Goal: Task Accomplishment & Management: Use online tool/utility

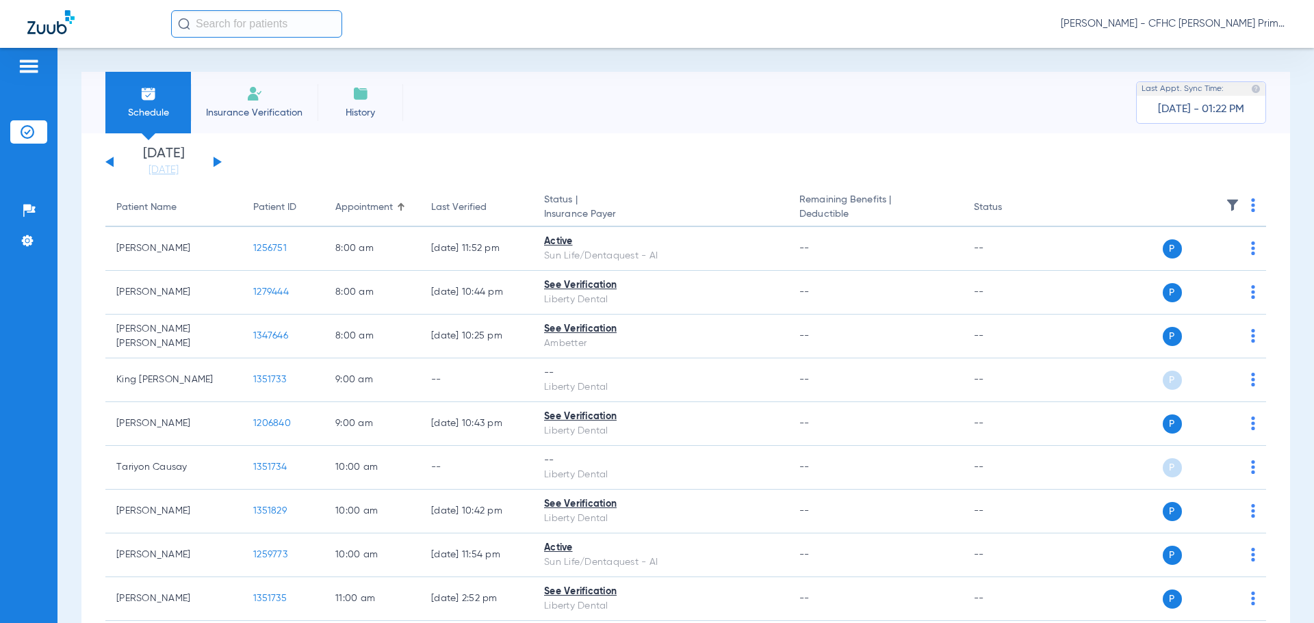
click at [215, 162] on button at bounding box center [218, 162] width 8 height 10
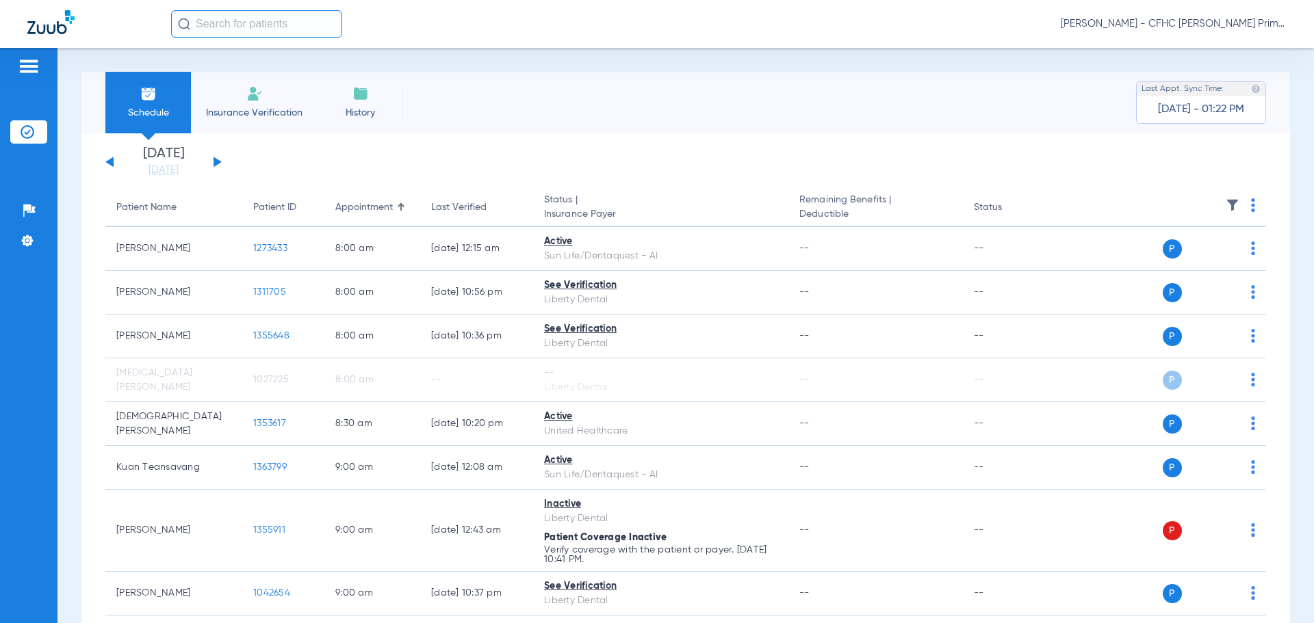
click at [107, 163] on button at bounding box center [109, 162] width 8 height 10
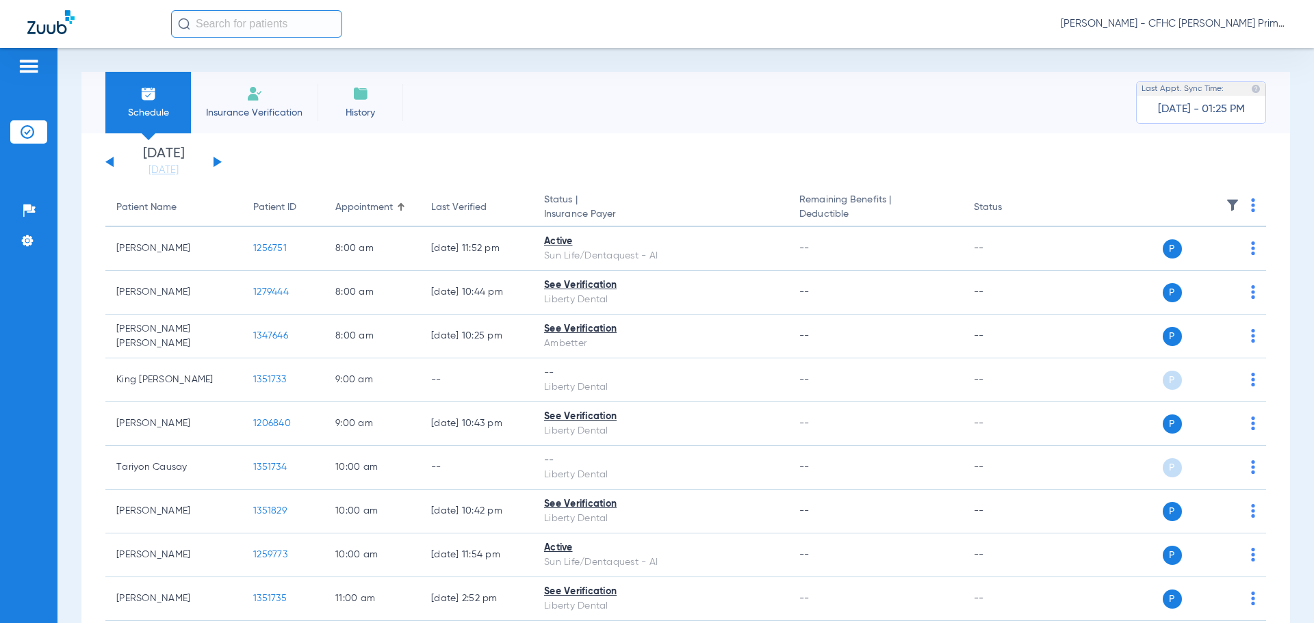
click at [263, 107] on span "Insurance Verification" at bounding box center [254, 113] width 106 height 14
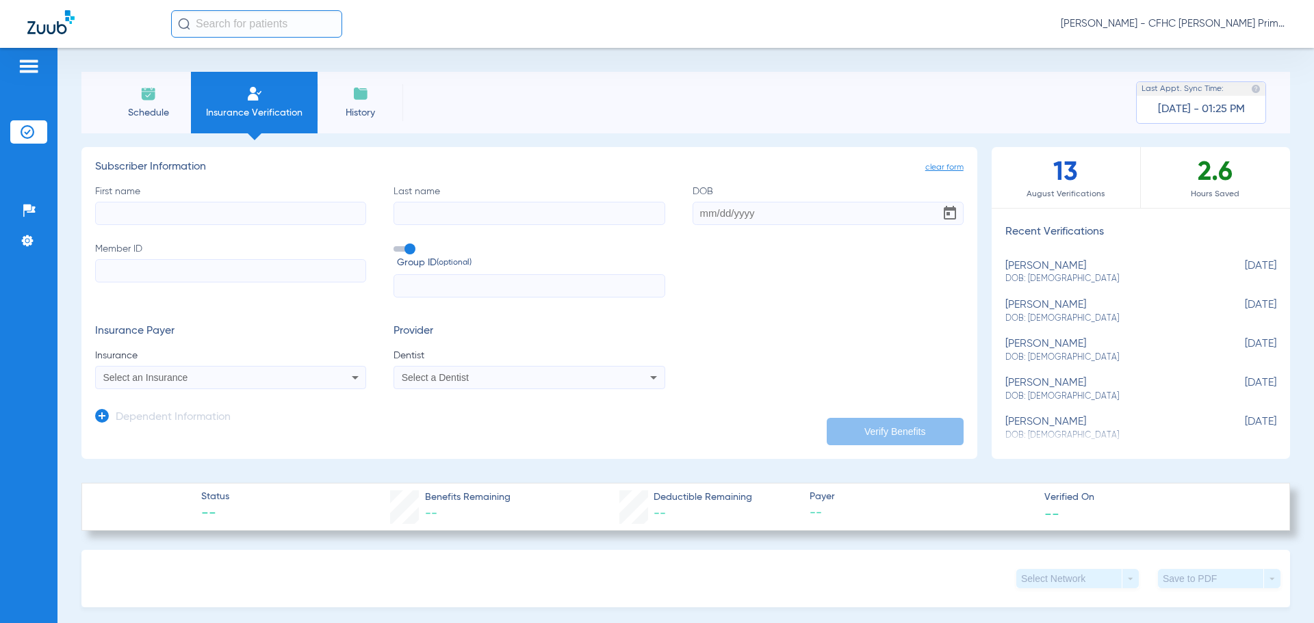
click at [411, 256] on span "Group ID (optional)" at bounding box center [531, 263] width 268 height 14
click at [396, 244] on input "Group ID (optional)" at bounding box center [396, 244] width 0 height 0
click at [253, 211] on input "First name" at bounding box center [230, 213] width 271 height 23
type input "humana"
drag, startPoint x: 89, startPoint y: 223, endPoint x: 34, endPoint y: 235, distance: 56.8
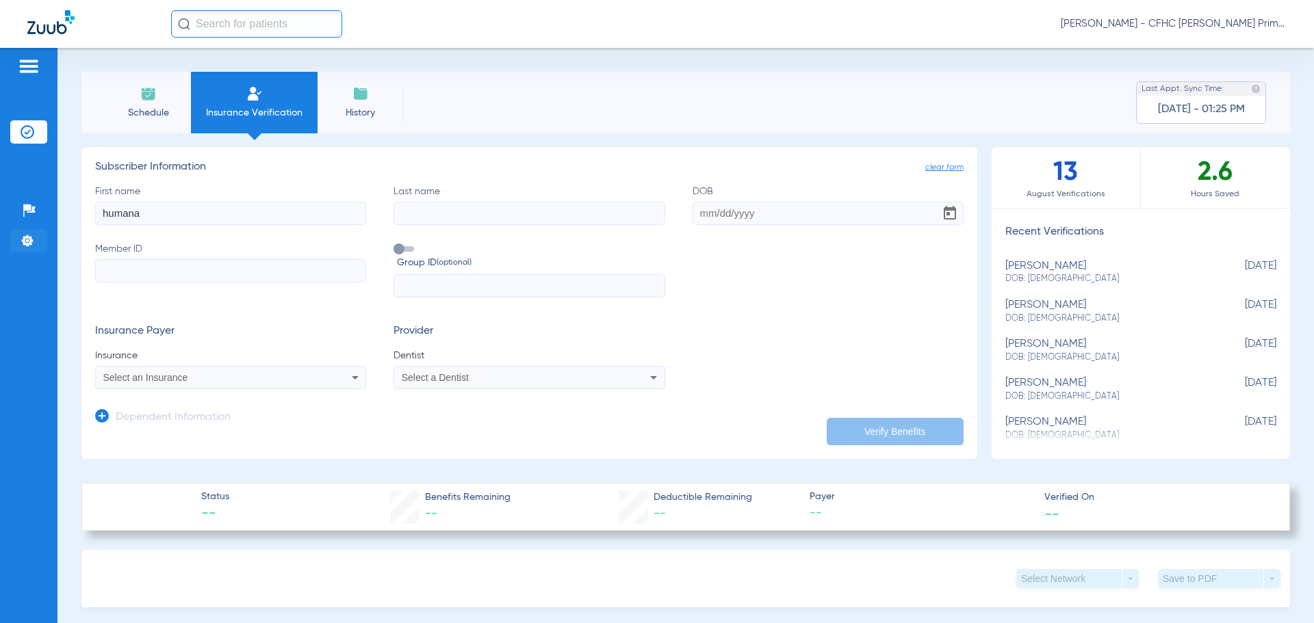
click at [34, 235] on div "Patients Insurance Verification Setup Help Center Settings Schedule Insurance V…" at bounding box center [657, 359] width 1314 height 623
type input "Robert"
click at [401, 211] on input "Last name" at bounding box center [528, 213] width 271 height 23
type input "Roe"
click at [693, 215] on input "DOB" at bounding box center [828, 213] width 271 height 23
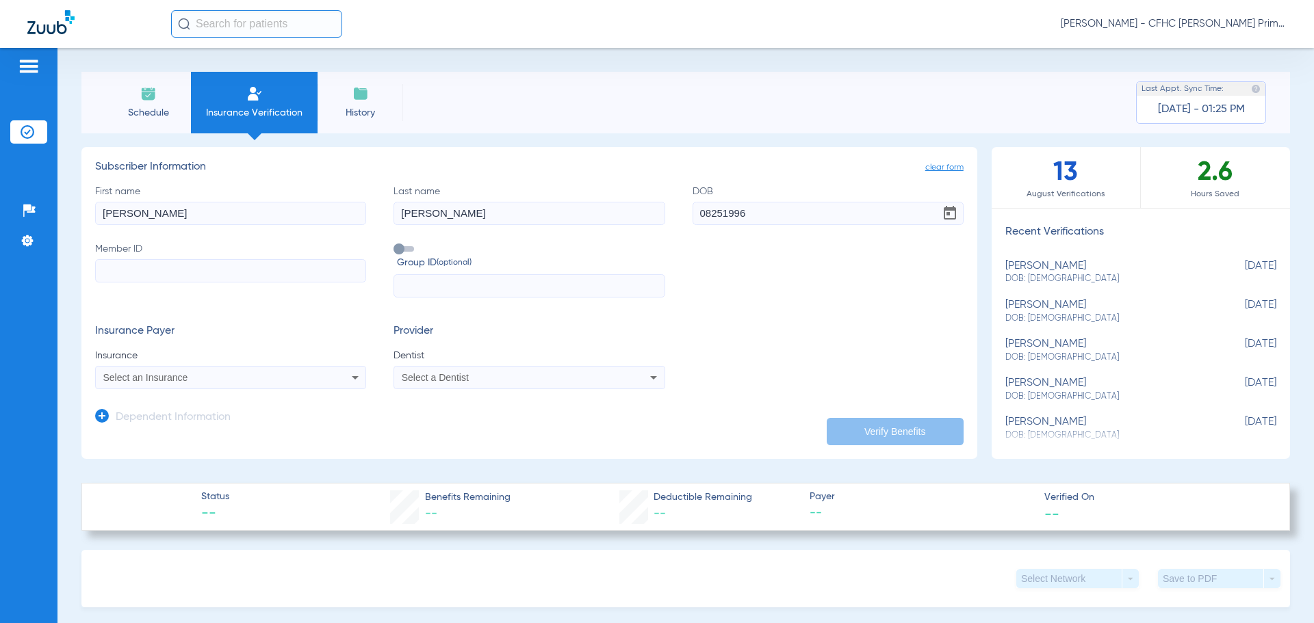
type input "08/25/1996"
click at [304, 275] on input "Member ID" at bounding box center [230, 270] width 271 height 23
type input "124512551"
click at [199, 378] on div "Select an Insurance" at bounding box center [205, 378] width 205 height 10
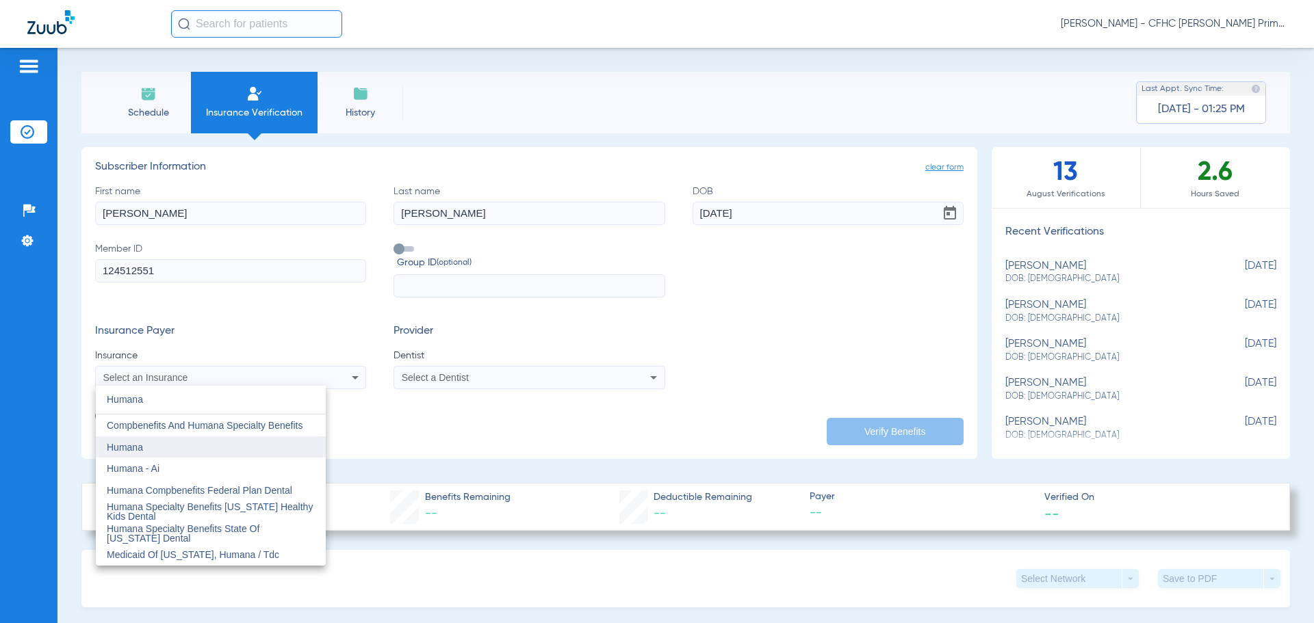
type input "Humana"
click at [178, 449] on mat-option "Humana" at bounding box center [211, 448] width 230 height 22
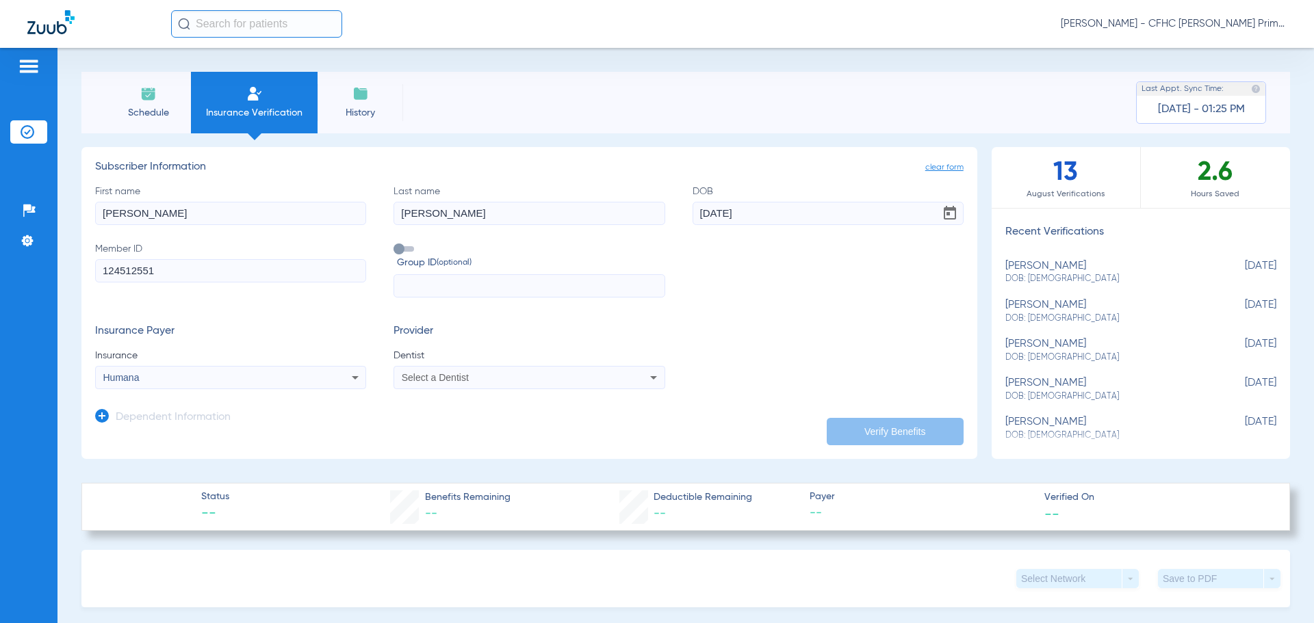
click at [454, 373] on span "Select a Dentist" at bounding box center [435, 377] width 67 height 11
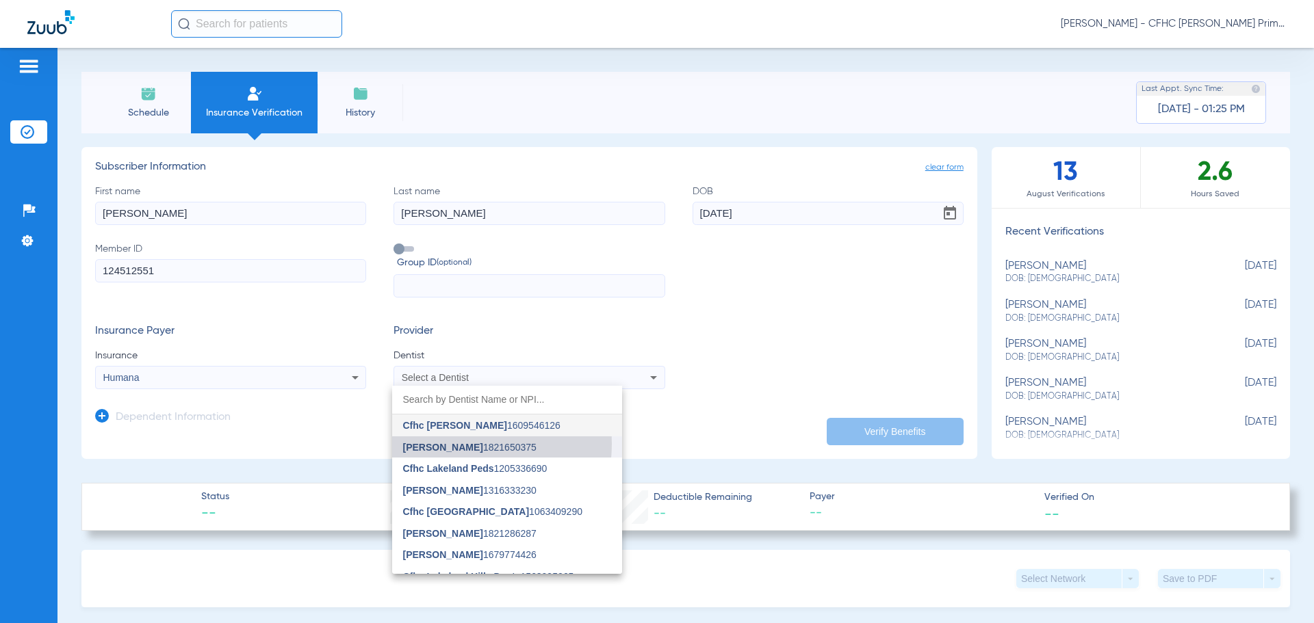
click at [458, 444] on span "Craig Foster" at bounding box center [443, 447] width 80 height 11
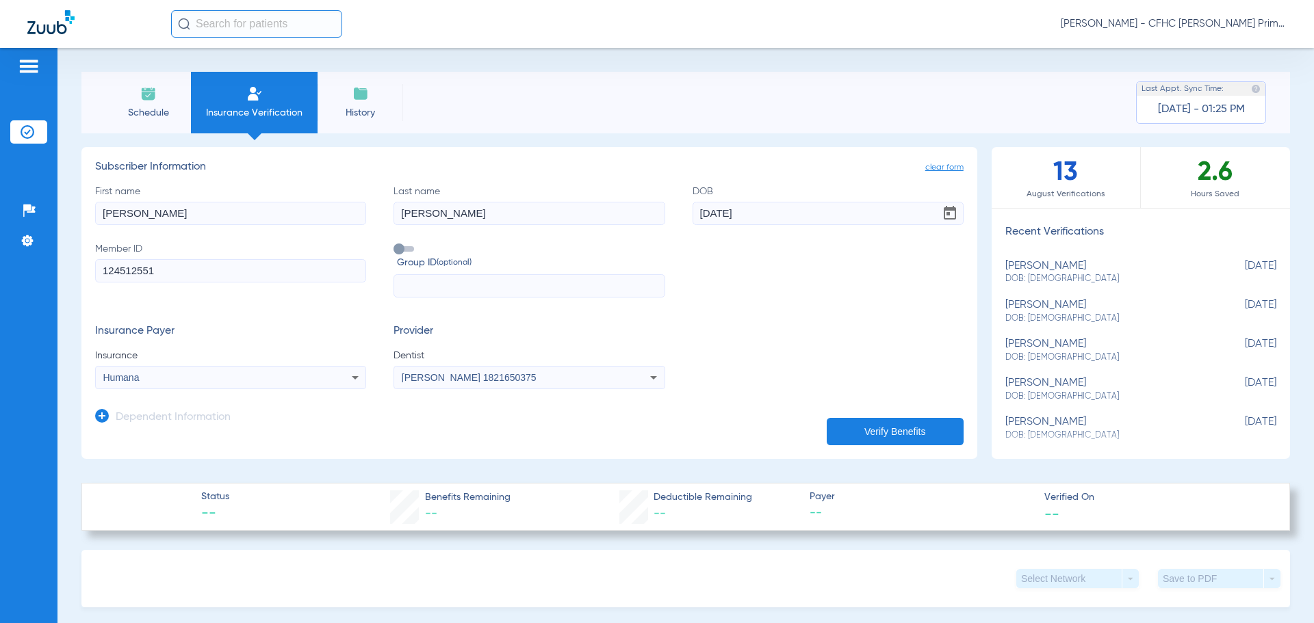
click at [891, 431] on button "Verify Benefits" at bounding box center [895, 431] width 137 height 27
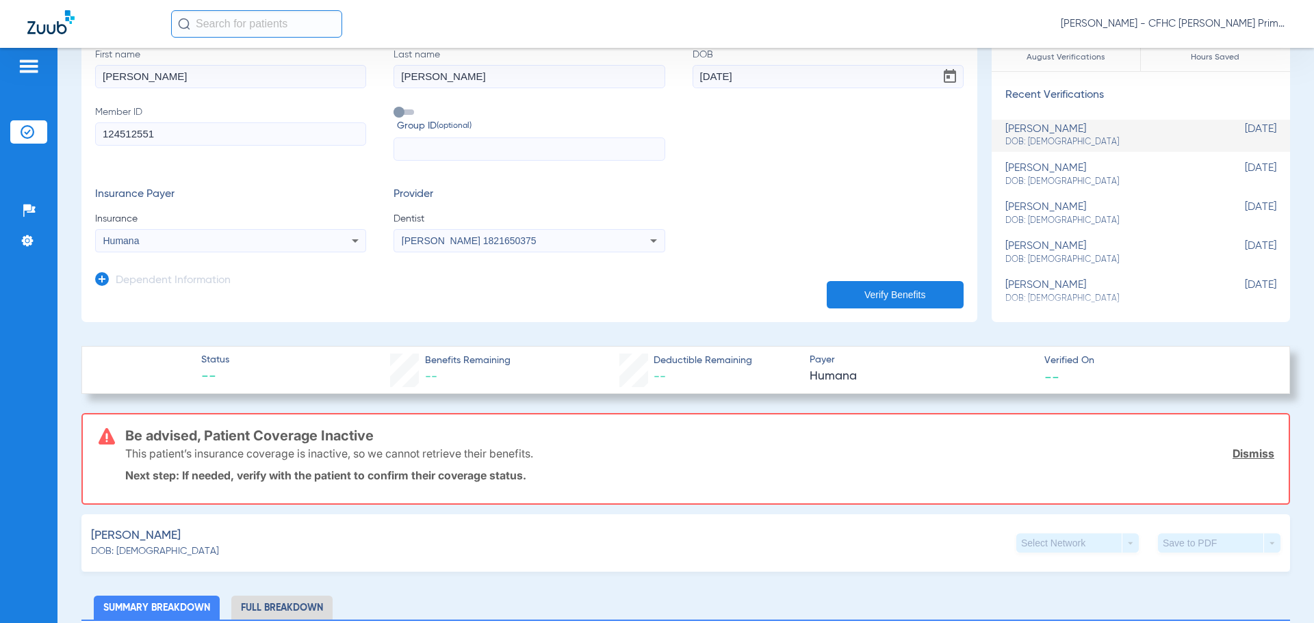
scroll to position [205, 0]
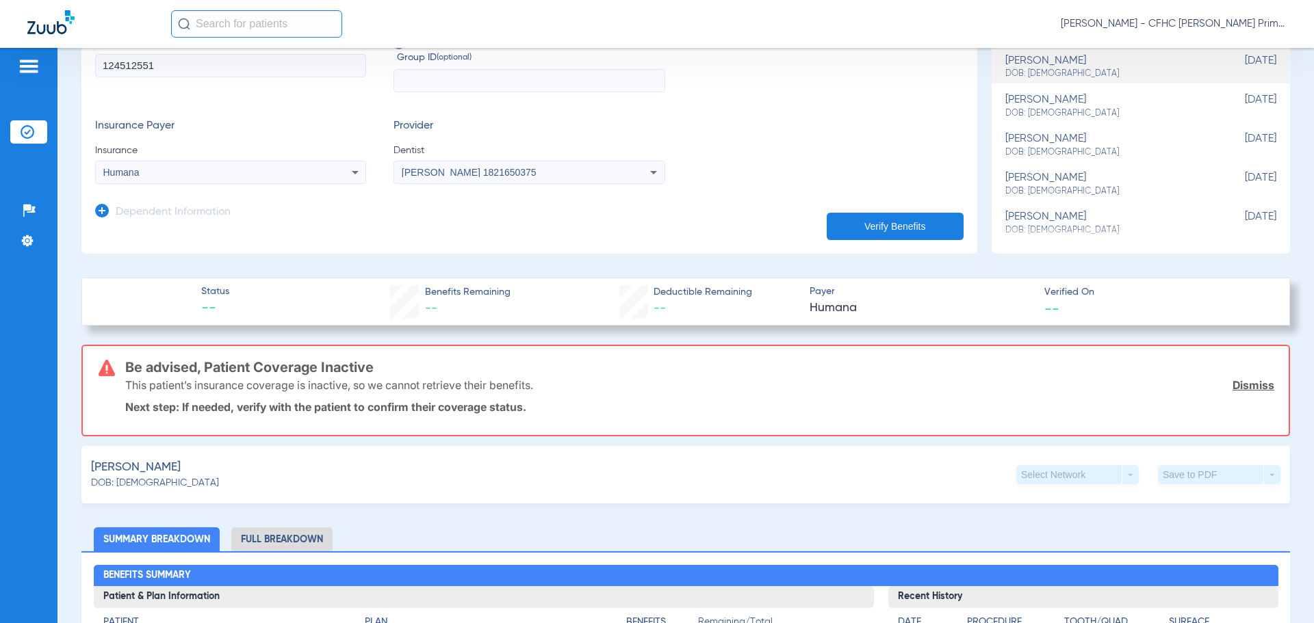
click at [1253, 384] on link "Dismiss" at bounding box center [1253, 385] width 42 height 14
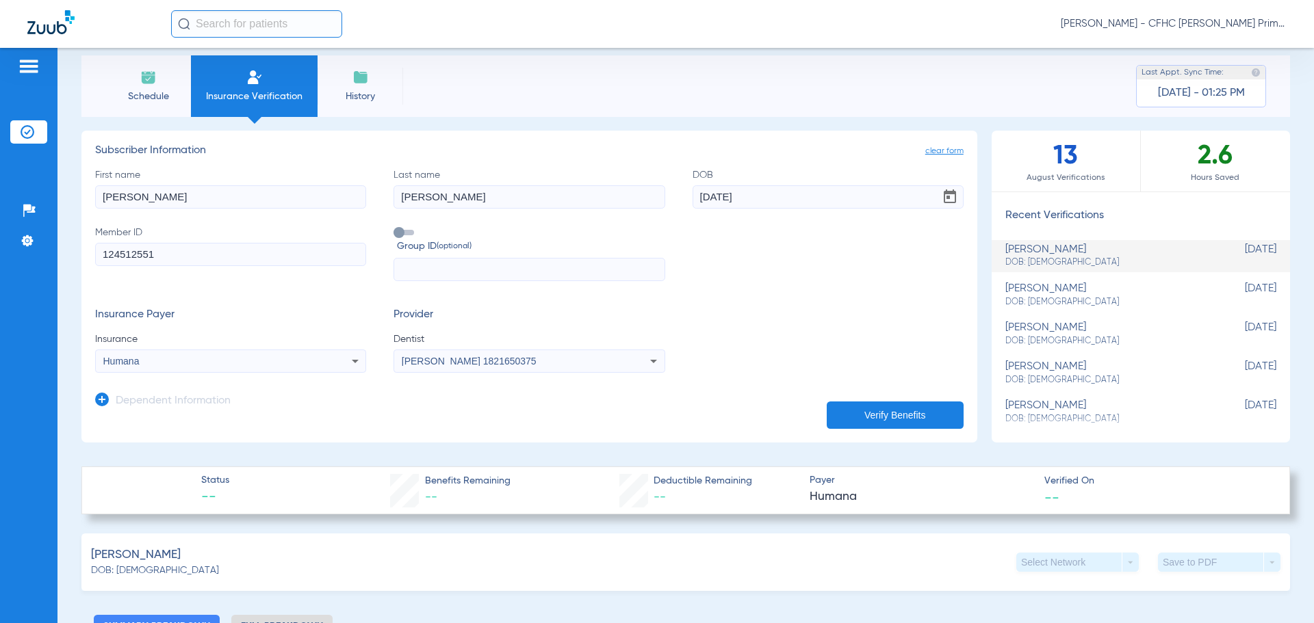
scroll to position [0, 0]
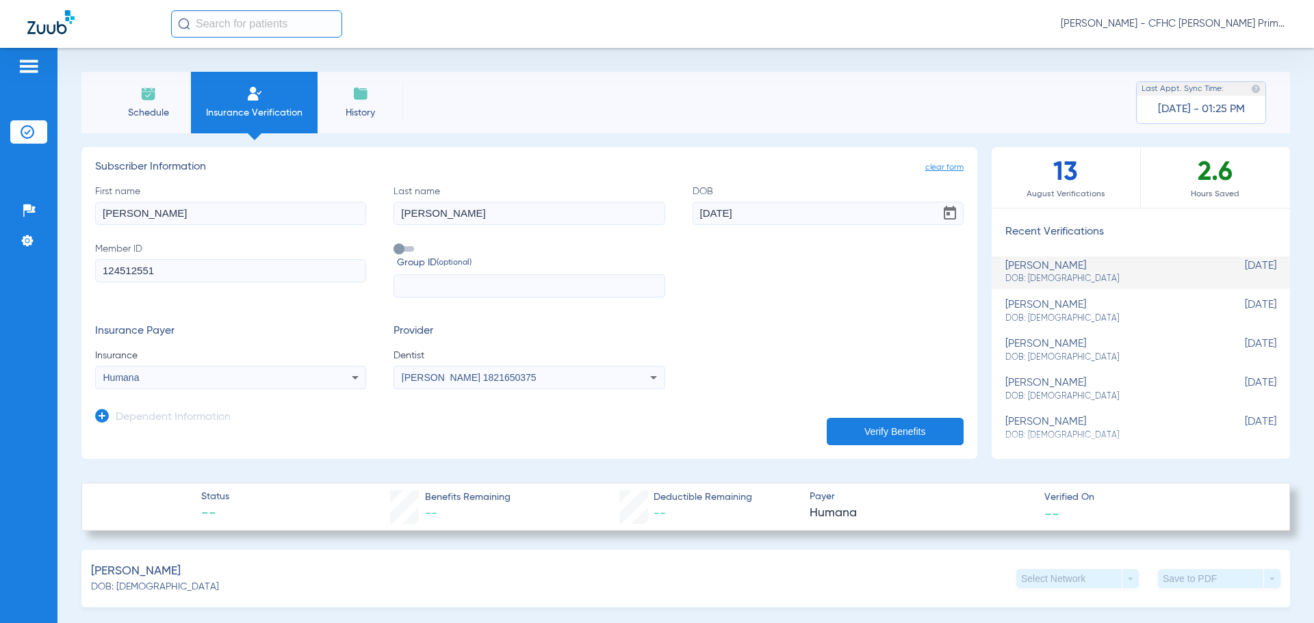
click at [353, 376] on icon at bounding box center [355, 378] width 16 height 16
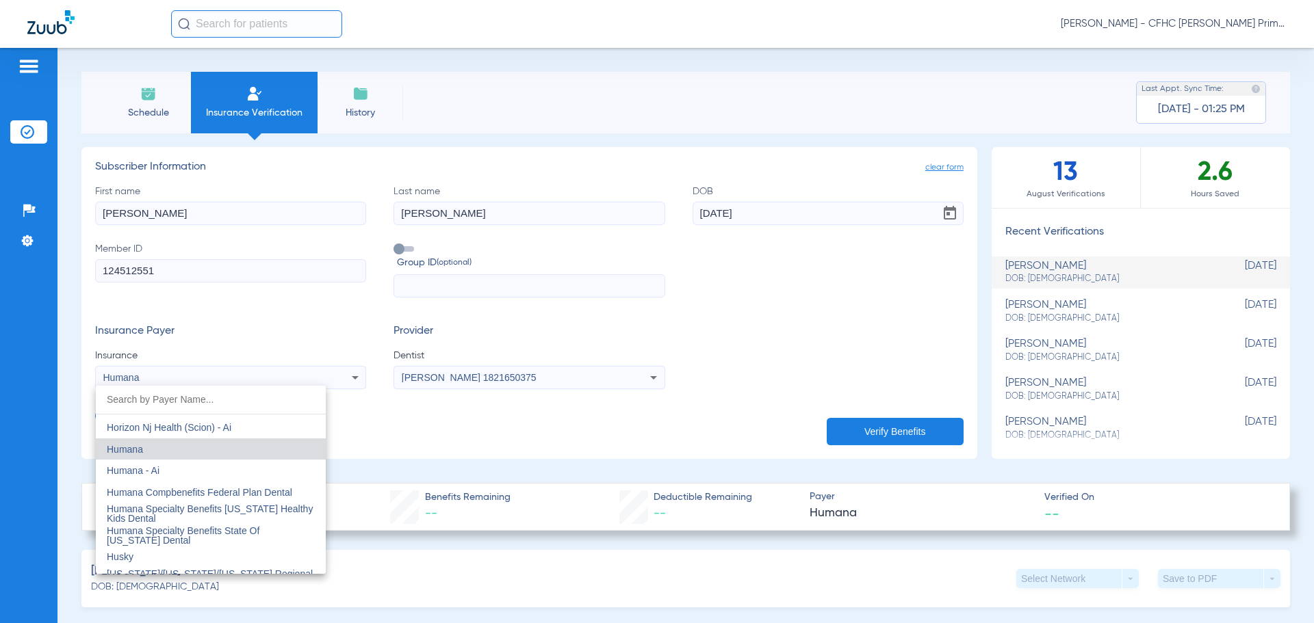
scroll to position [5065, 0]
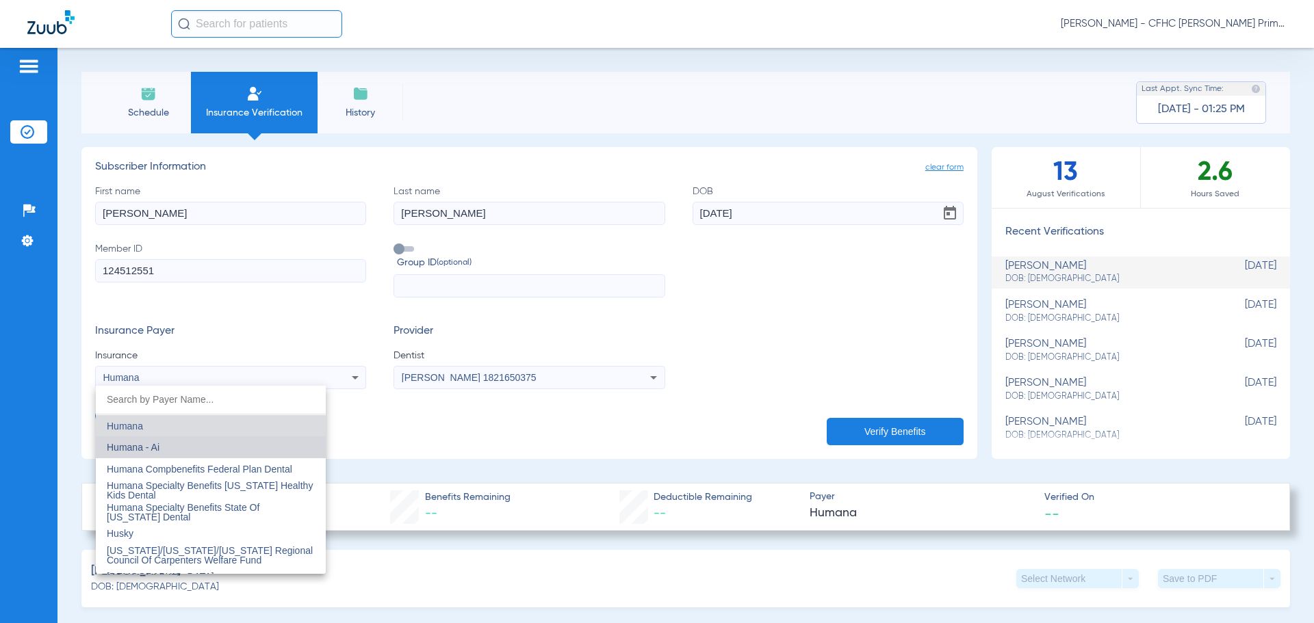
click at [225, 450] on mat-option "Humana - Ai" at bounding box center [211, 448] width 230 height 22
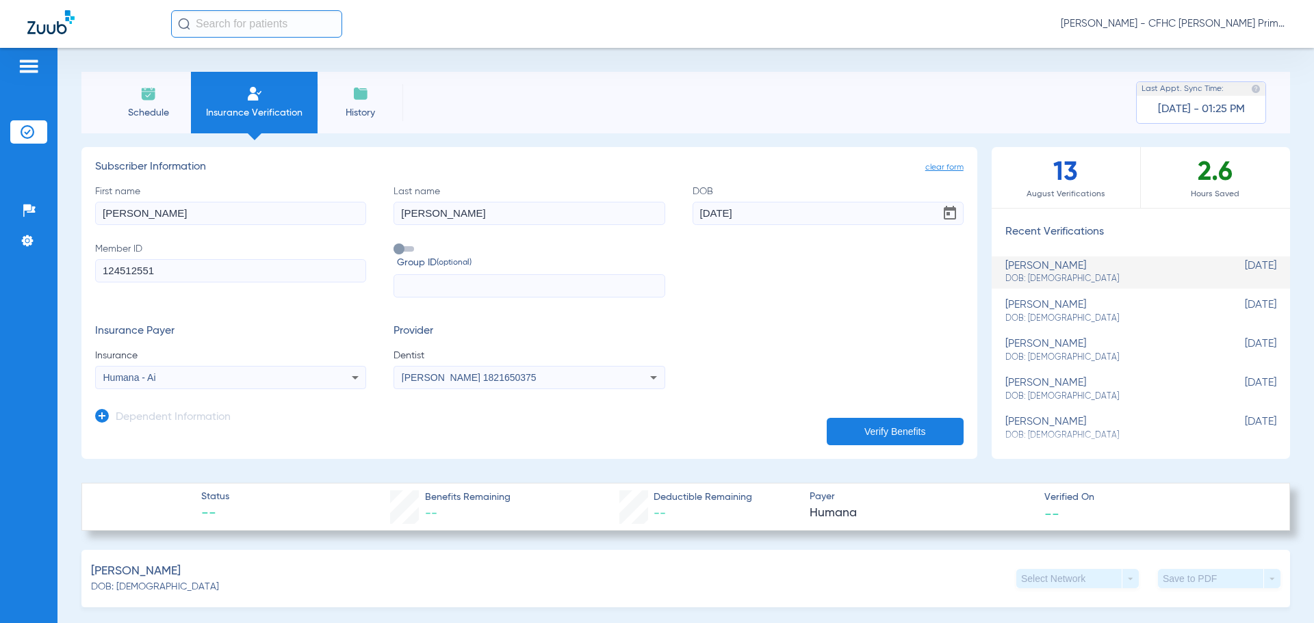
click at [873, 435] on button "Verify Benefits" at bounding box center [895, 431] width 137 height 27
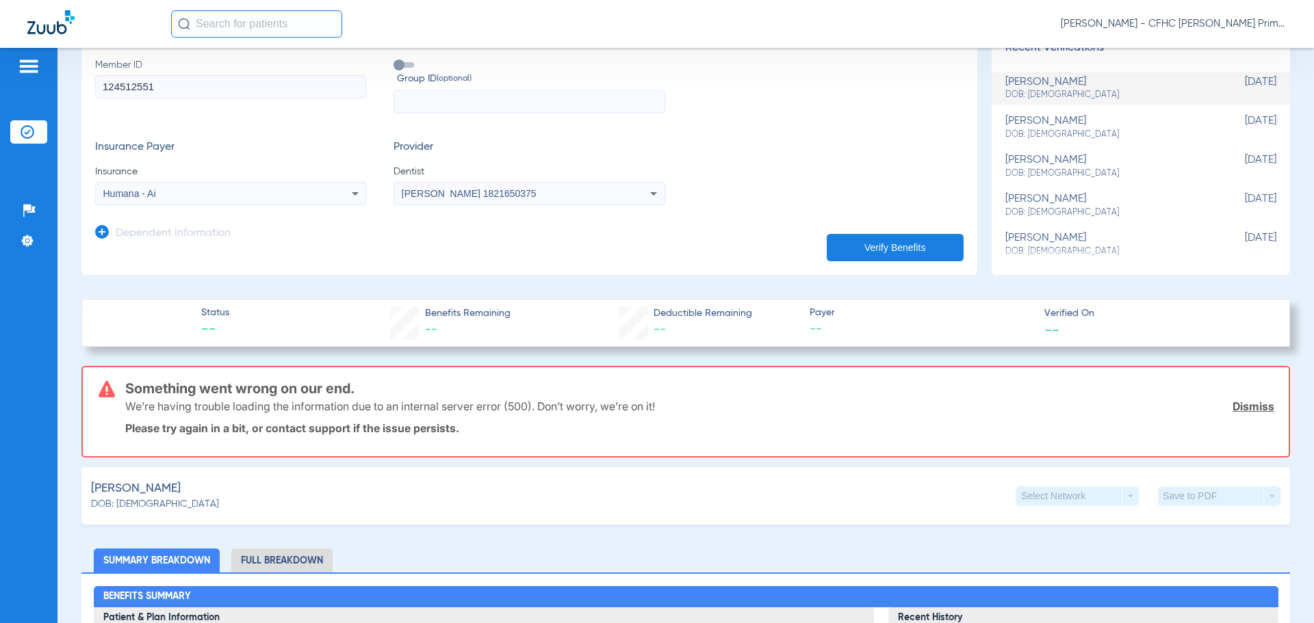
scroll to position [205, 0]
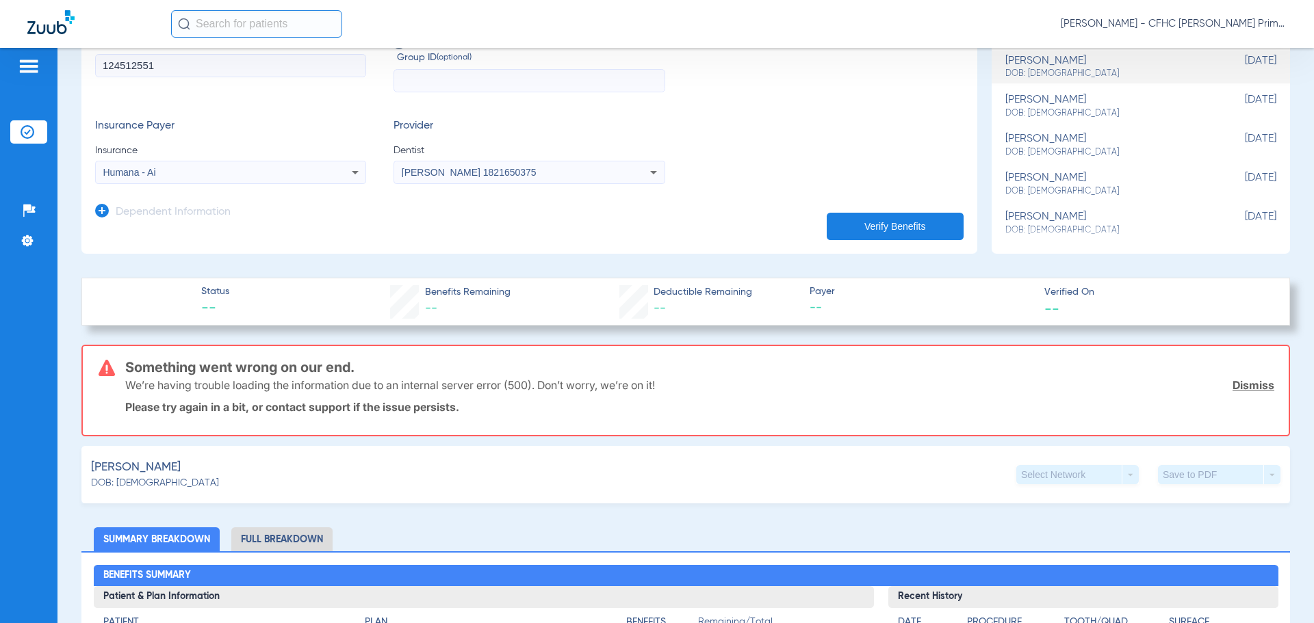
click at [1234, 381] on link "Dismiss" at bounding box center [1253, 385] width 42 height 14
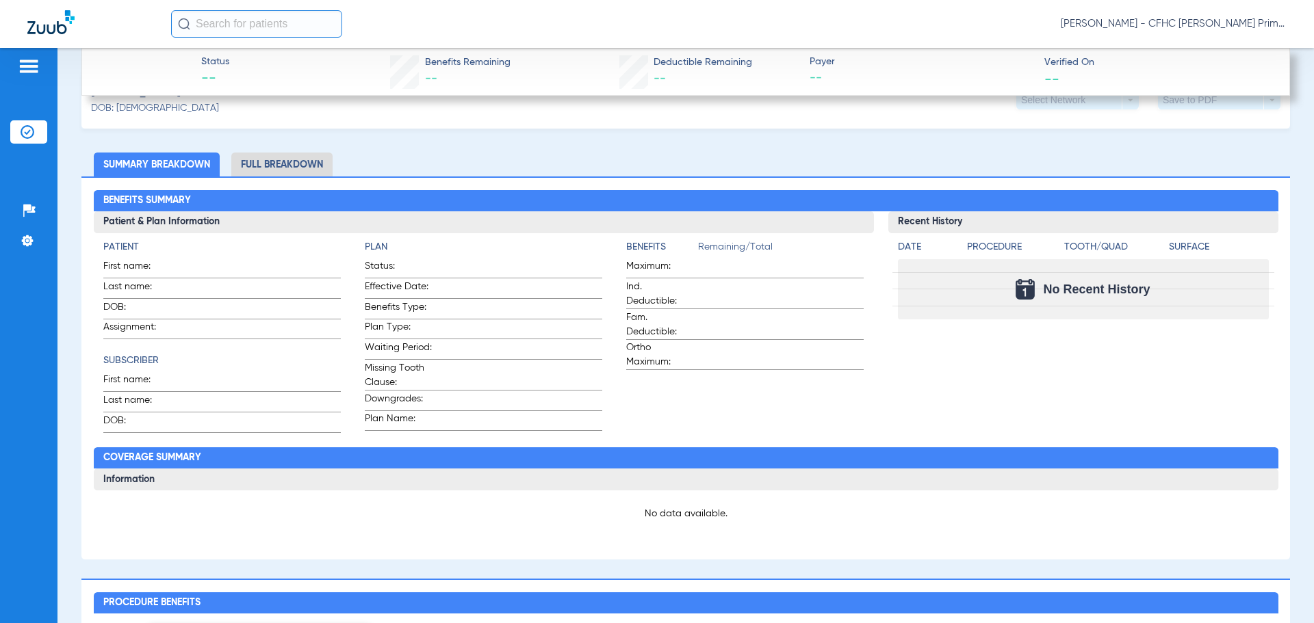
scroll to position [0, 0]
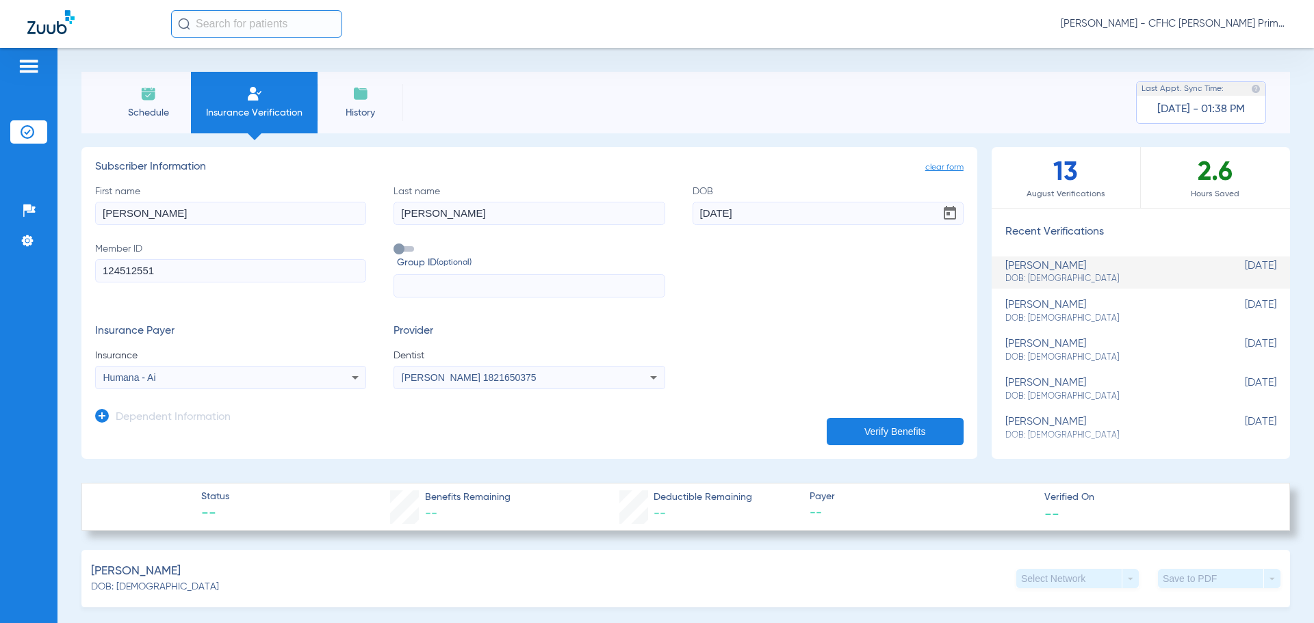
click at [855, 435] on button "Verify Benefits" at bounding box center [895, 431] width 137 height 27
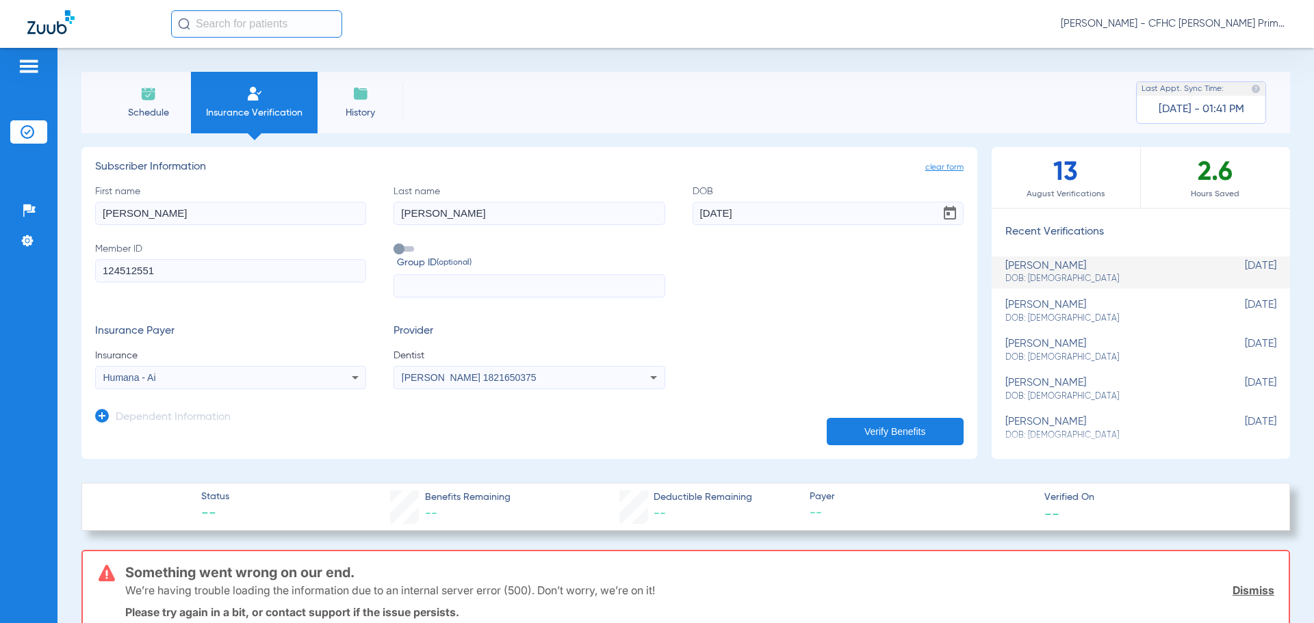
click at [349, 378] on icon at bounding box center [355, 378] width 16 height 16
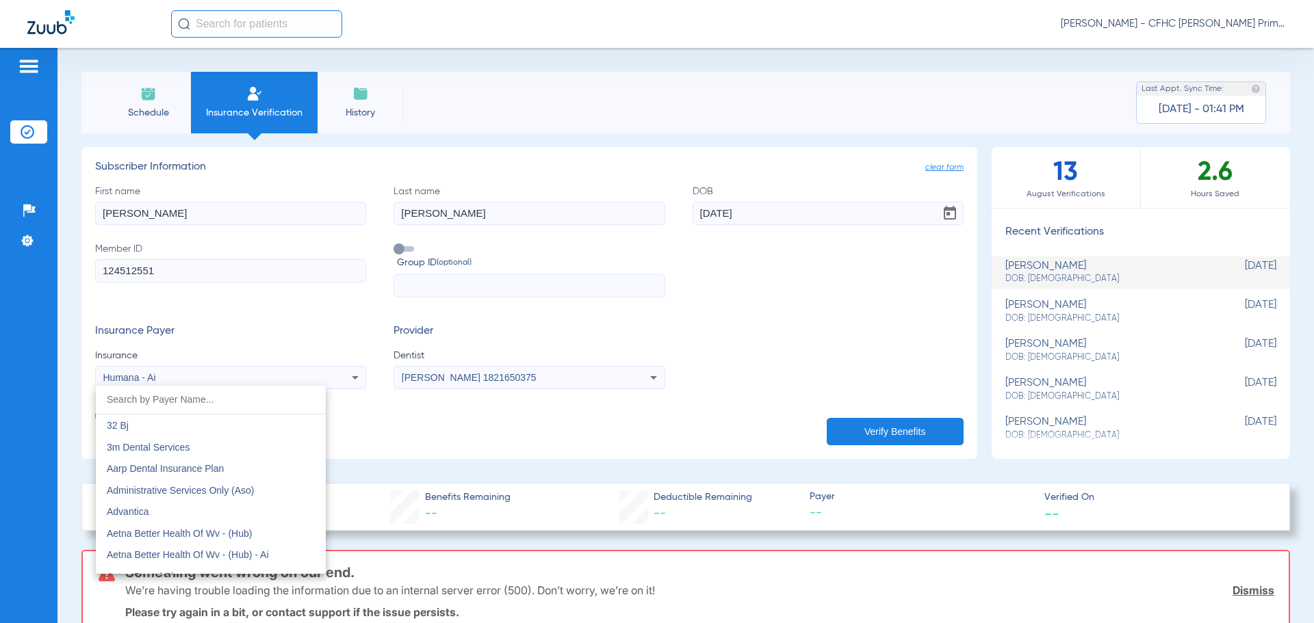
scroll to position [4950, 0]
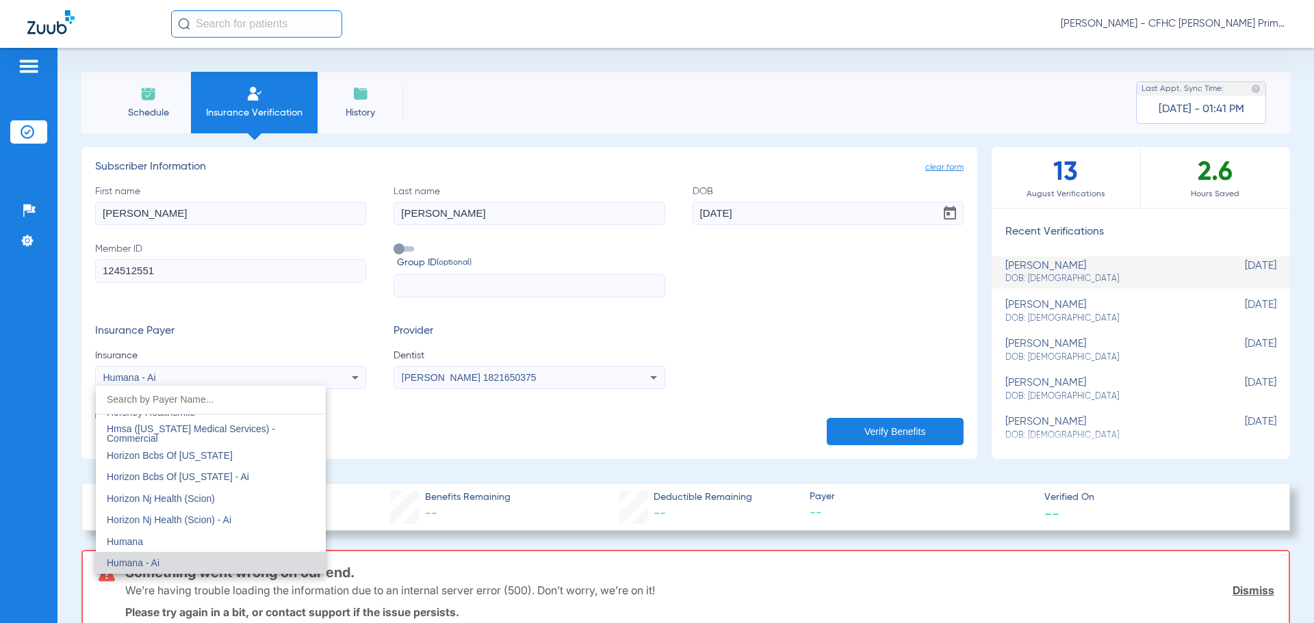
click at [277, 400] on input "dropdown search" at bounding box center [211, 400] width 230 height 28
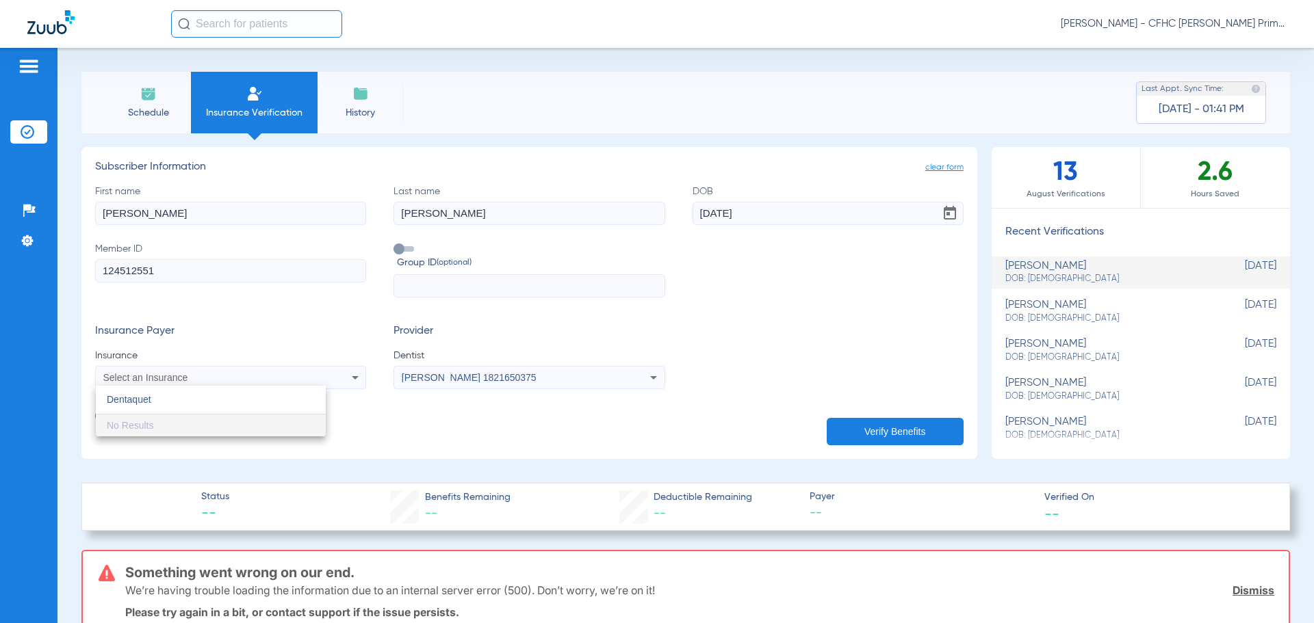
scroll to position [0, 0]
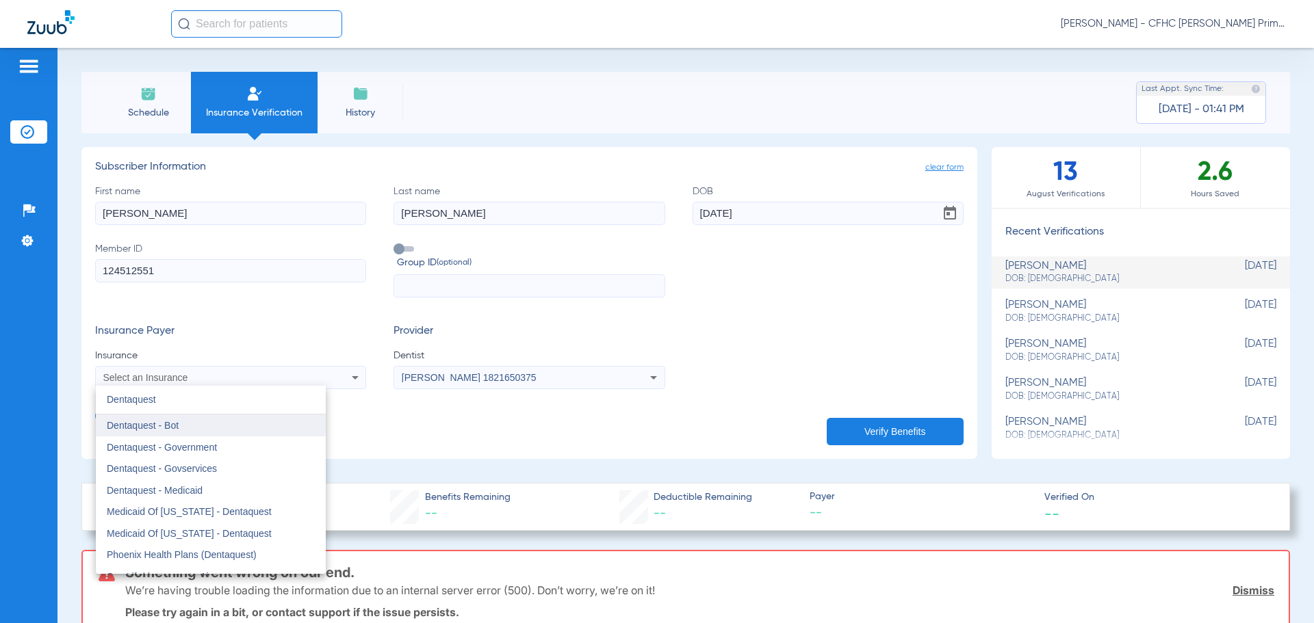
type input "Dentaquest"
click at [213, 428] on mat-option "Dentaquest - Bot" at bounding box center [211, 426] width 230 height 22
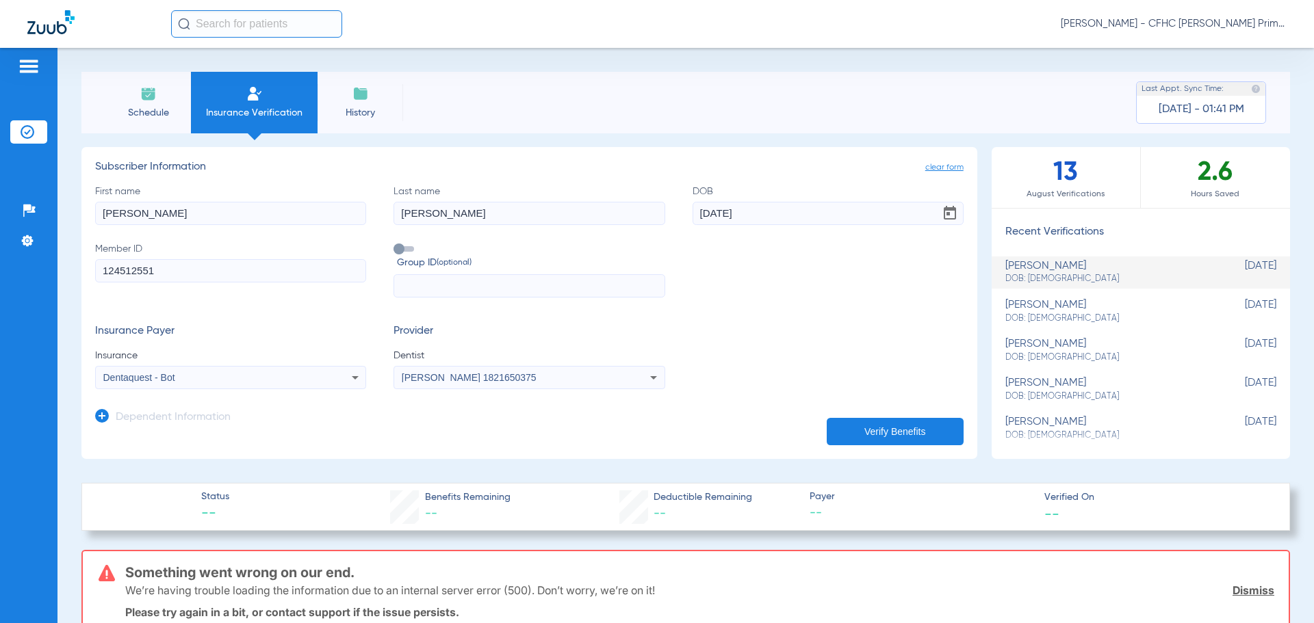
click at [852, 426] on button "Verify Benefits" at bounding box center [895, 431] width 137 height 27
click at [208, 372] on div "Dentaquest - Bot" at bounding box center [231, 378] width 270 height 16
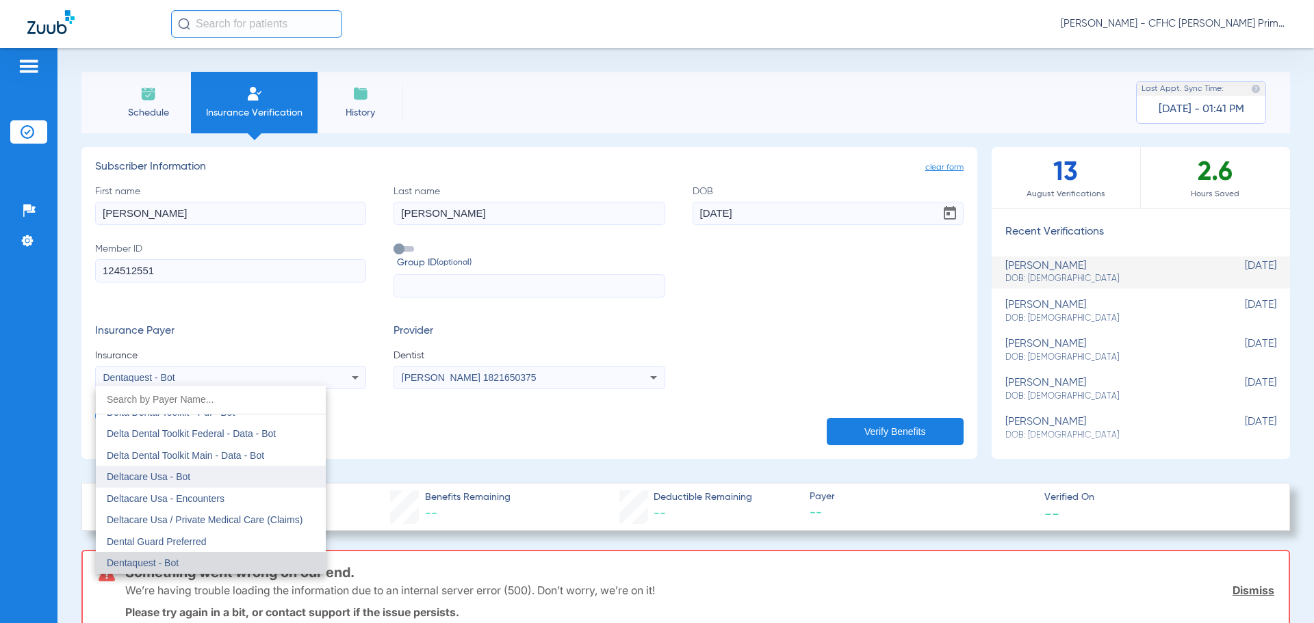
scroll to position [3983, 0]
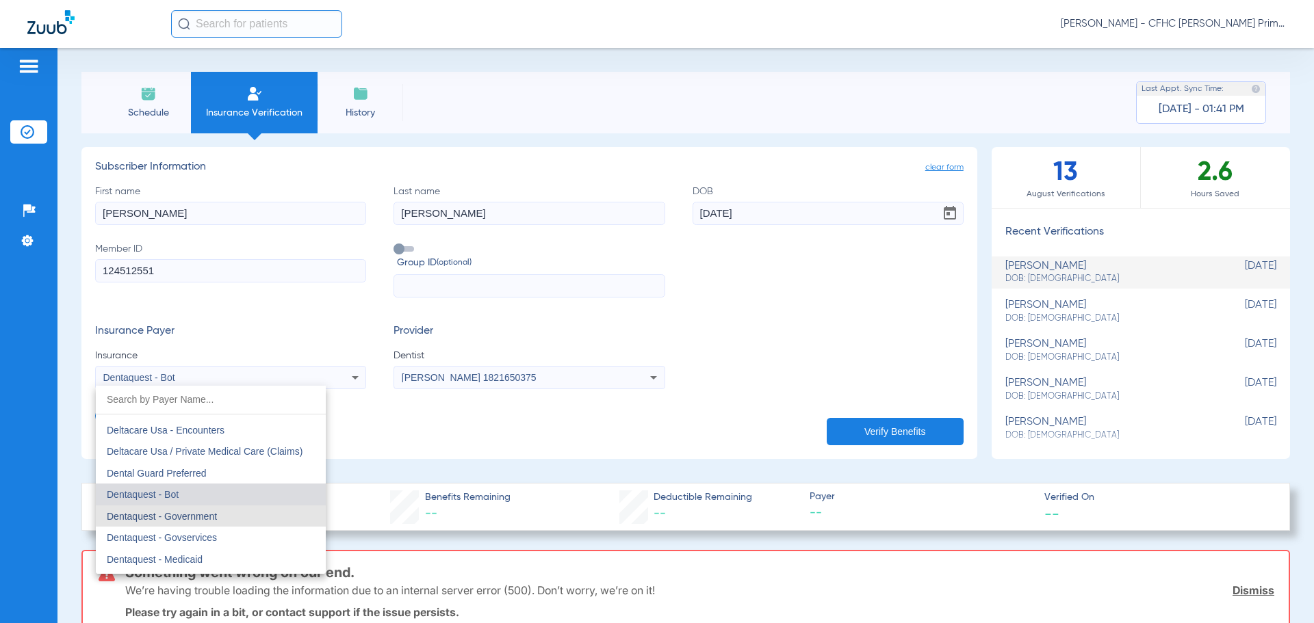
click at [233, 512] on mat-option "Dentaquest - Government" at bounding box center [211, 517] width 230 height 22
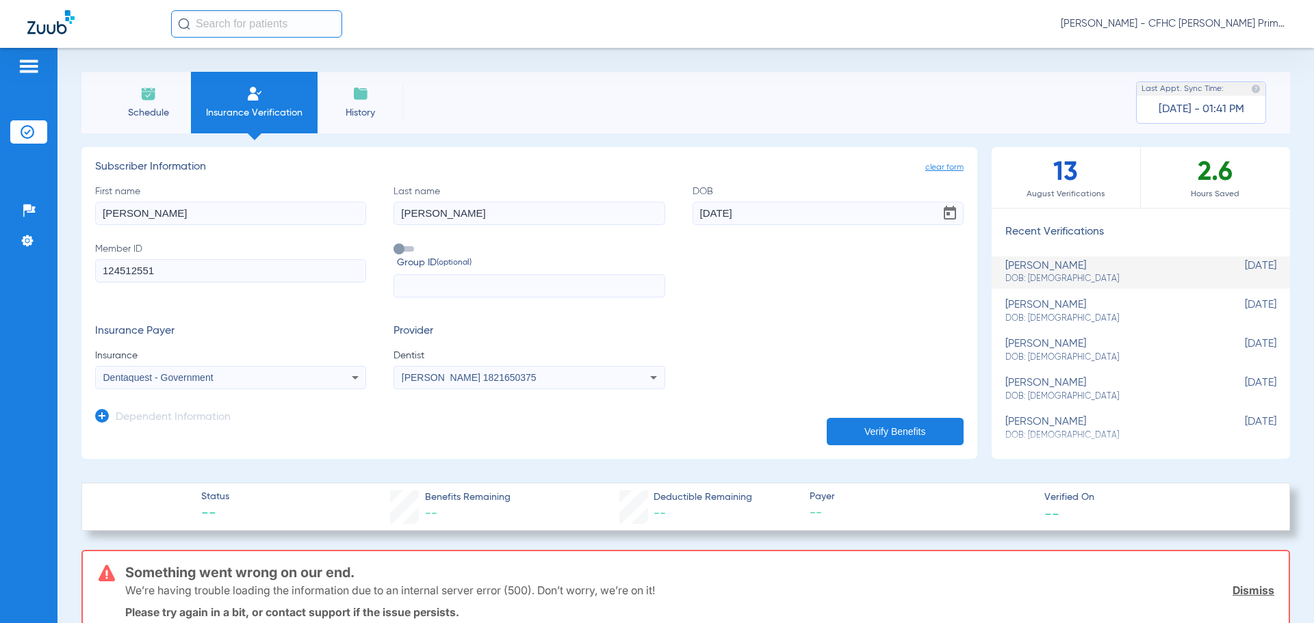
click at [896, 428] on button "Verify Benefits" at bounding box center [895, 431] width 137 height 27
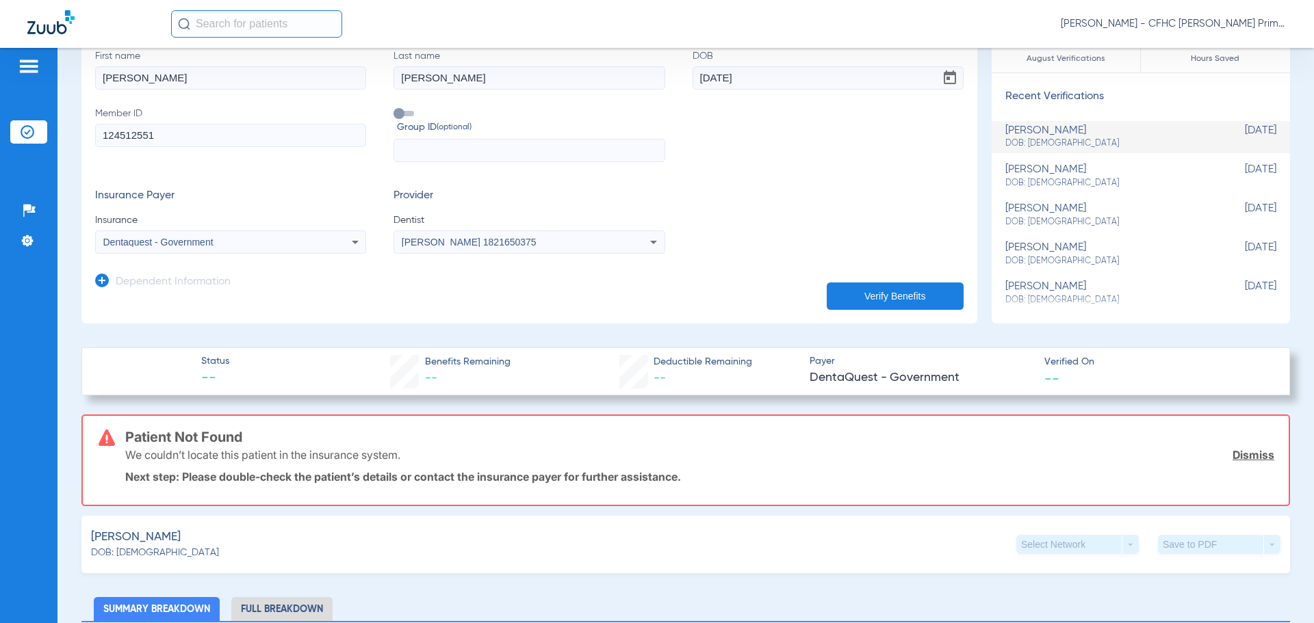
scroll to position [137, 0]
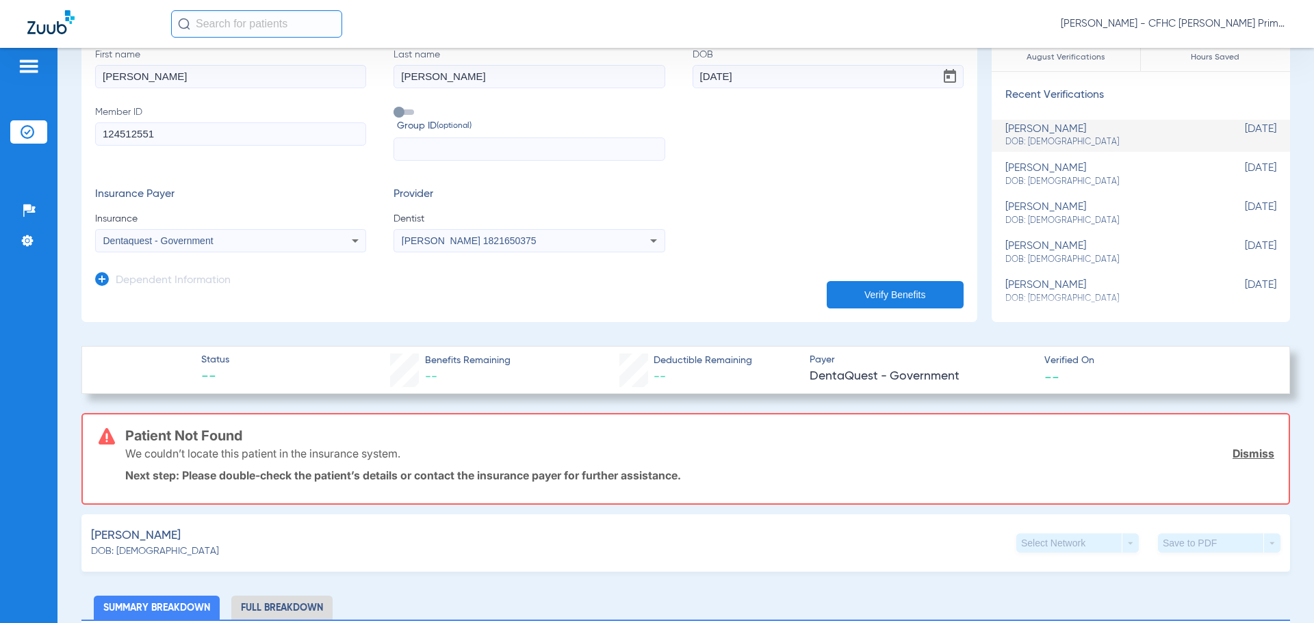
click at [1243, 450] on link "Dismiss" at bounding box center [1253, 454] width 42 height 14
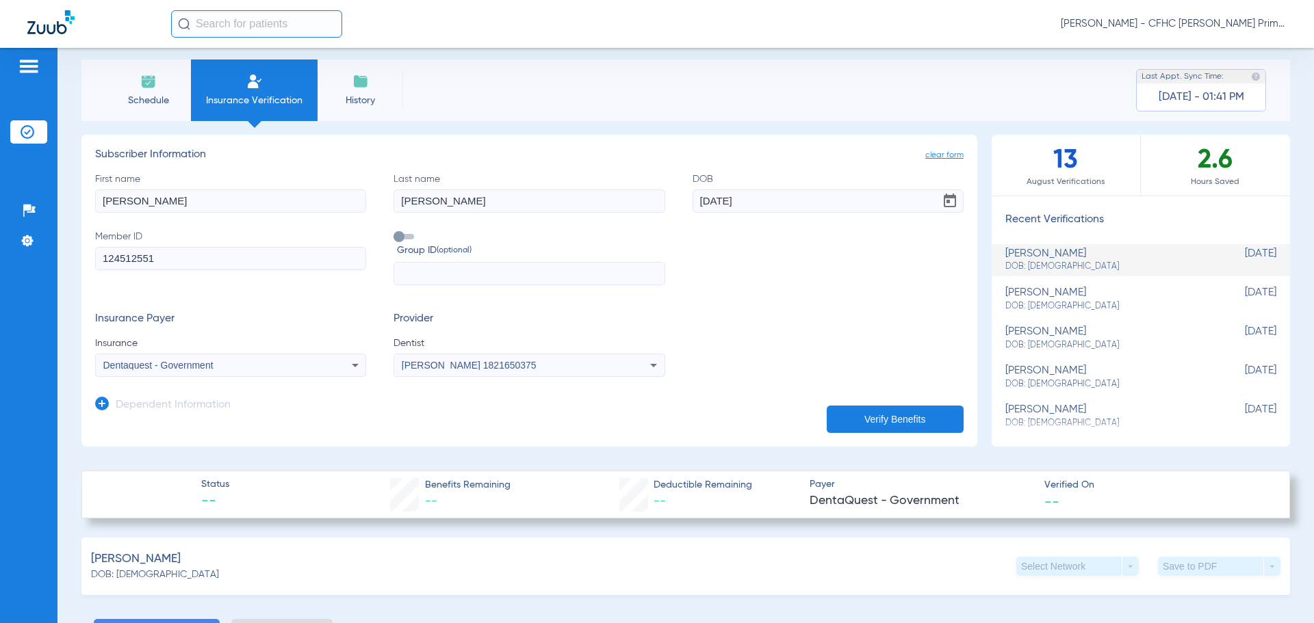
scroll to position [0, 0]
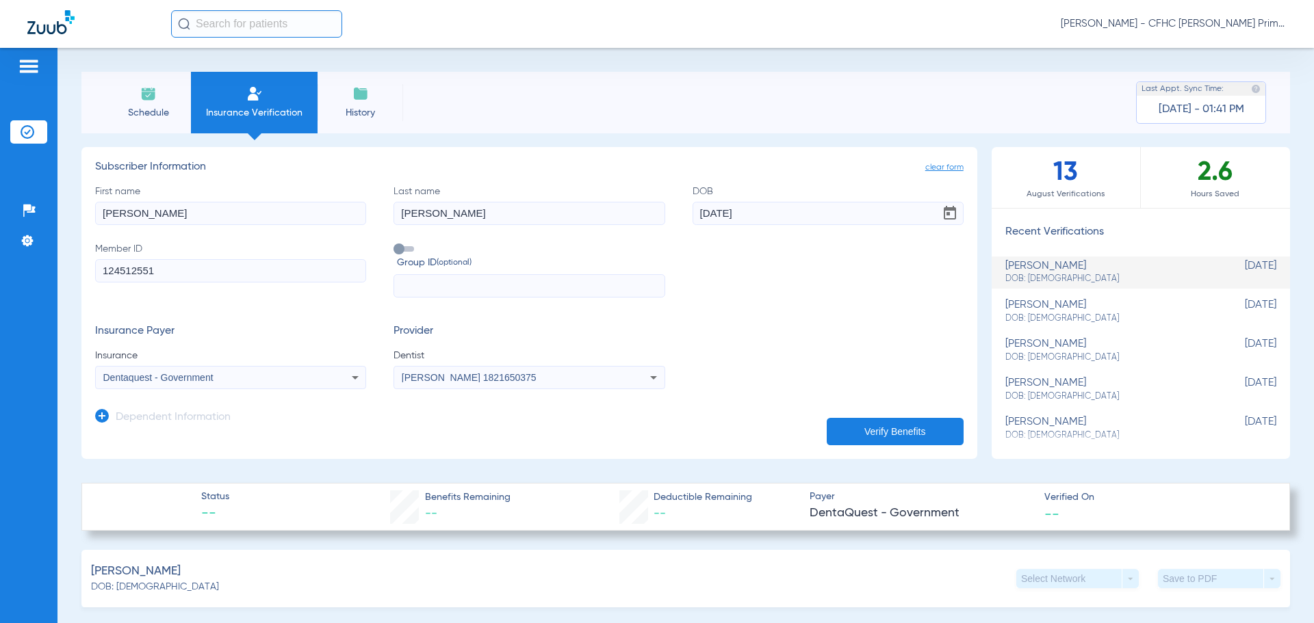
drag, startPoint x: 98, startPoint y: 273, endPoint x: 130, endPoint y: 276, distance: 32.3
click at [166, 270] on input "124512551" at bounding box center [230, 270] width 271 height 23
click at [294, 380] on div "Dentaquest - Government" at bounding box center [205, 378] width 205 height 10
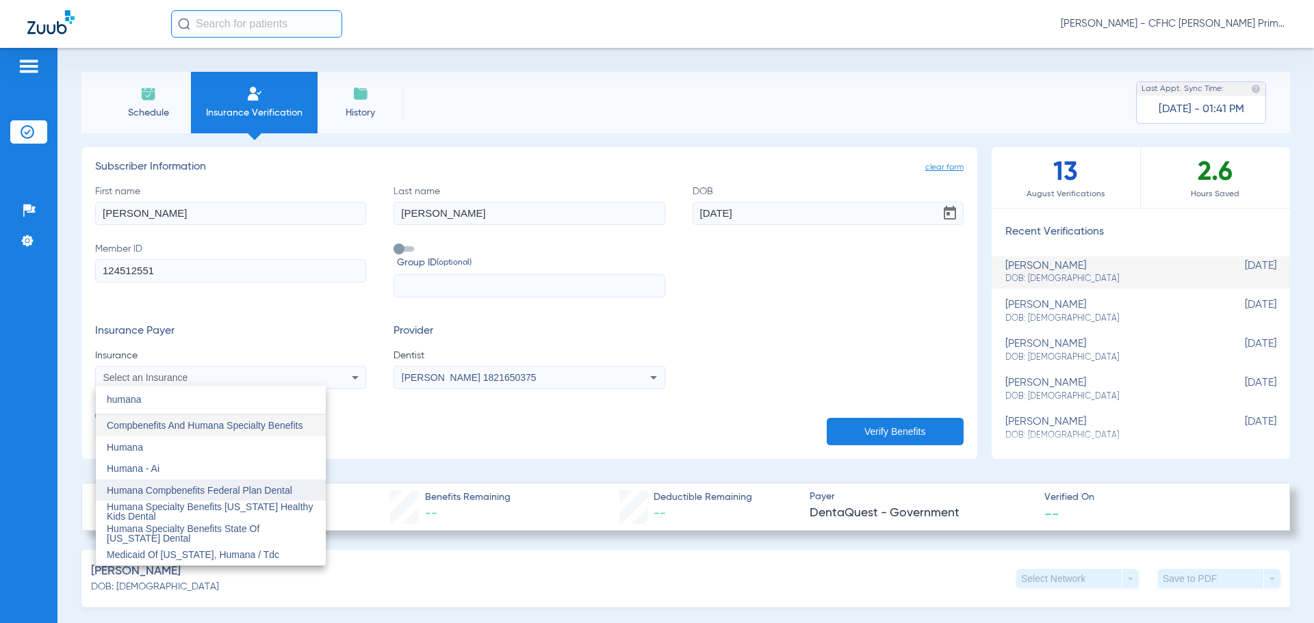
type input "humana"
click at [287, 495] on span "Humana Compbenefits Federal Plan Dental" at bounding box center [199, 490] width 185 height 11
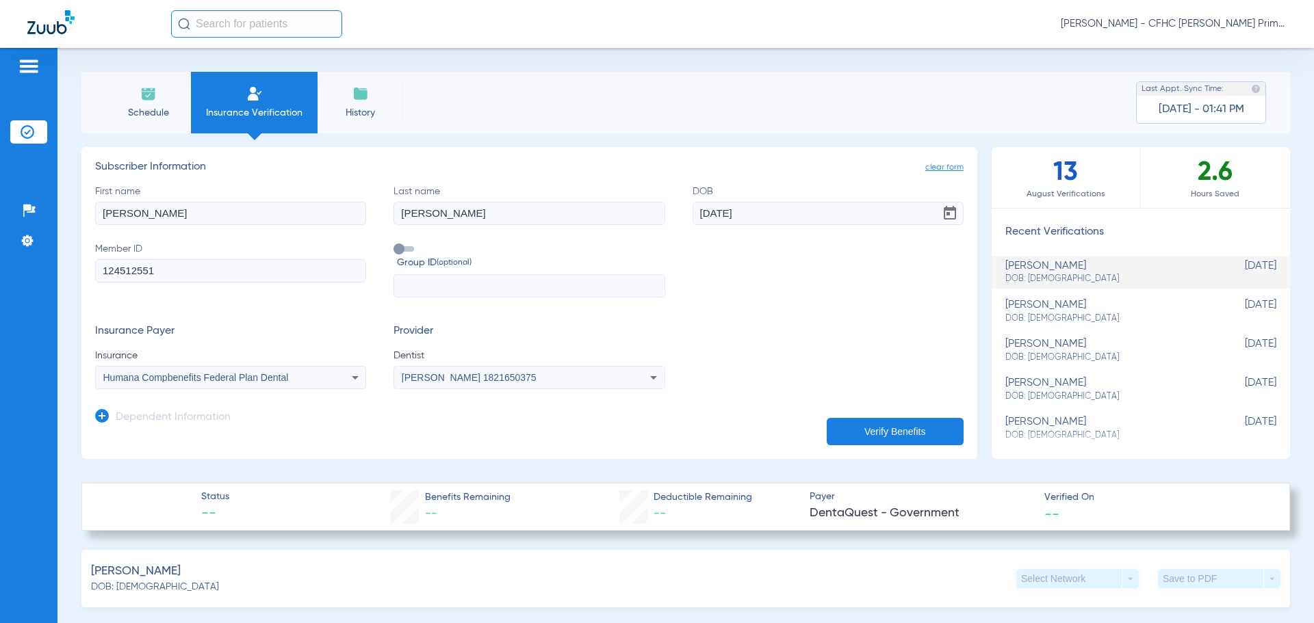
click at [854, 430] on button "Verify Benefits" at bounding box center [895, 431] width 137 height 27
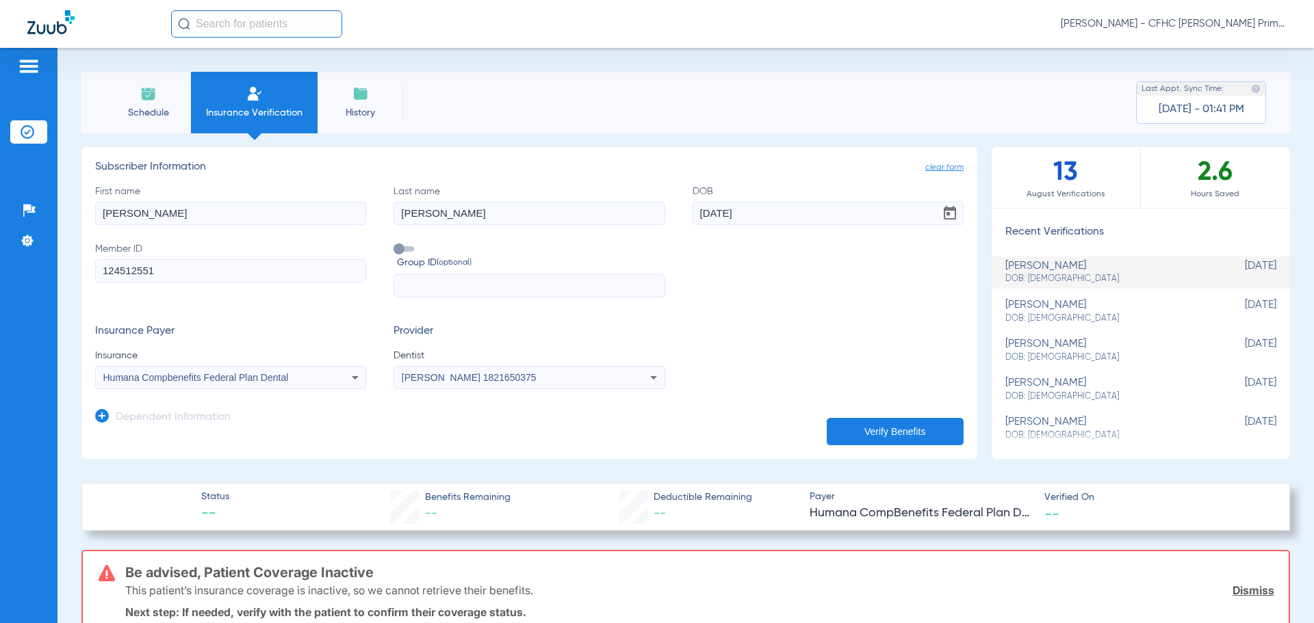
scroll to position [68, 0]
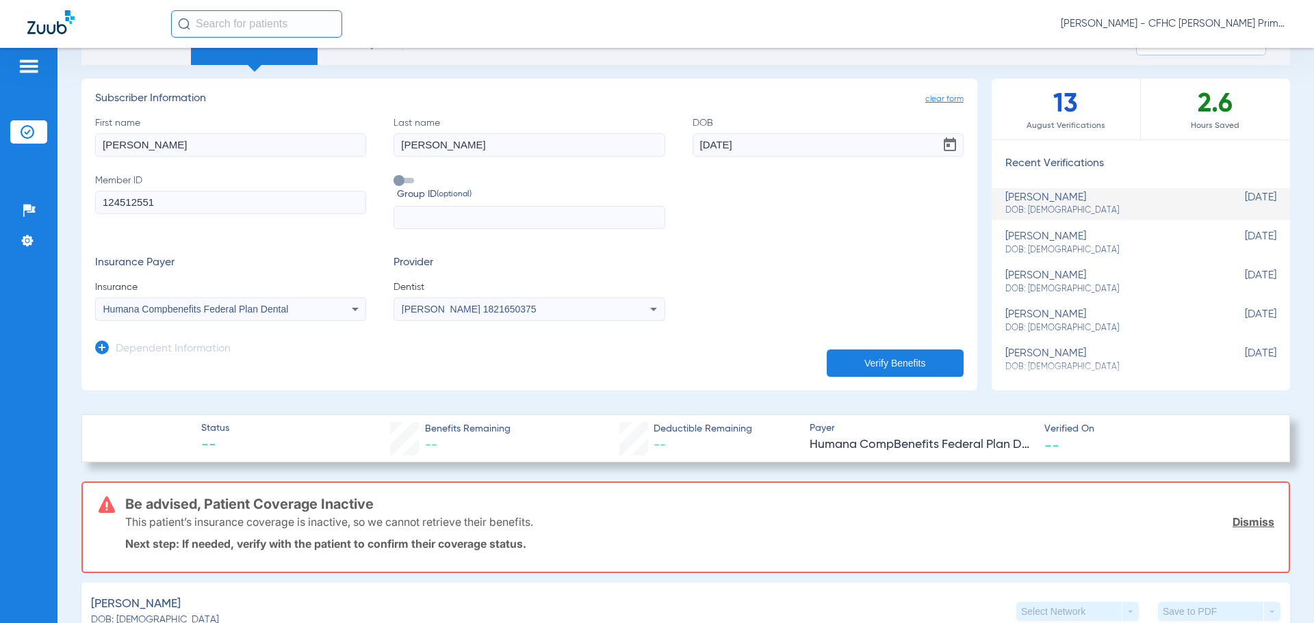
click at [1250, 522] on link "Dismiss" at bounding box center [1253, 522] width 42 height 14
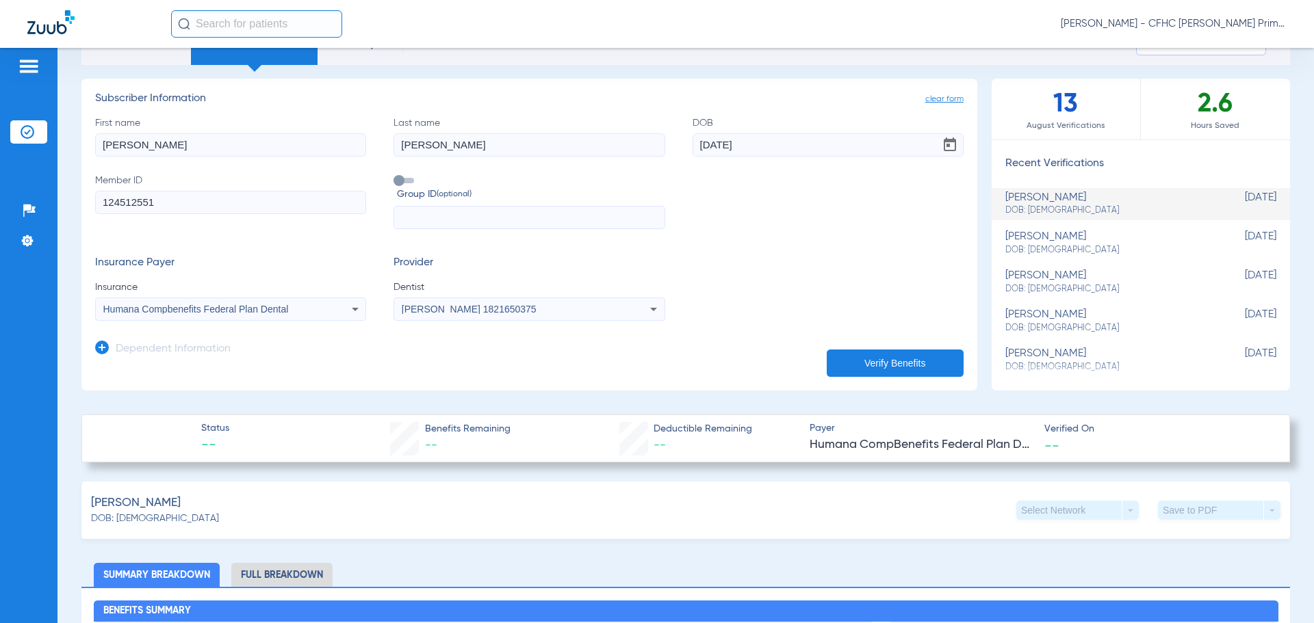
click at [354, 313] on icon at bounding box center [355, 309] width 16 height 16
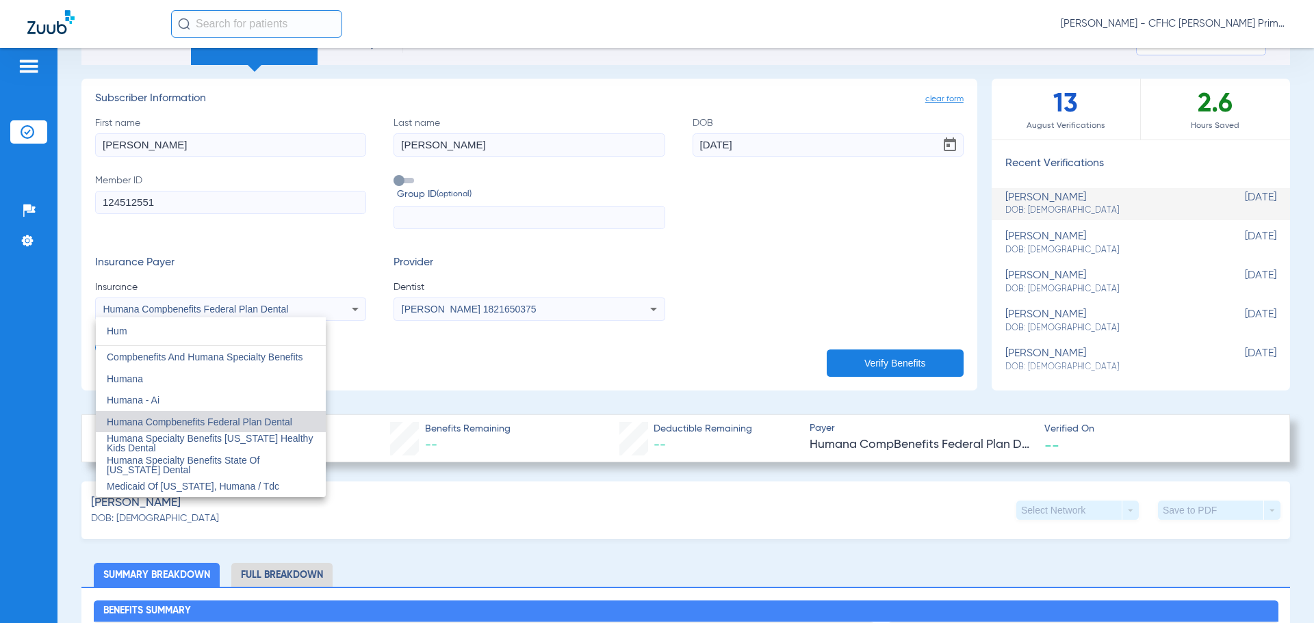
scroll to position [0, 0]
type input "Humana"
click at [215, 469] on span "Humana Specialty Benefits State Of Florida Dental" at bounding box center [211, 465] width 208 height 19
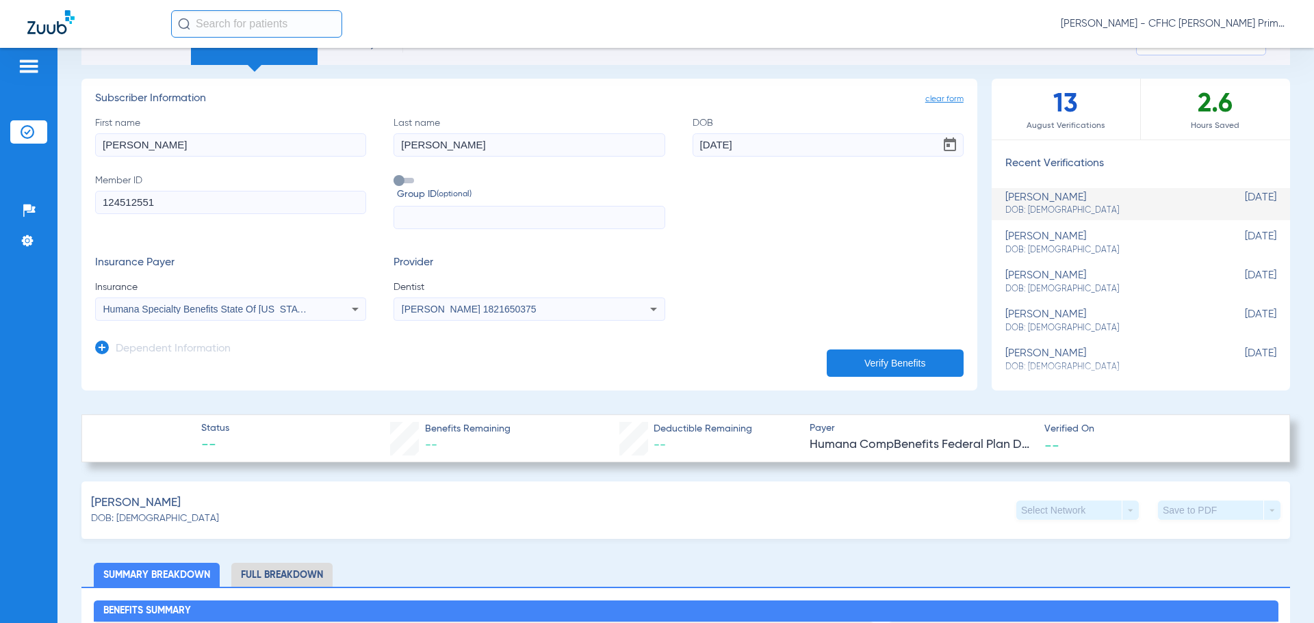
click at [864, 367] on button "Verify Benefits" at bounding box center [895, 363] width 137 height 27
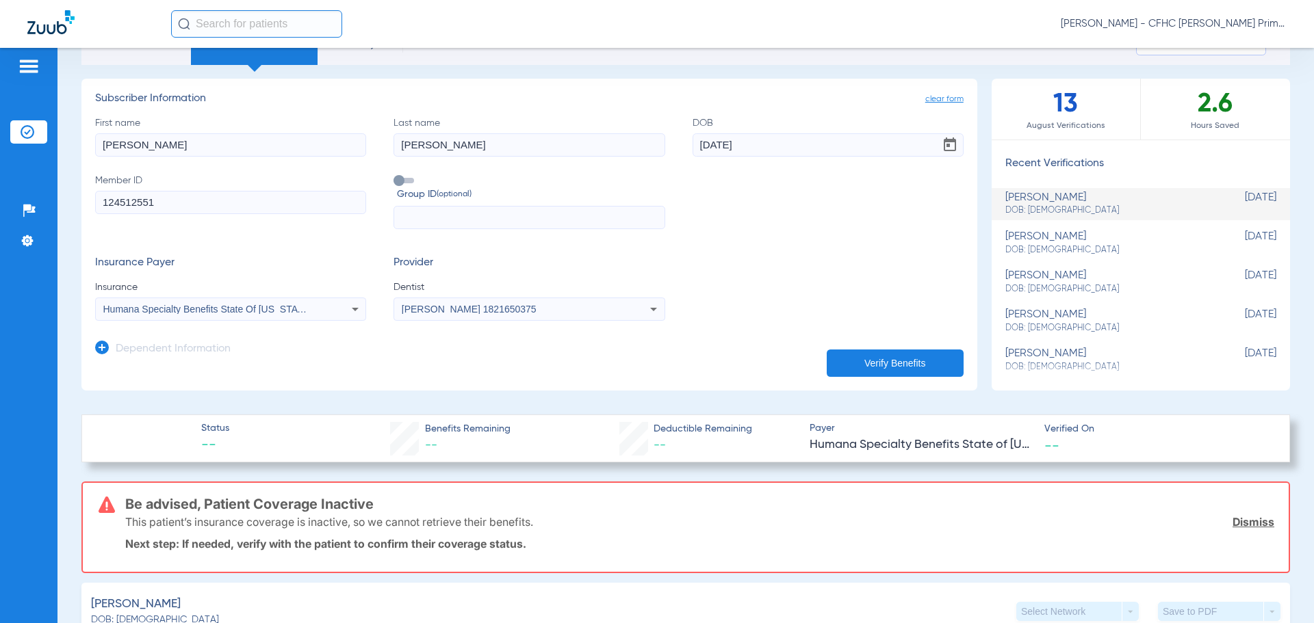
click at [1255, 519] on link "Dismiss" at bounding box center [1253, 522] width 42 height 14
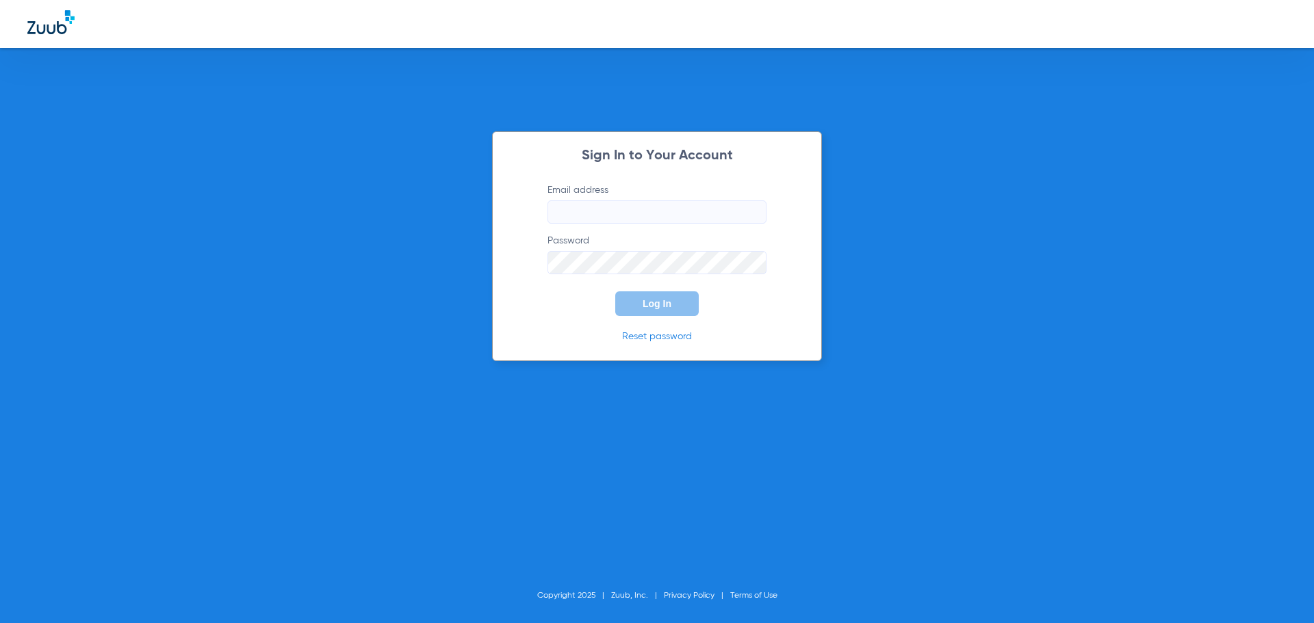
type input "icaraballo@cfhconline.org"
click at [638, 299] on button "Log In" at bounding box center [656, 304] width 83 height 25
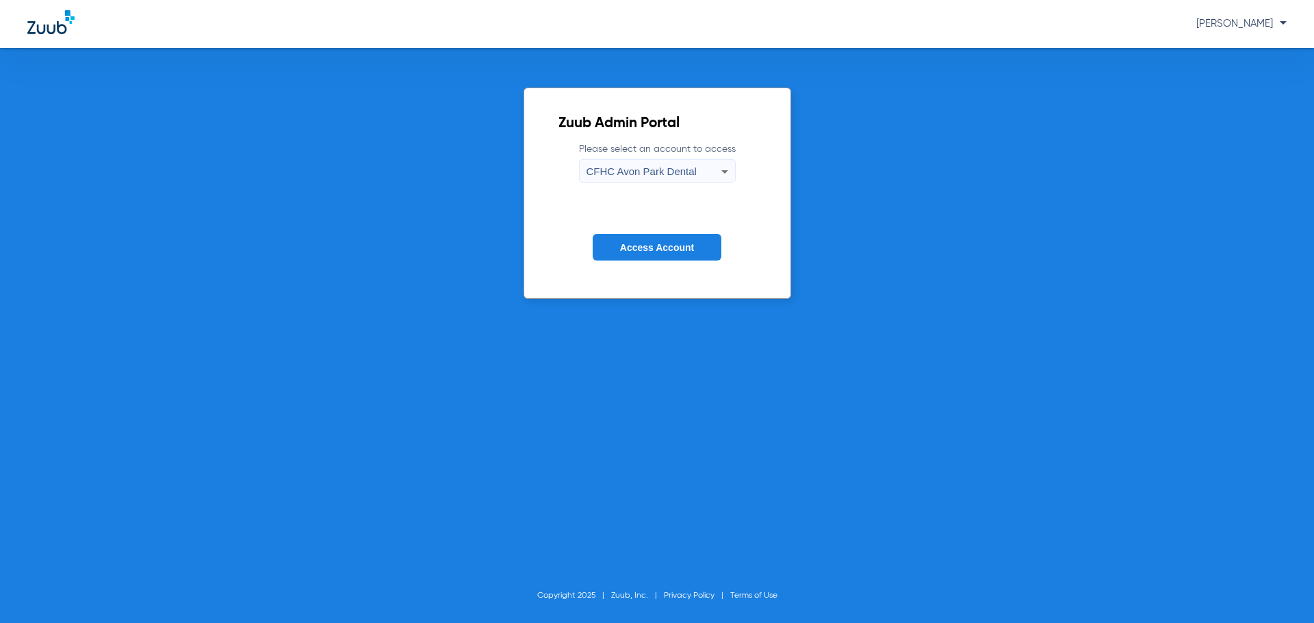
click at [701, 174] on div "CFHC Avon Park Dental" at bounding box center [653, 171] width 135 height 23
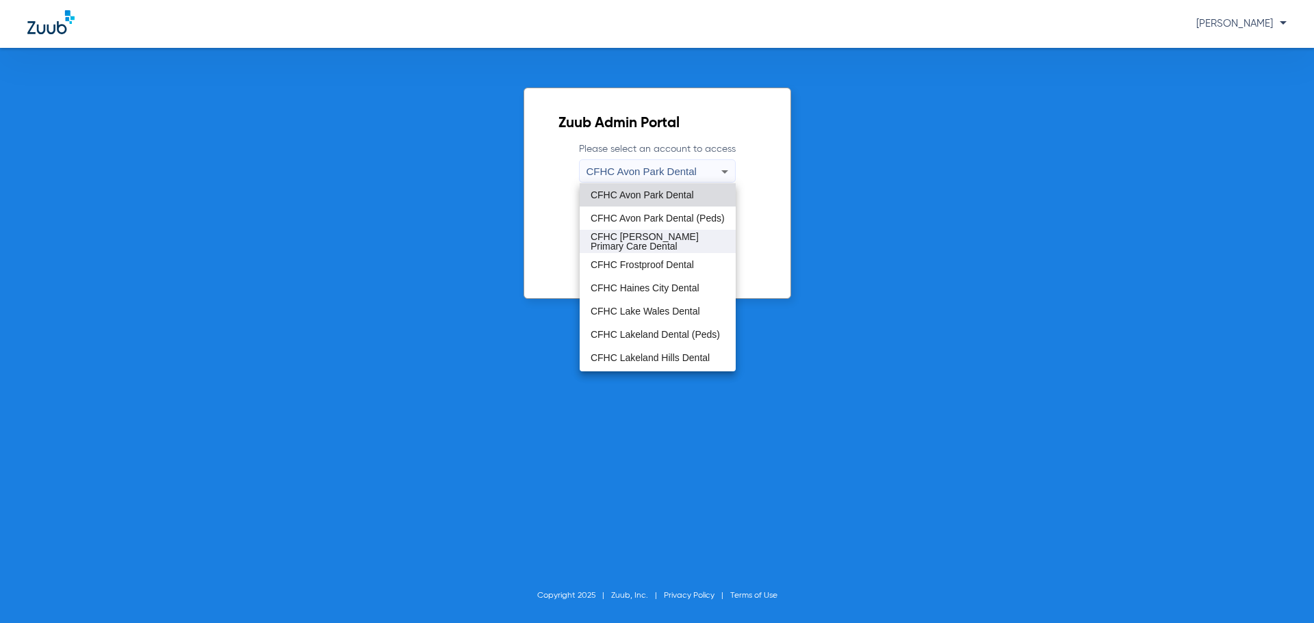
click at [667, 235] on span "CFHC Davenport Primary Care Dental" at bounding box center [658, 241] width 134 height 19
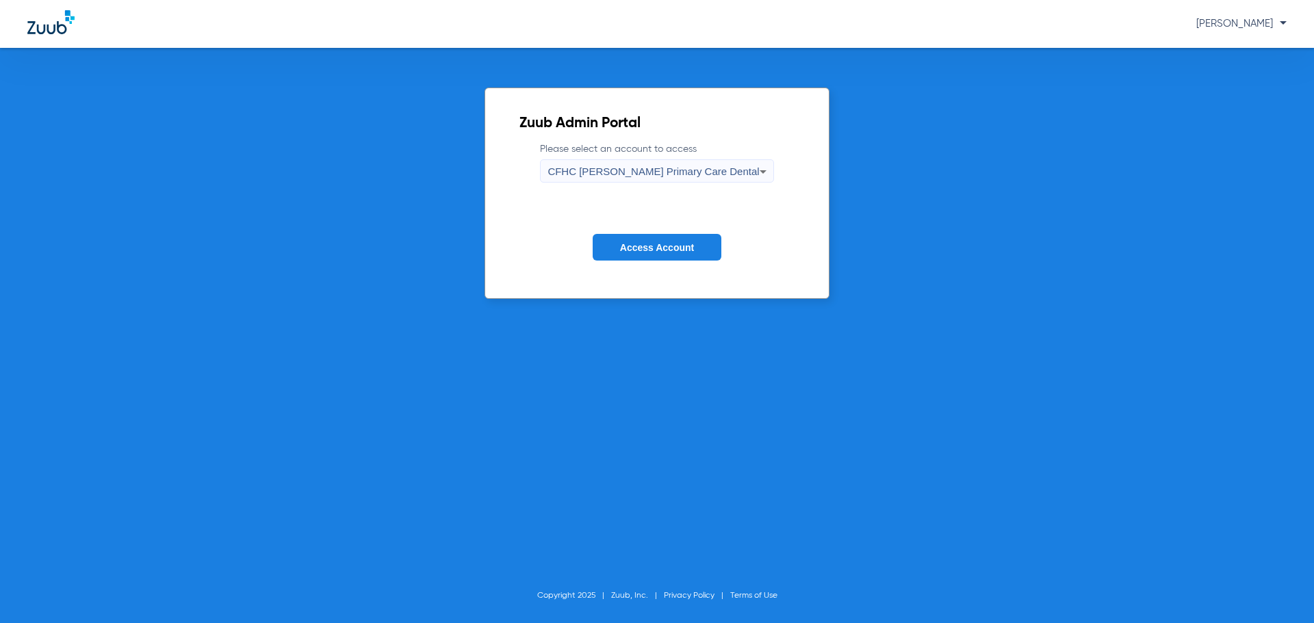
click at [647, 255] on button "Access Account" at bounding box center [657, 247] width 129 height 27
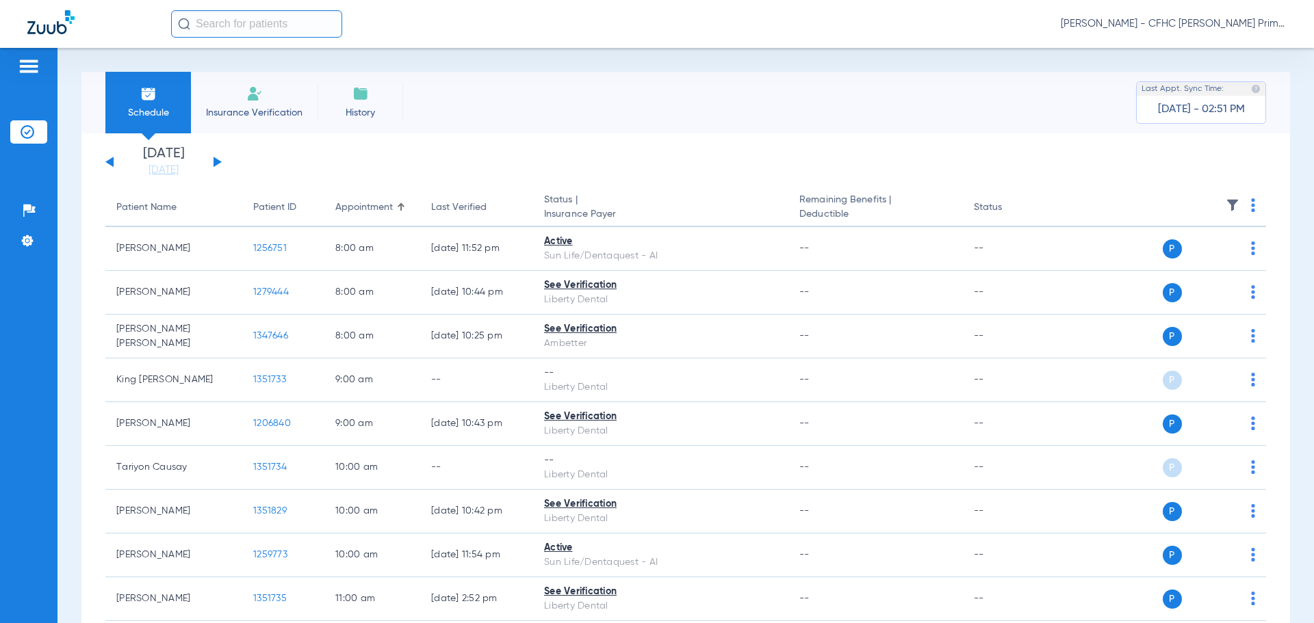
click at [214, 162] on button at bounding box center [218, 162] width 8 height 10
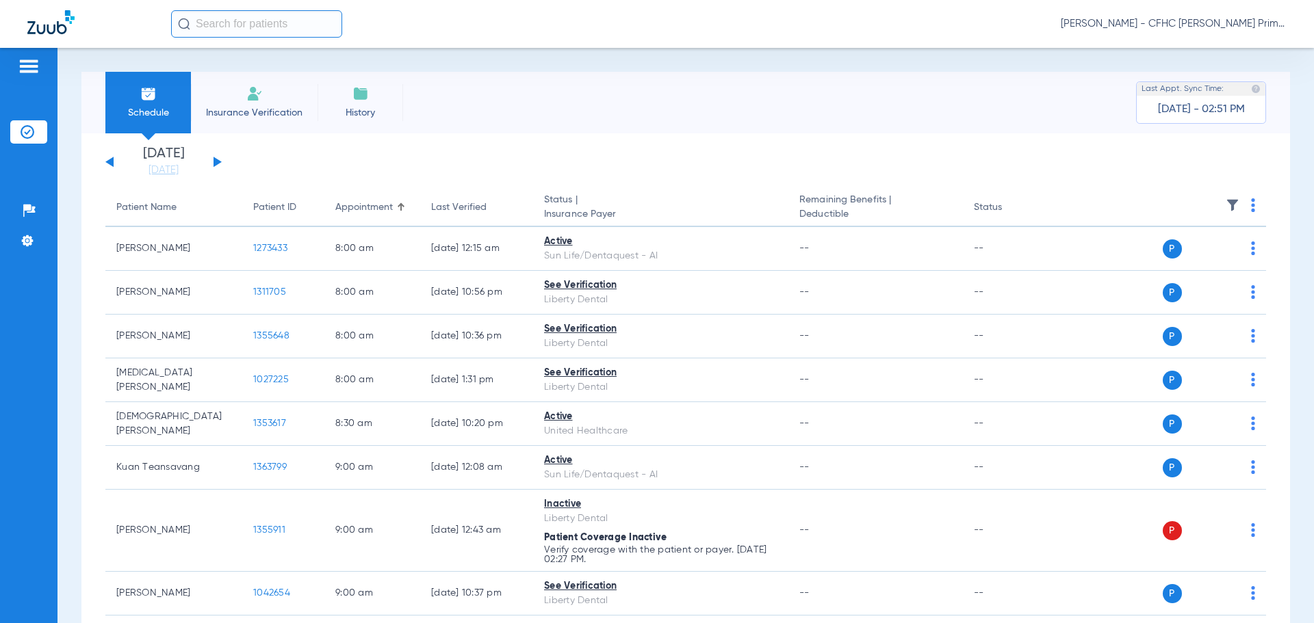
click at [218, 161] on button at bounding box center [218, 162] width 8 height 10
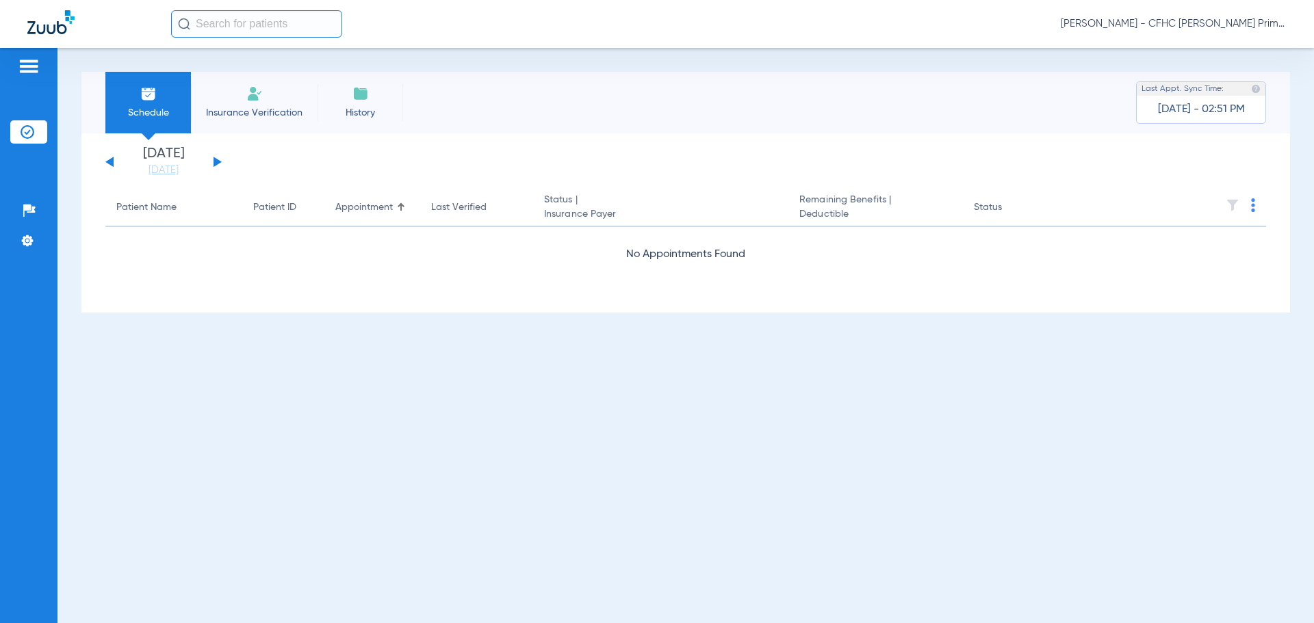
click at [113, 159] on button at bounding box center [109, 162] width 8 height 10
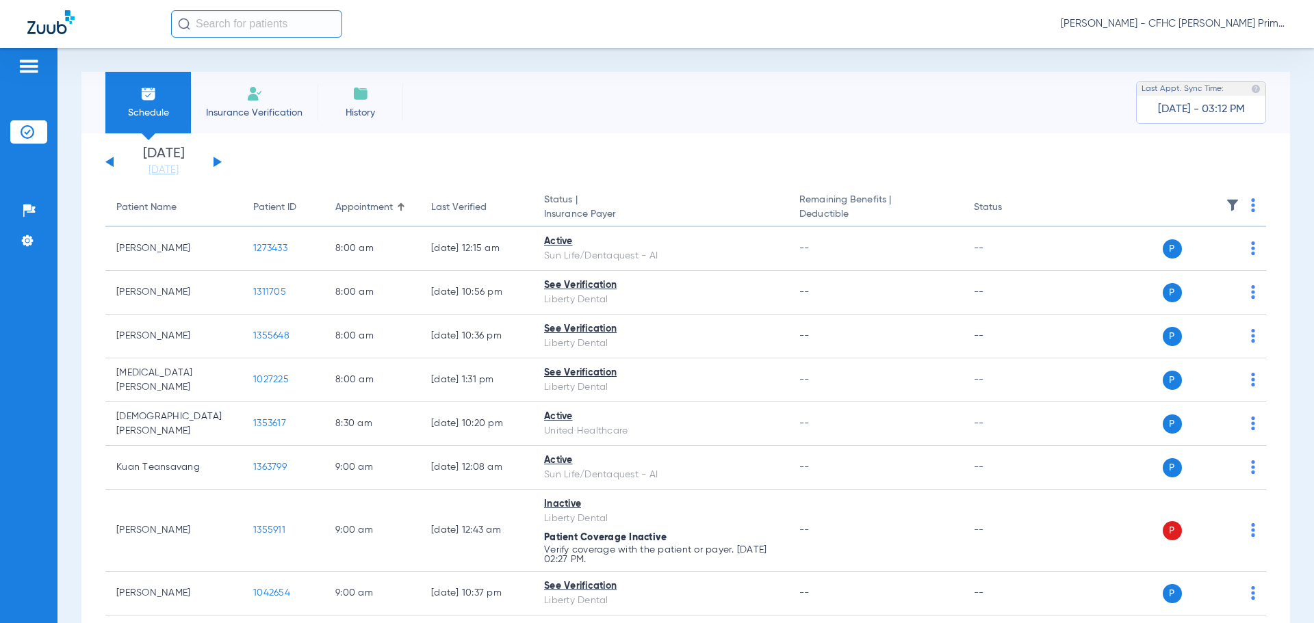
click at [114, 163] on div "Tuesday 06-10-2025 Wednesday 06-11-2025 Thursday 06-12-2025 Friday 06-13-2025 S…" at bounding box center [163, 162] width 116 height 30
click at [110, 162] on button at bounding box center [109, 162] width 8 height 10
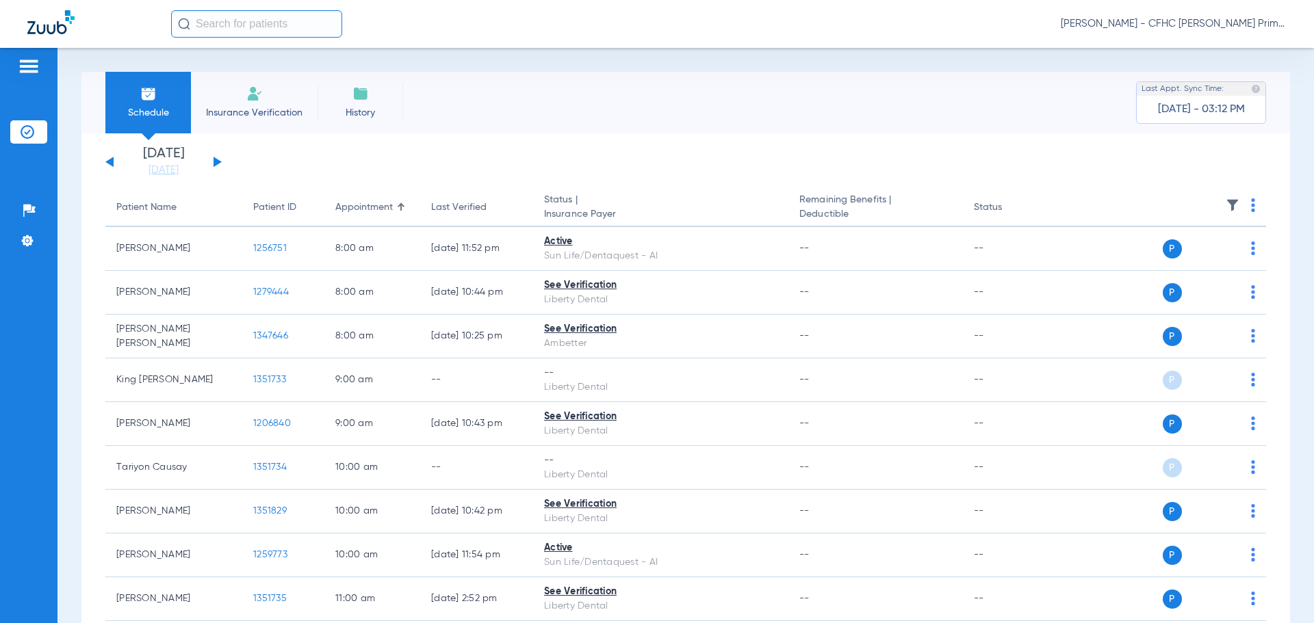
click at [219, 159] on div "Tuesday 06-10-2025 Wednesday 06-11-2025 Thursday 06-12-2025 Friday 06-13-2025 S…" at bounding box center [163, 162] width 116 height 30
click at [216, 159] on button at bounding box center [218, 162] width 8 height 10
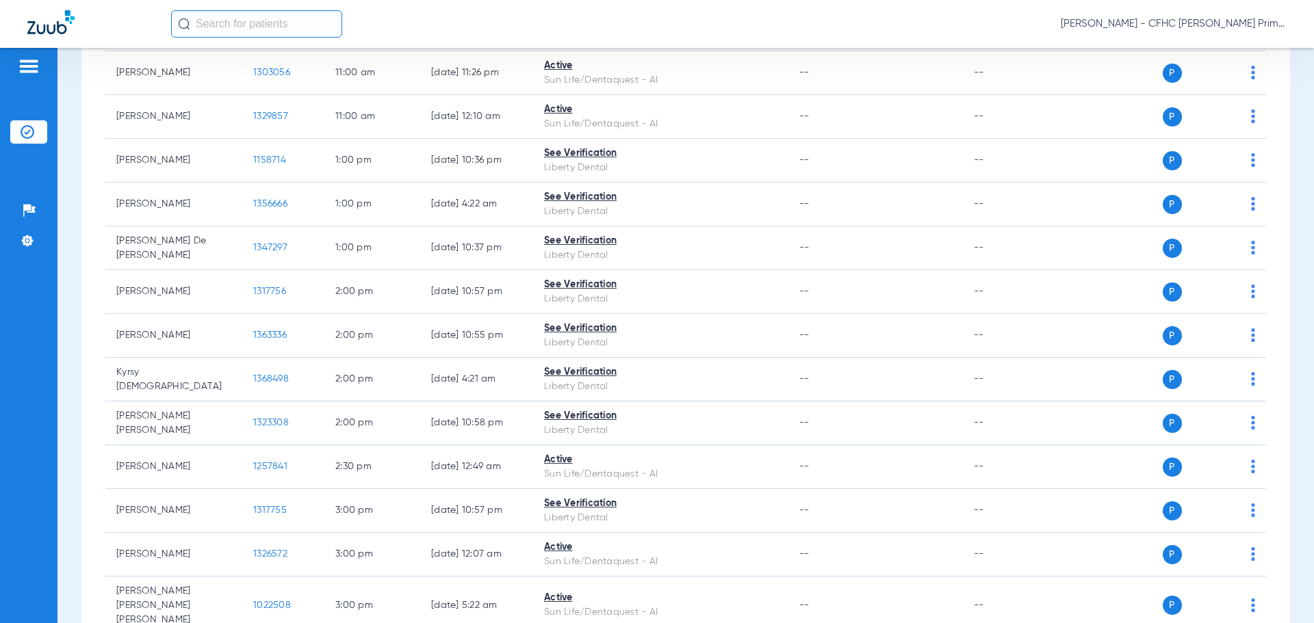
scroll to position [958, 0]
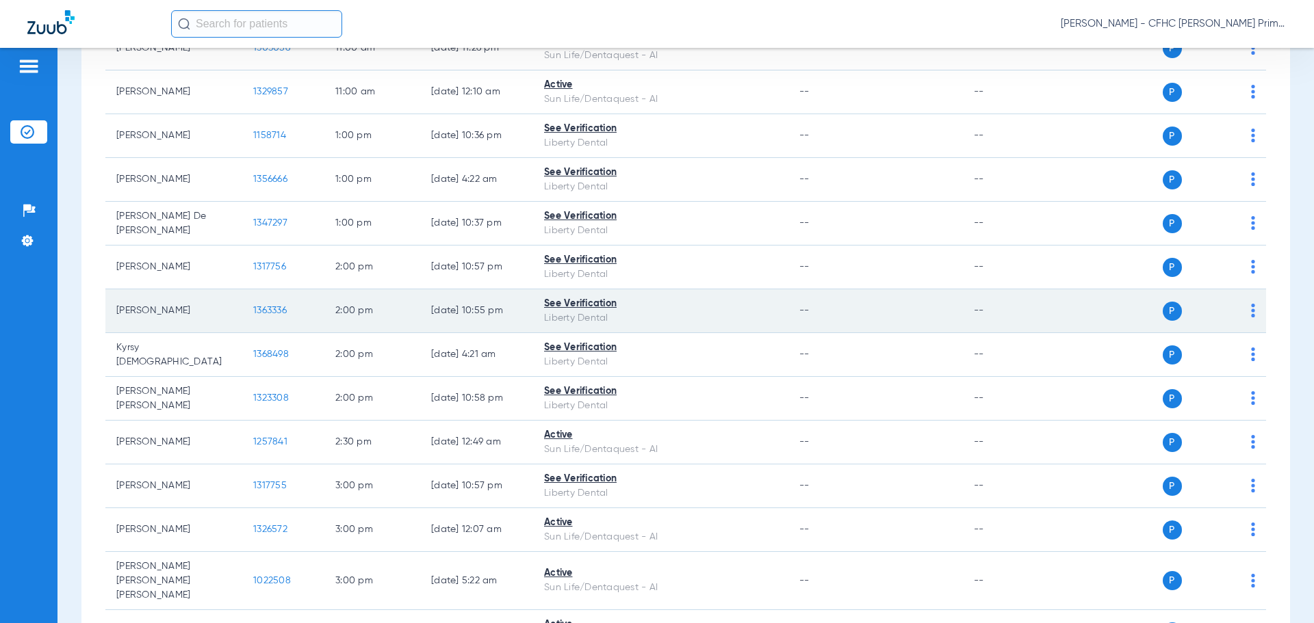
click at [275, 313] on span "1363336" at bounding box center [270, 311] width 34 height 10
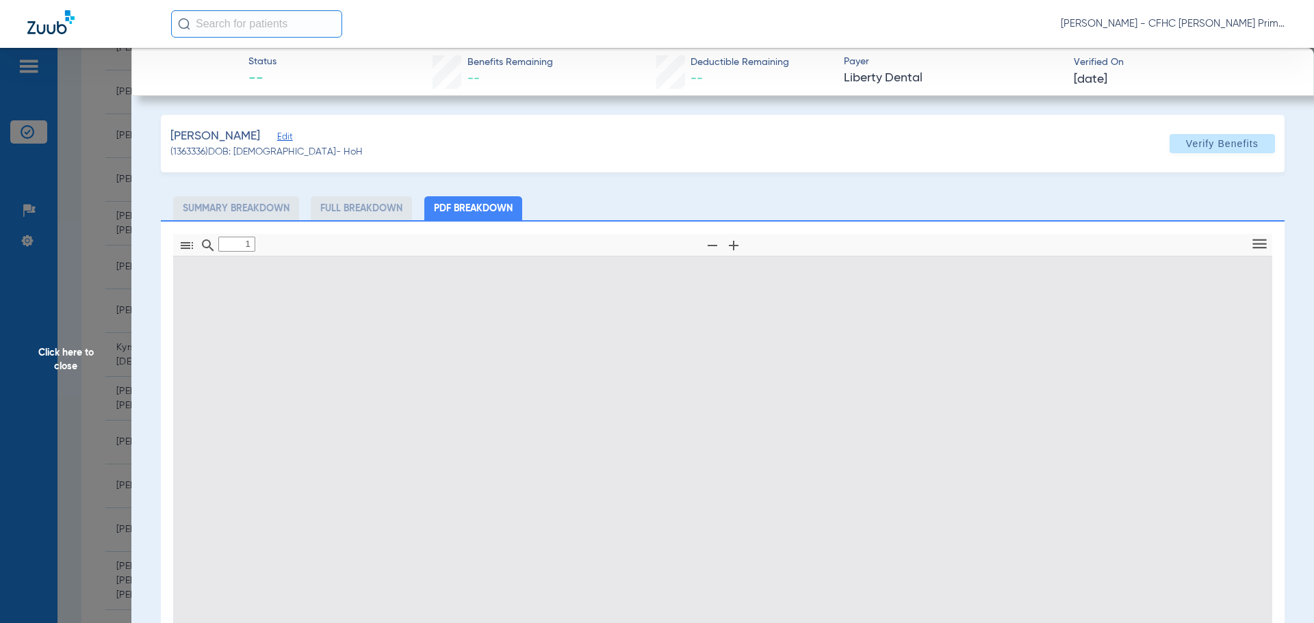
type input "0"
select select "page-width"
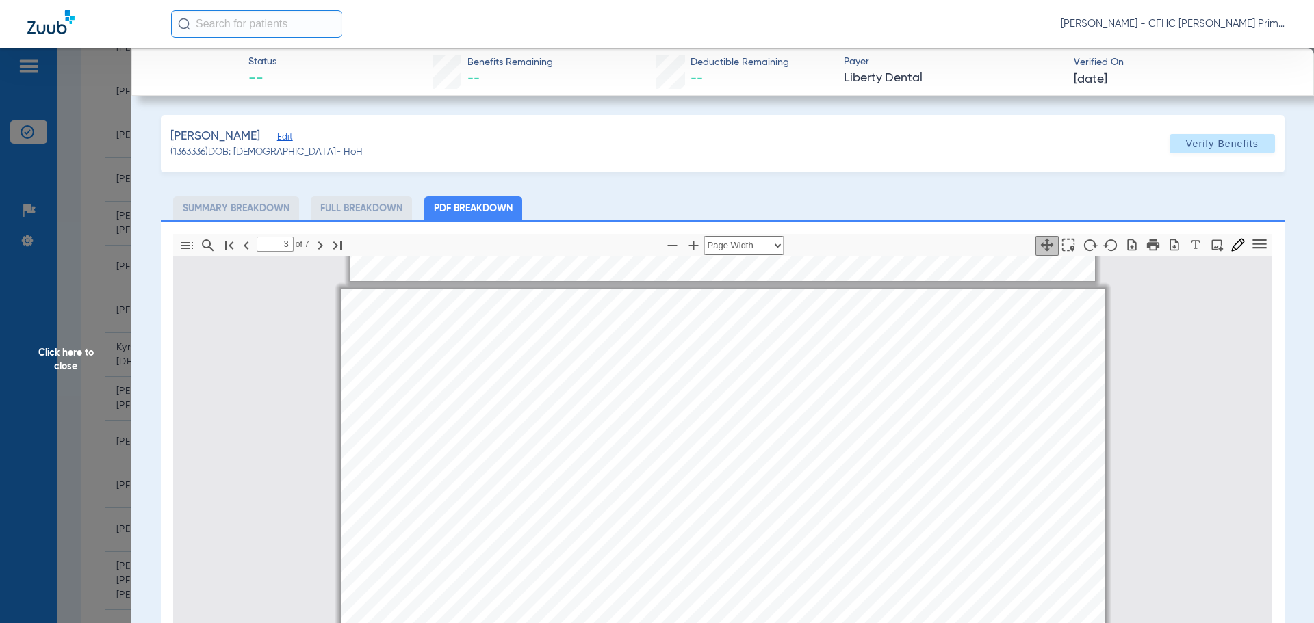
scroll to position [1307, 0]
type input "2"
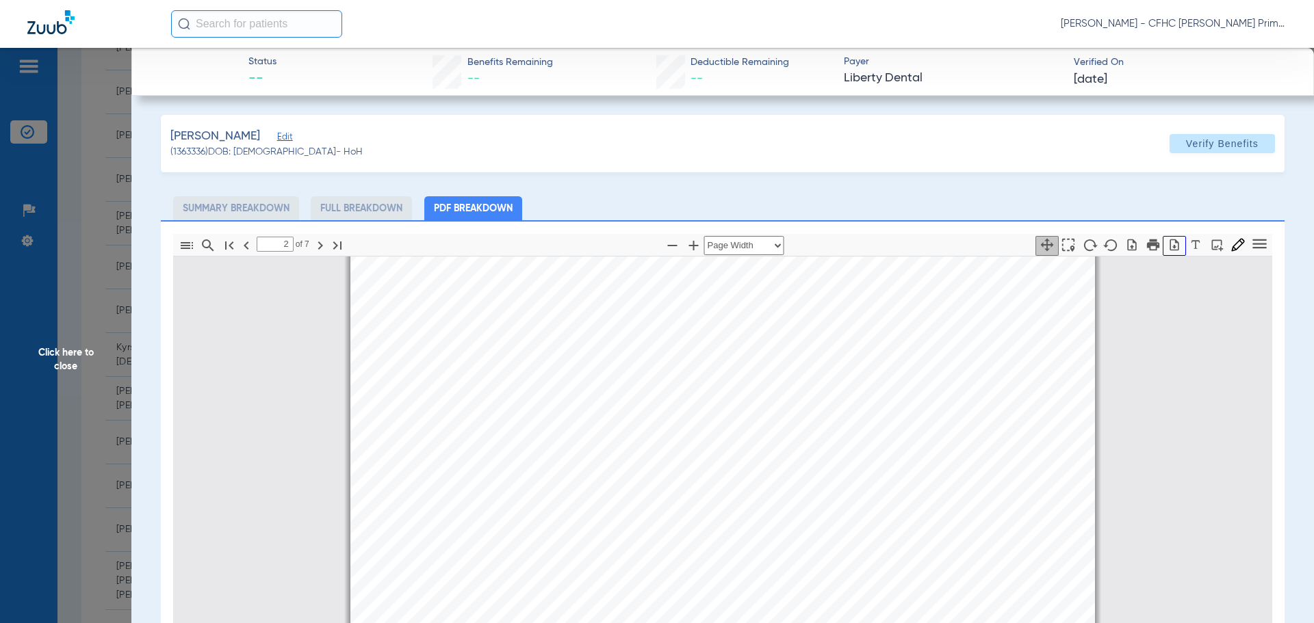
click at [1170, 250] on icon "button" at bounding box center [1174, 245] width 9 height 12
click at [70, 350] on span "Click here to close" at bounding box center [65, 359] width 131 height 623
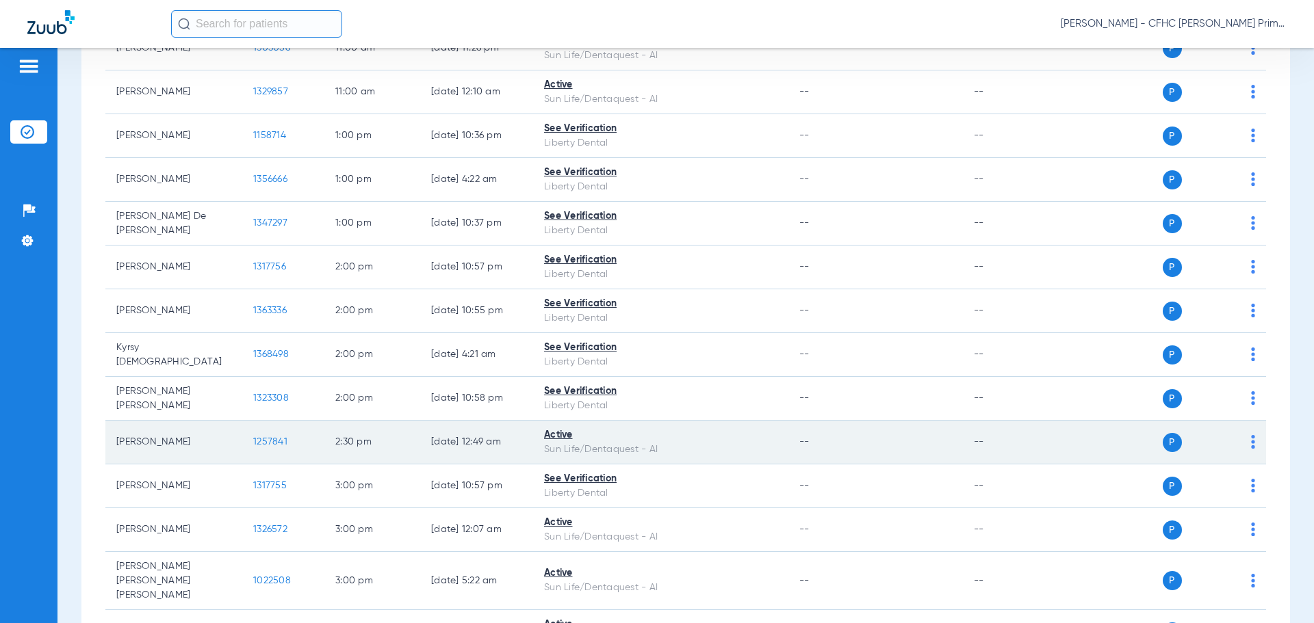
scroll to position [1026, 0]
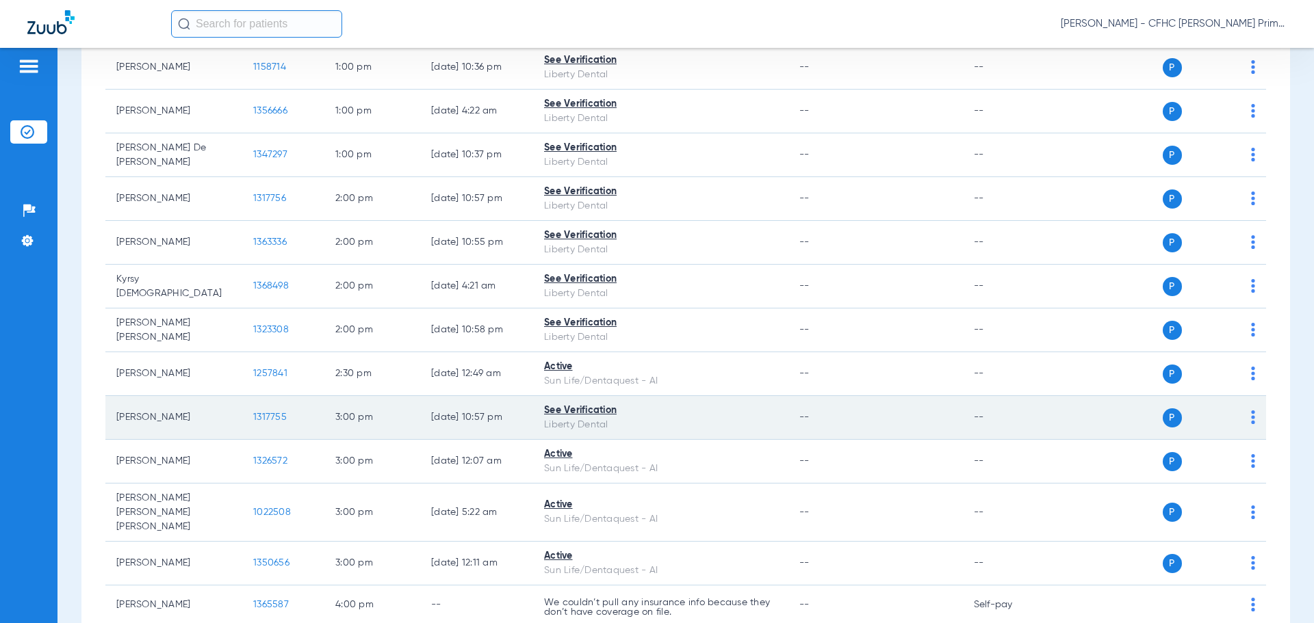
click at [268, 414] on span "1317755" at bounding box center [270, 418] width 34 height 10
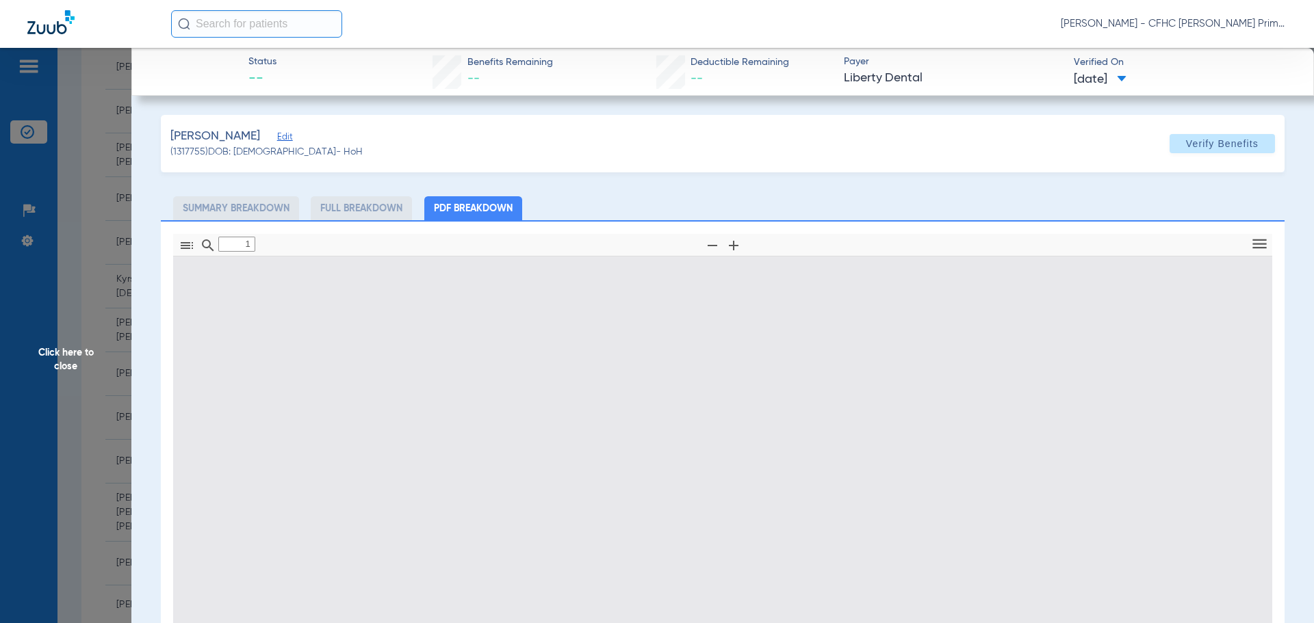
type input "0"
select select "page-width"
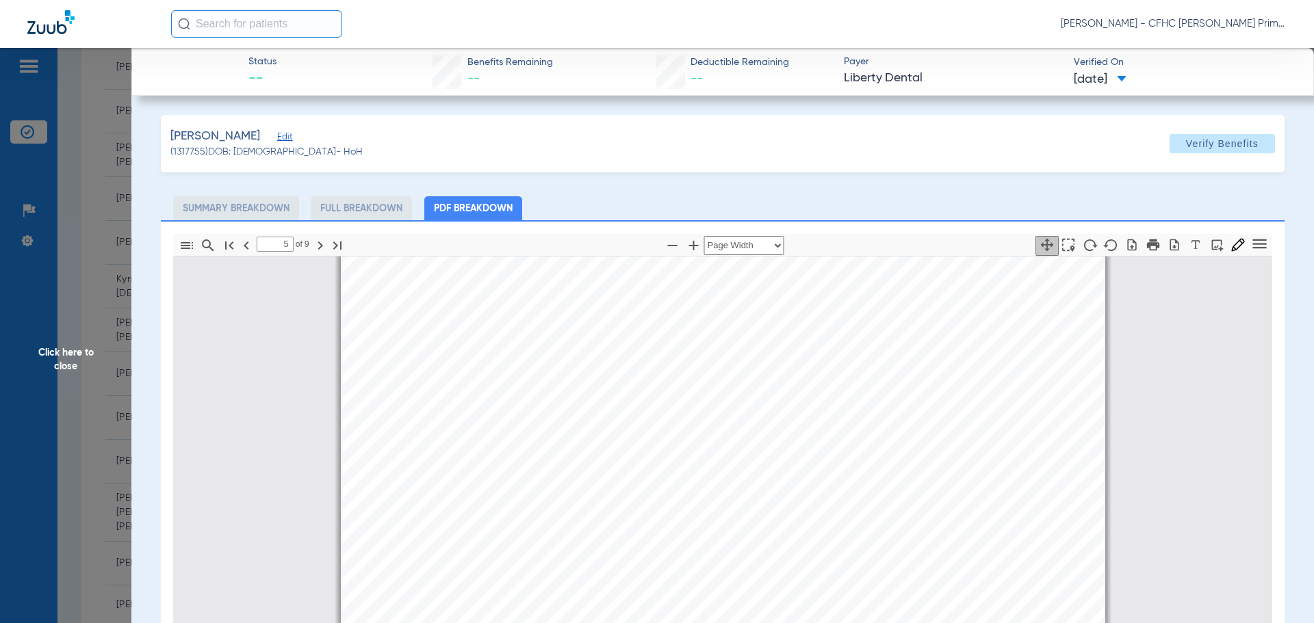
scroll to position [4044, 0]
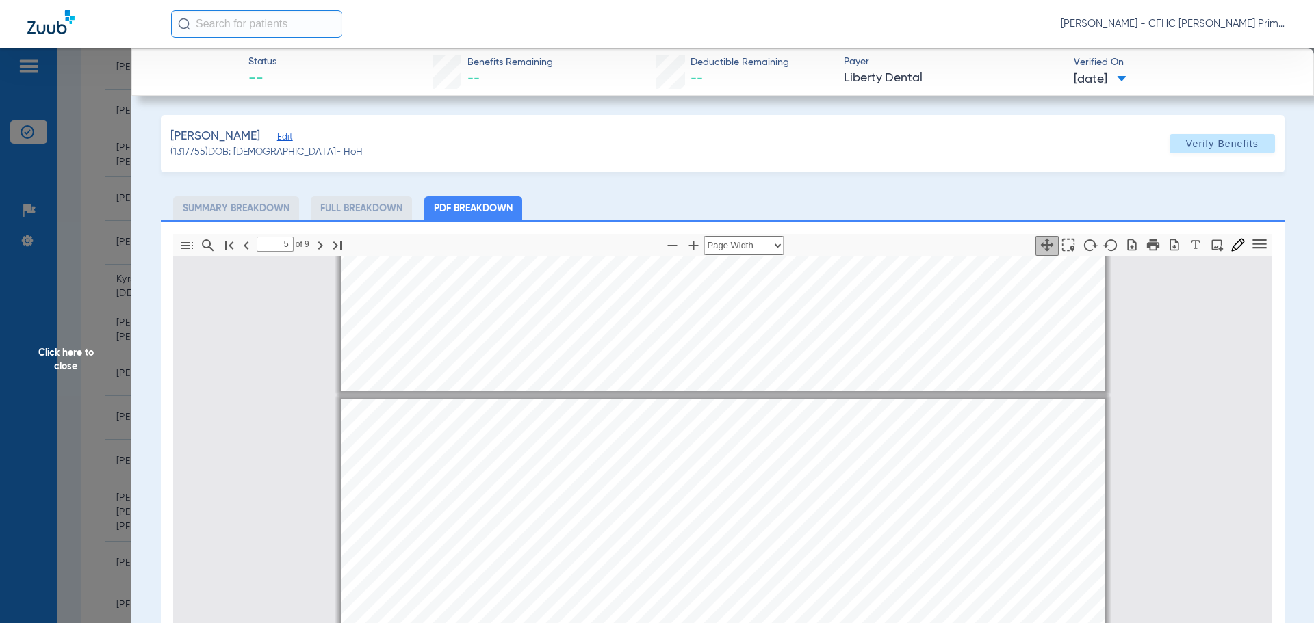
type input "4"
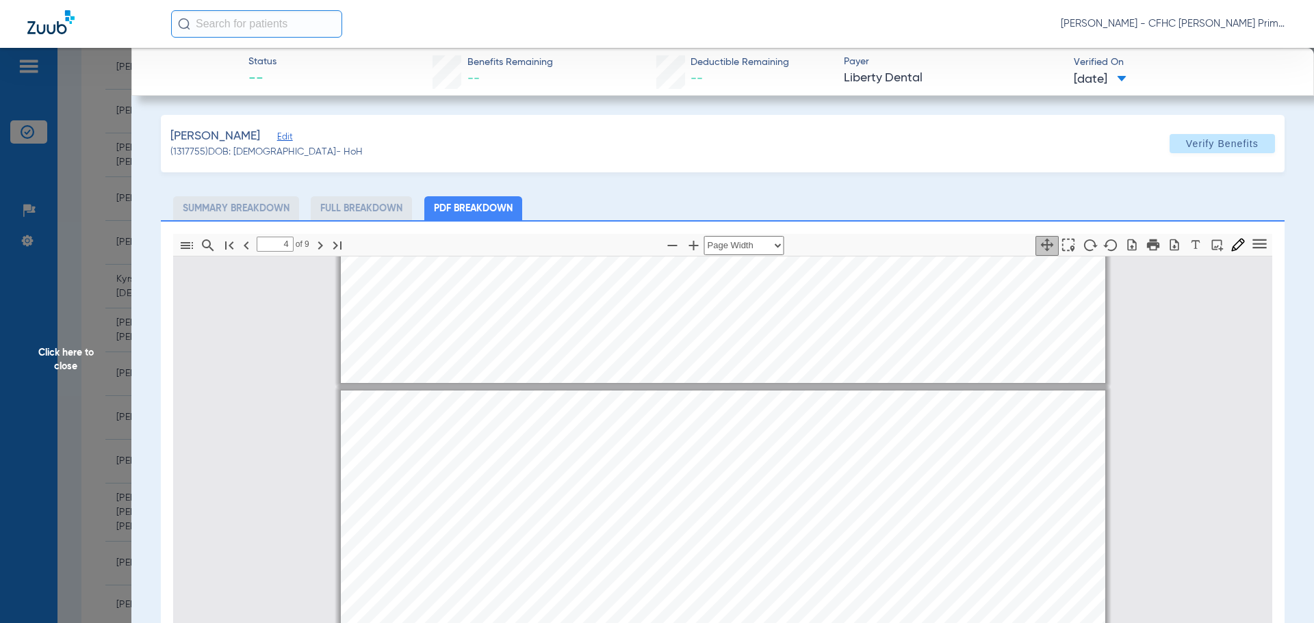
scroll to position [2676, 0]
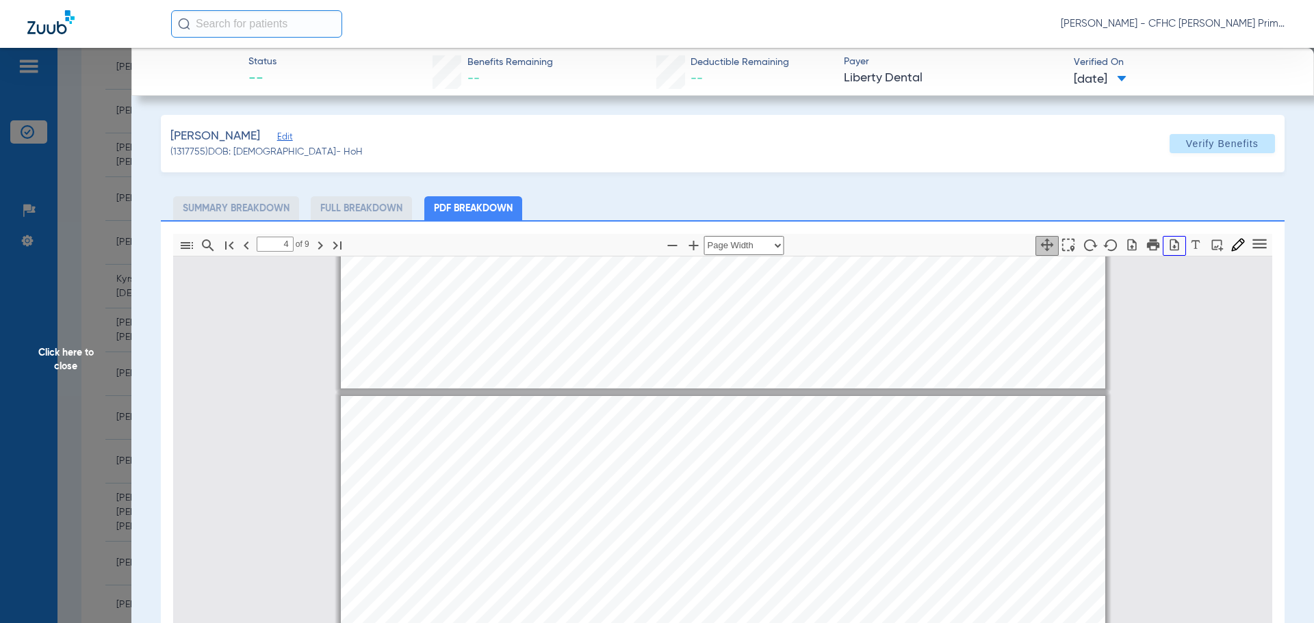
click at [1167, 242] on icon "button" at bounding box center [1174, 245] width 14 height 14
click at [69, 343] on span "Click here to close" at bounding box center [65, 359] width 131 height 623
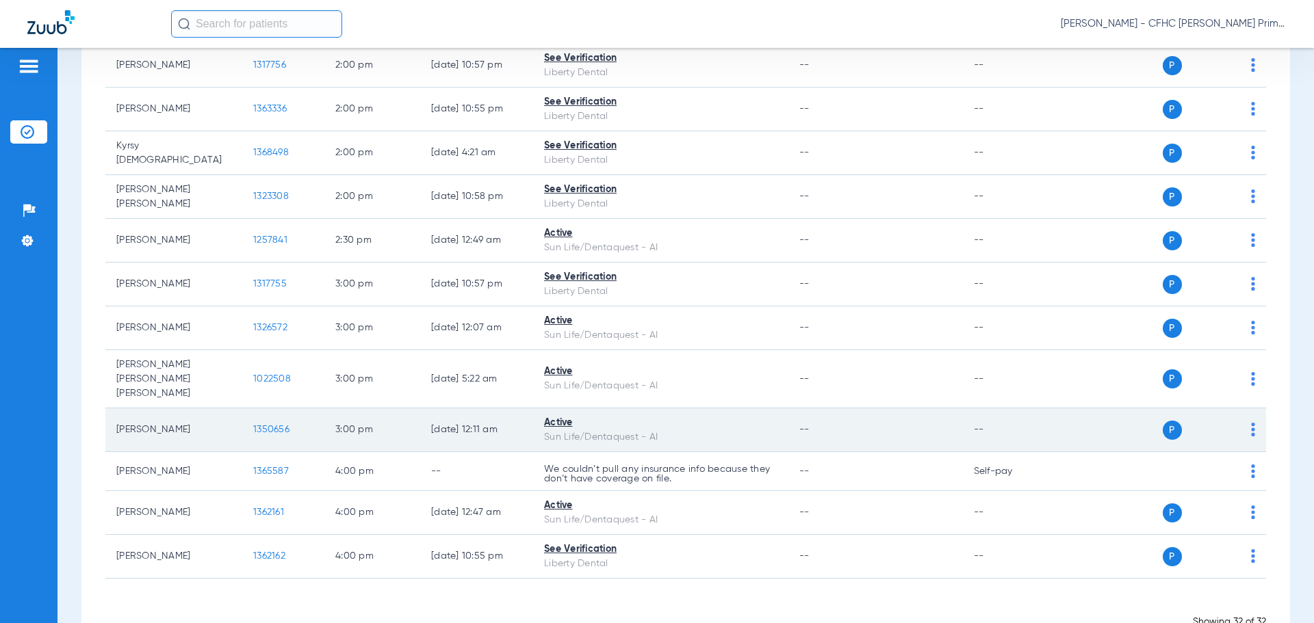
scroll to position [1163, 0]
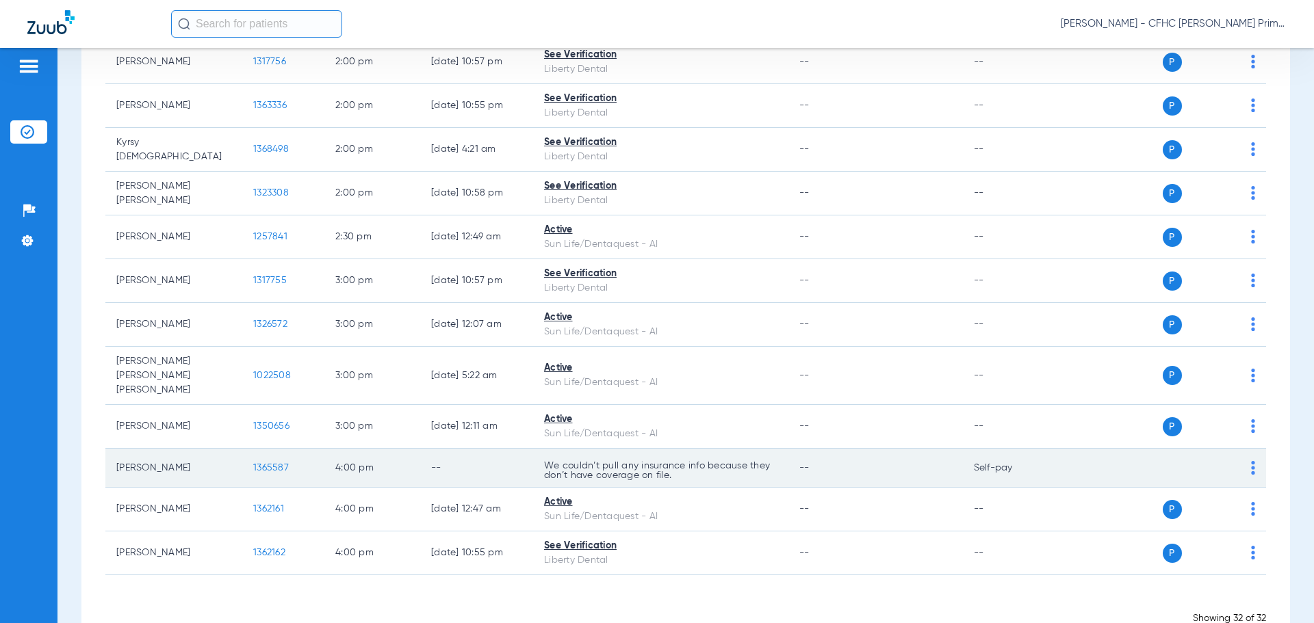
click at [272, 463] on span "1365587" at bounding box center [271, 468] width 36 height 10
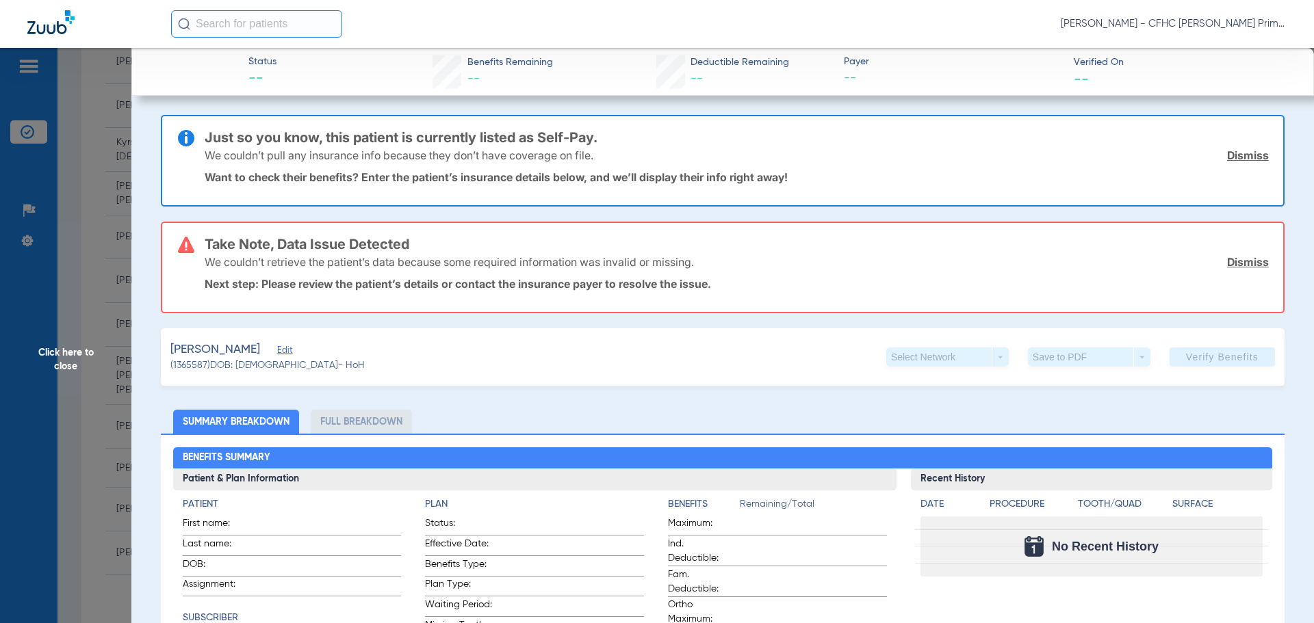
click at [1242, 157] on link "Dismiss" at bounding box center [1248, 155] width 42 height 14
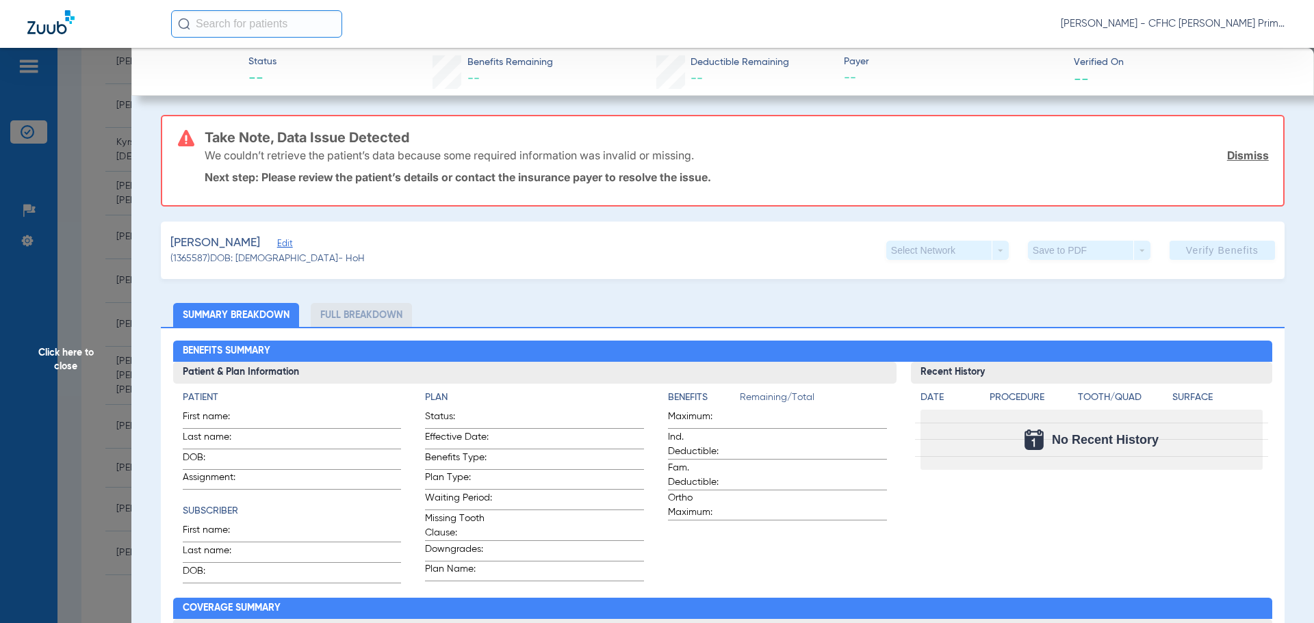
click at [1242, 157] on link "Dismiss" at bounding box center [1248, 155] width 42 height 14
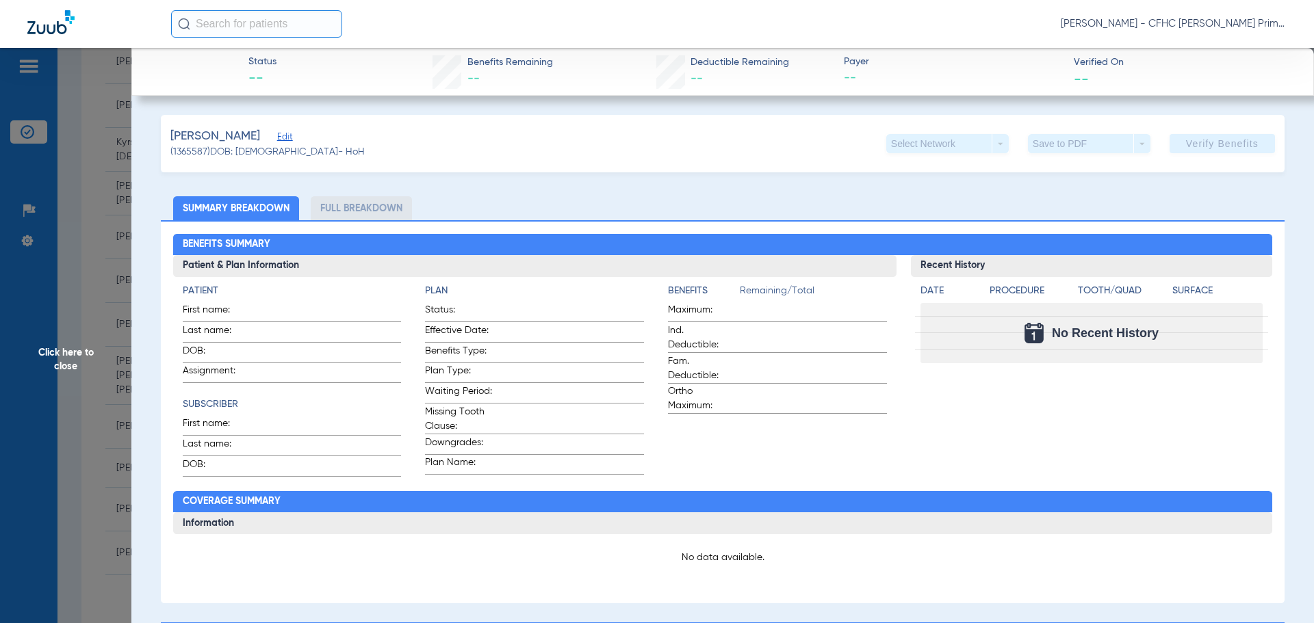
click at [289, 139] on span "Edit" at bounding box center [283, 138] width 12 height 13
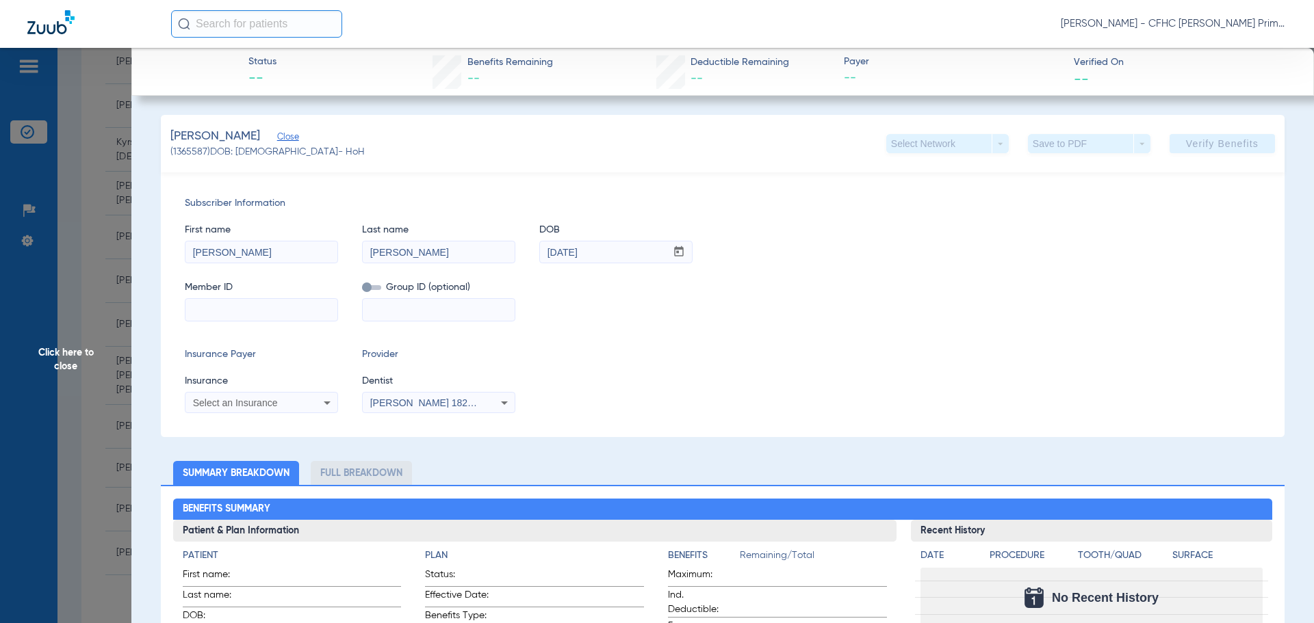
click at [287, 318] on input at bounding box center [261, 310] width 152 height 22
paste input "08086798287"
type input "08086798287"
click at [319, 404] on icon at bounding box center [327, 403] width 16 height 16
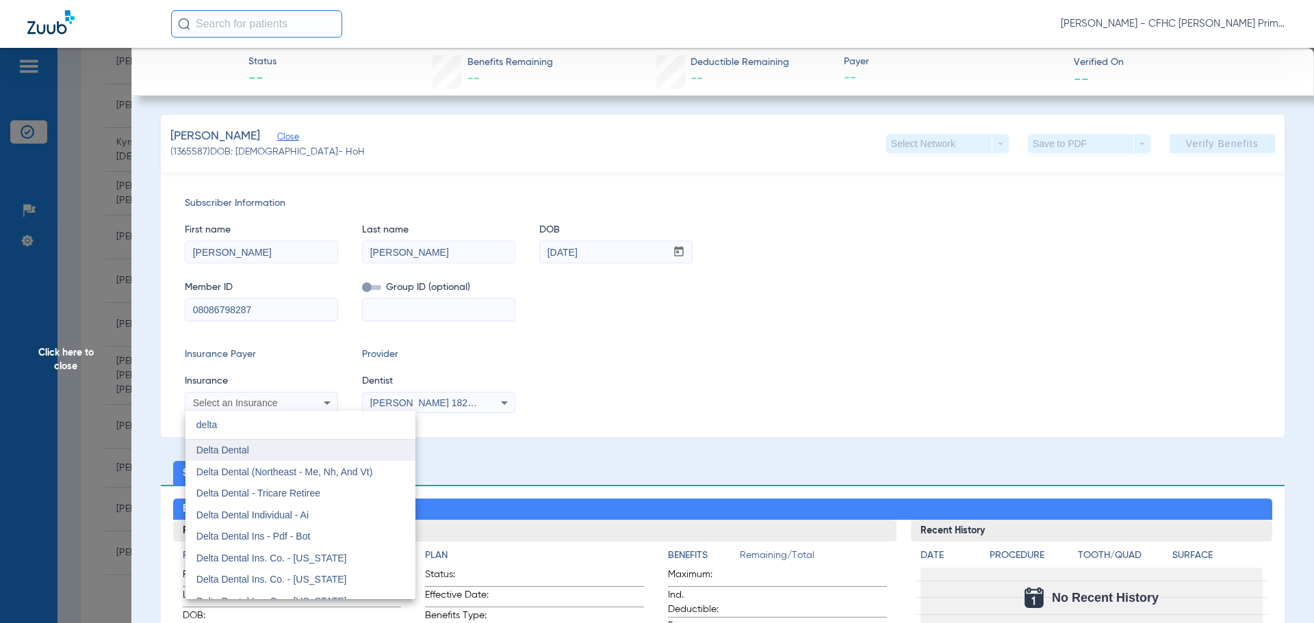
type input "delta"
click at [296, 452] on mat-option "Delta Dental" at bounding box center [300, 451] width 230 height 22
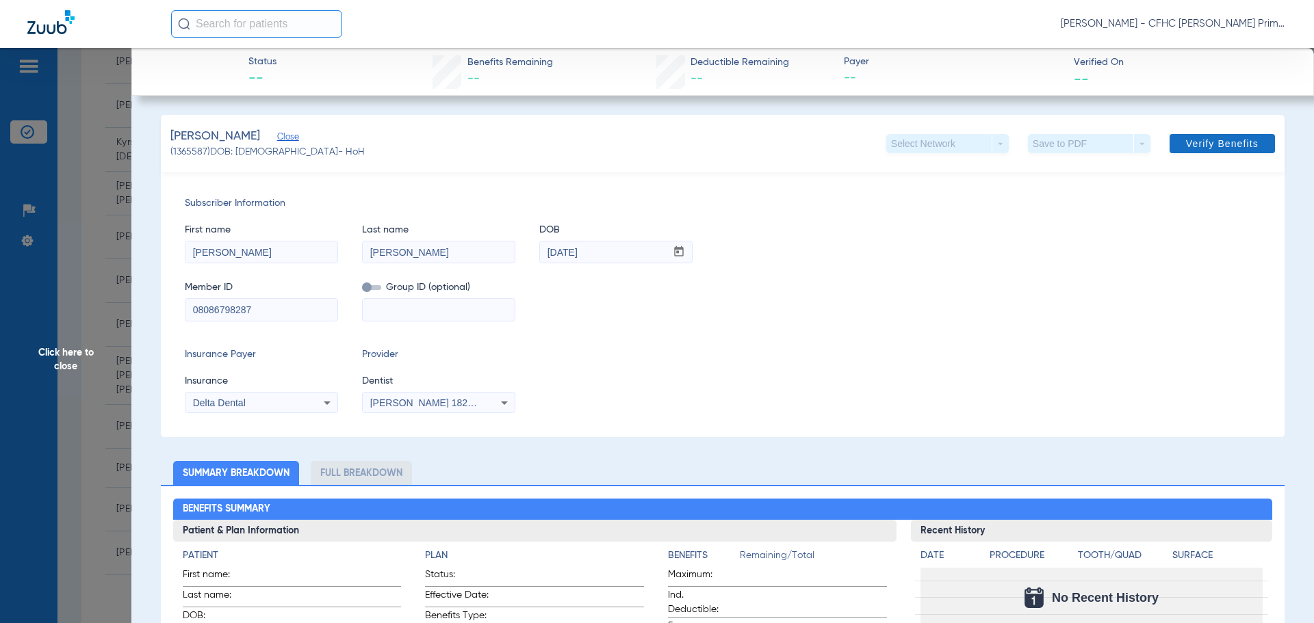
click at [1186, 149] on span "Verify Benefits" at bounding box center [1222, 143] width 73 height 11
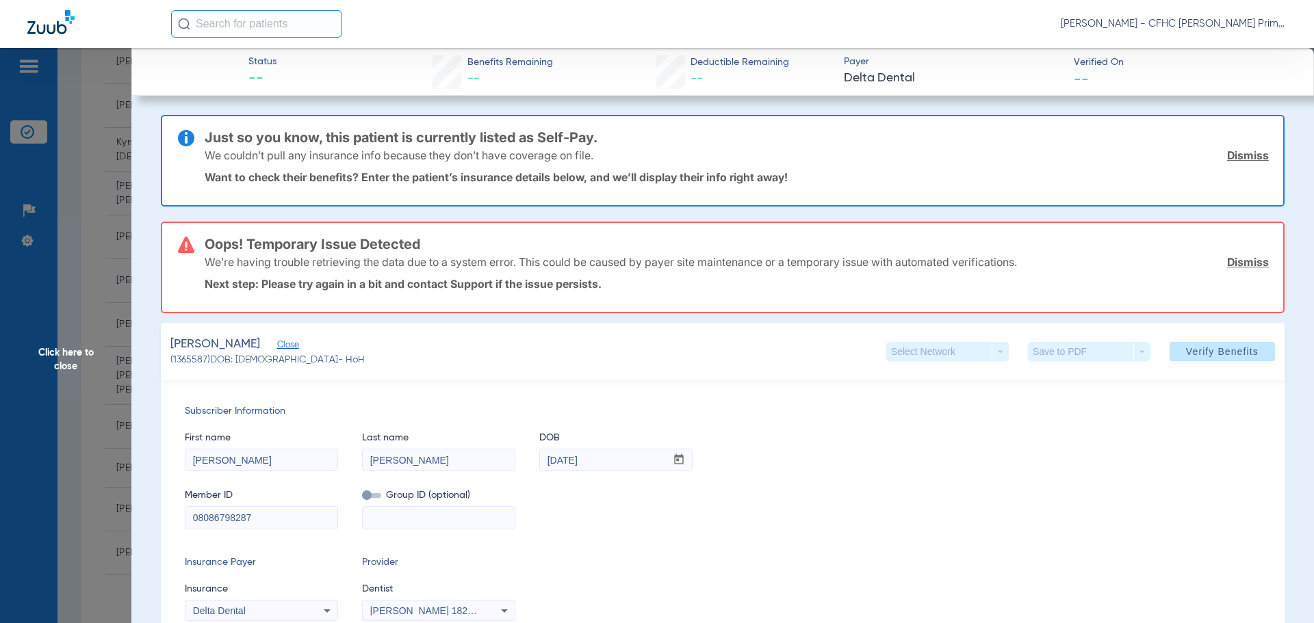
click at [1248, 155] on link "Dismiss" at bounding box center [1248, 155] width 42 height 14
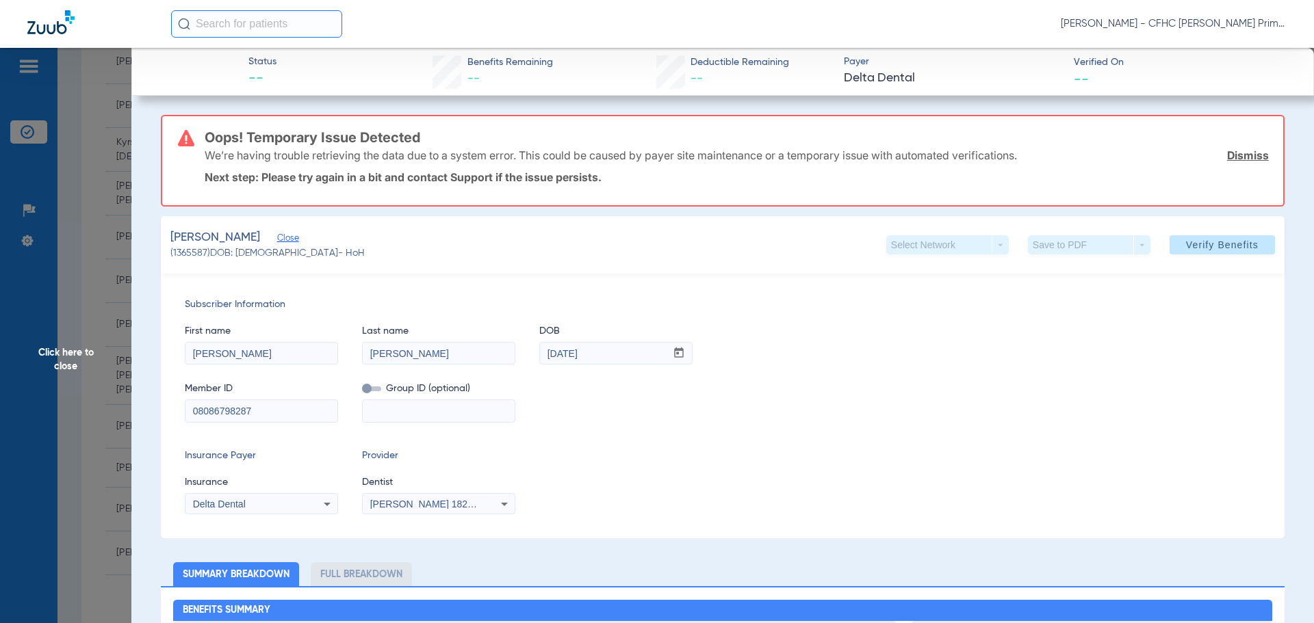
click at [1248, 155] on link "Dismiss" at bounding box center [1248, 155] width 42 height 14
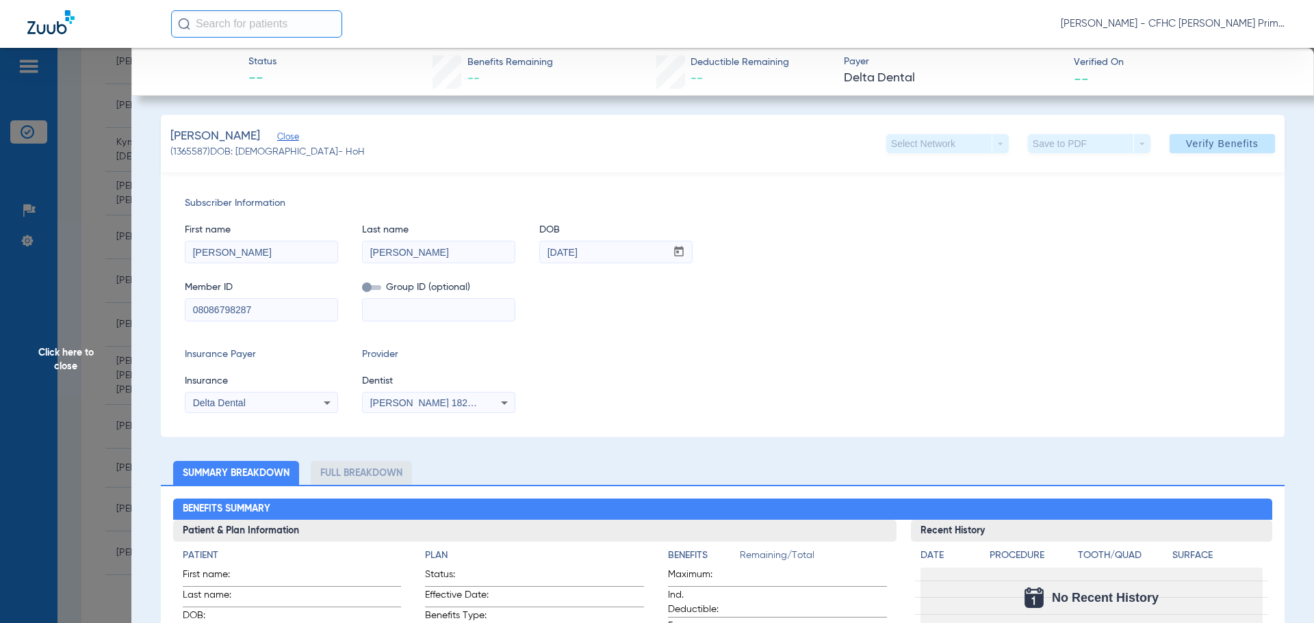
click at [78, 346] on span "Click here to close" at bounding box center [65, 359] width 131 height 623
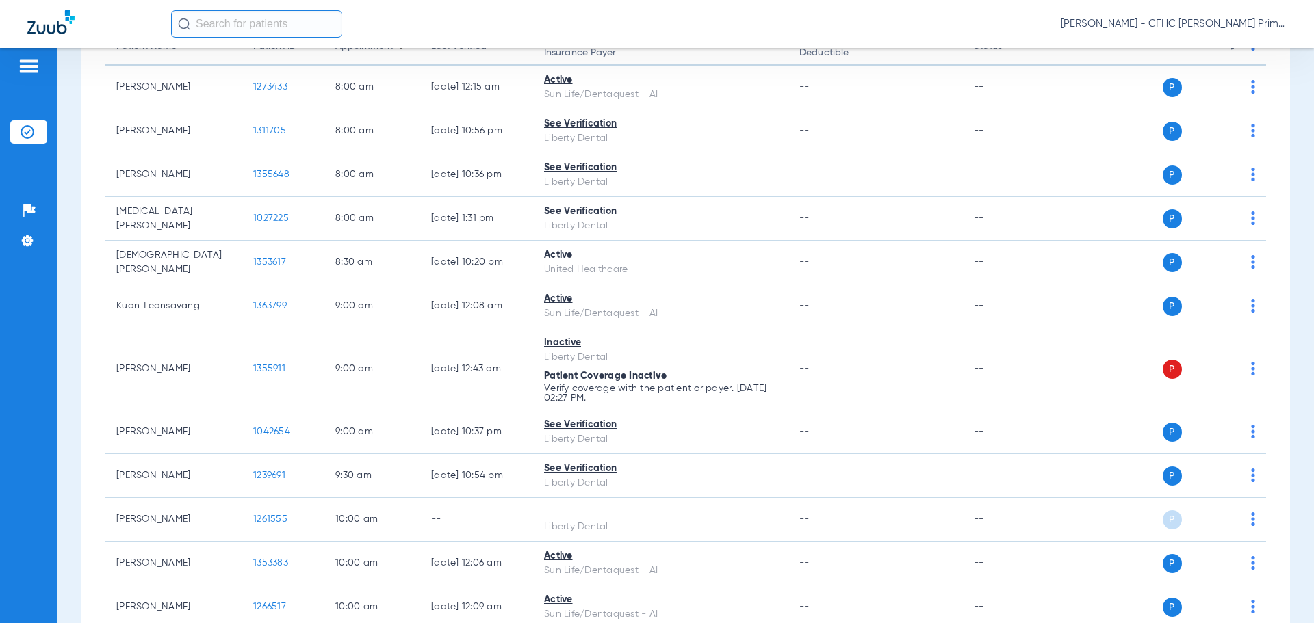
scroll to position [0, 0]
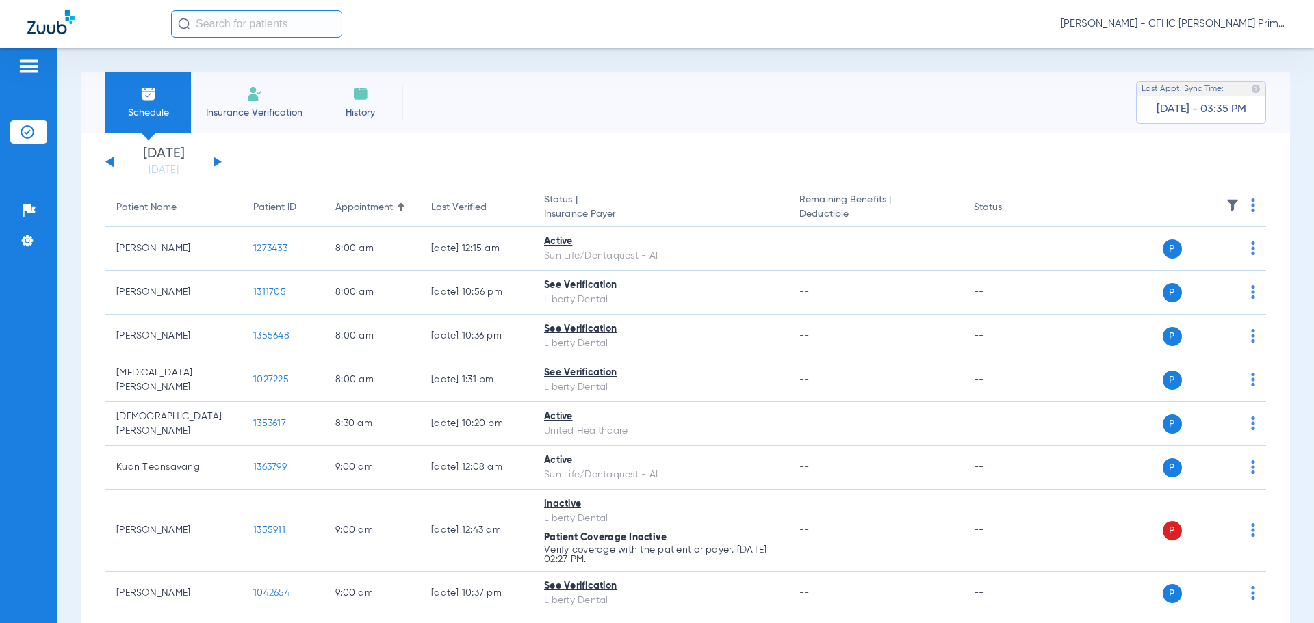
click at [112, 161] on button at bounding box center [109, 162] width 8 height 10
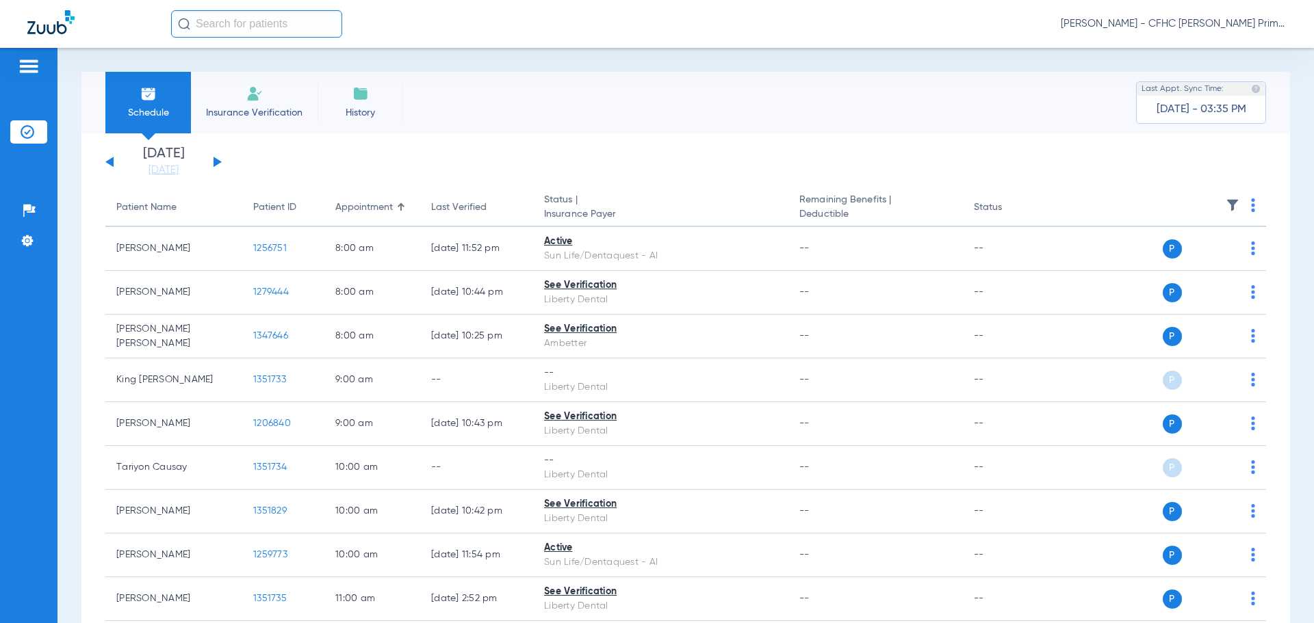
click at [220, 163] on button at bounding box center [218, 162] width 8 height 10
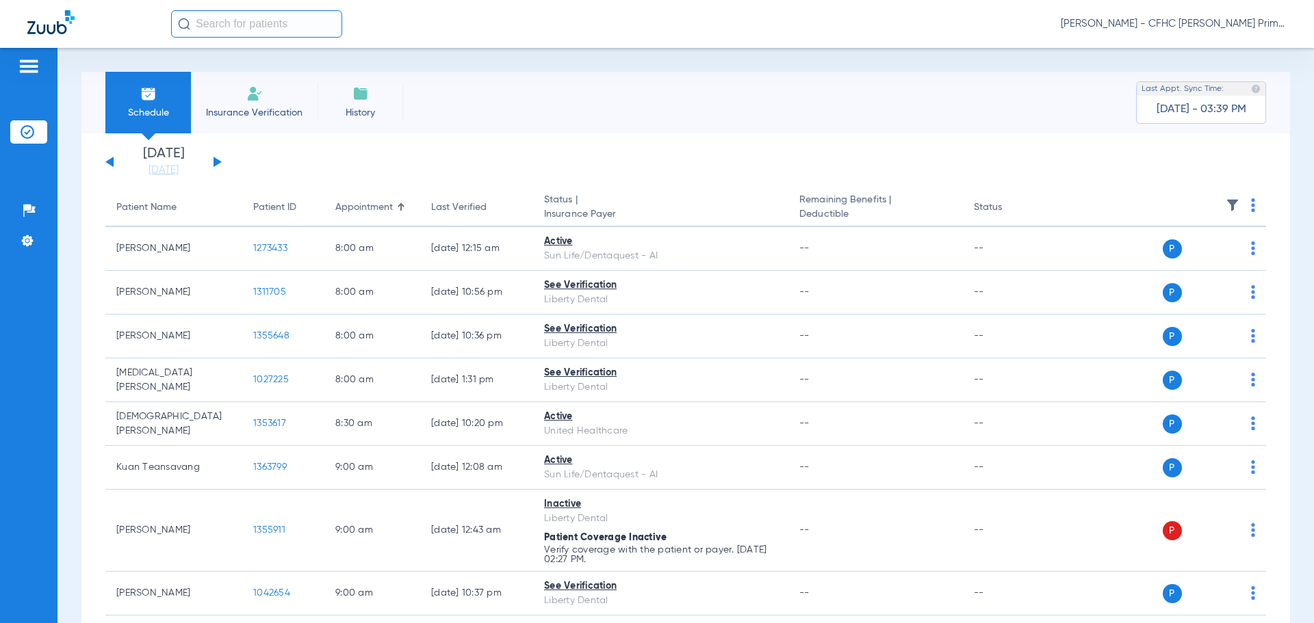
click at [244, 110] on span "Insurance Verification" at bounding box center [254, 113] width 106 height 14
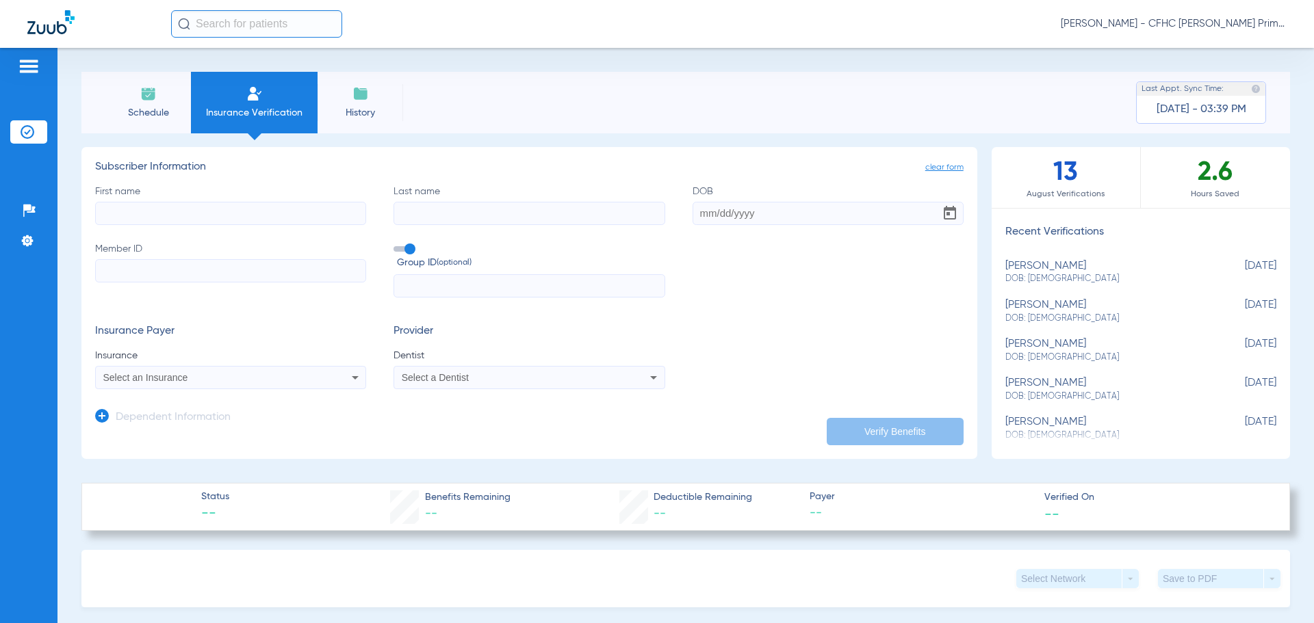
click at [266, 203] on input "First name" at bounding box center [230, 213] width 271 height 23
type input "Angela"
click at [409, 209] on input "Last name" at bounding box center [528, 213] width 271 height 23
type input "Britton"
click at [695, 218] on input "DOB" at bounding box center [828, 213] width 271 height 23
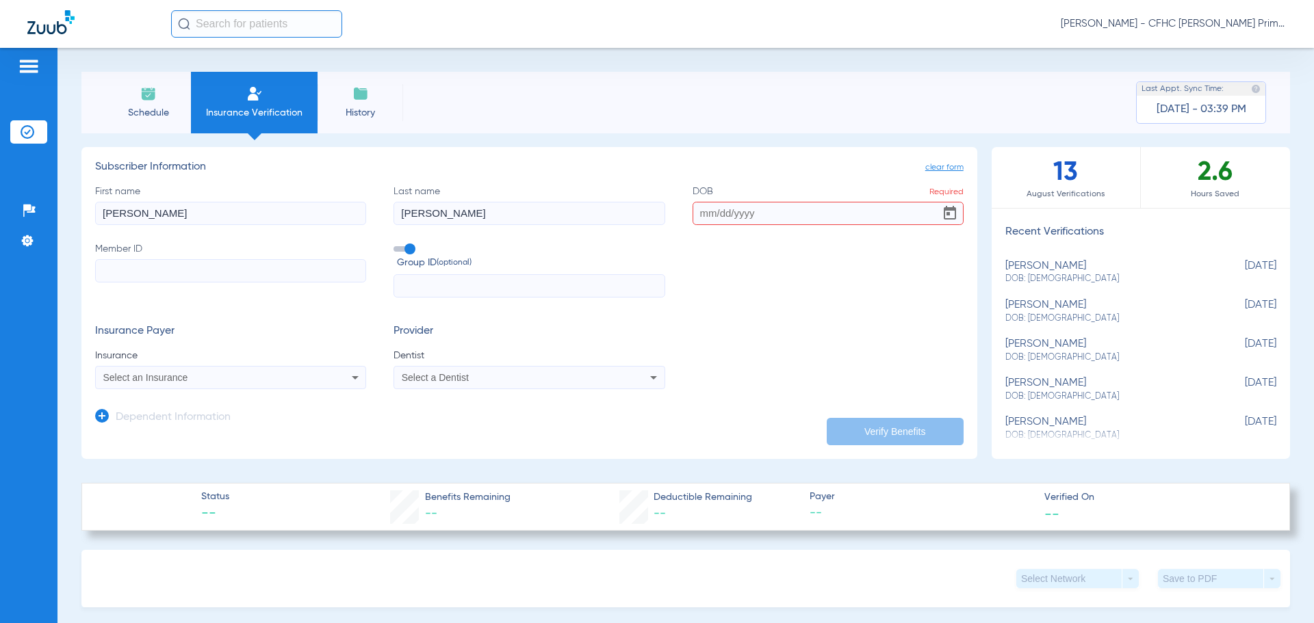
click at [798, 223] on input "DOB Required" at bounding box center [828, 213] width 271 height 23
type input "05/10/1967"
click at [404, 252] on span at bounding box center [403, 248] width 21 height 5
click at [396, 244] on input "Group ID (optional)" at bounding box center [396, 244] width 0 height 0
click at [199, 278] on input "Member ID" at bounding box center [230, 270] width 271 height 23
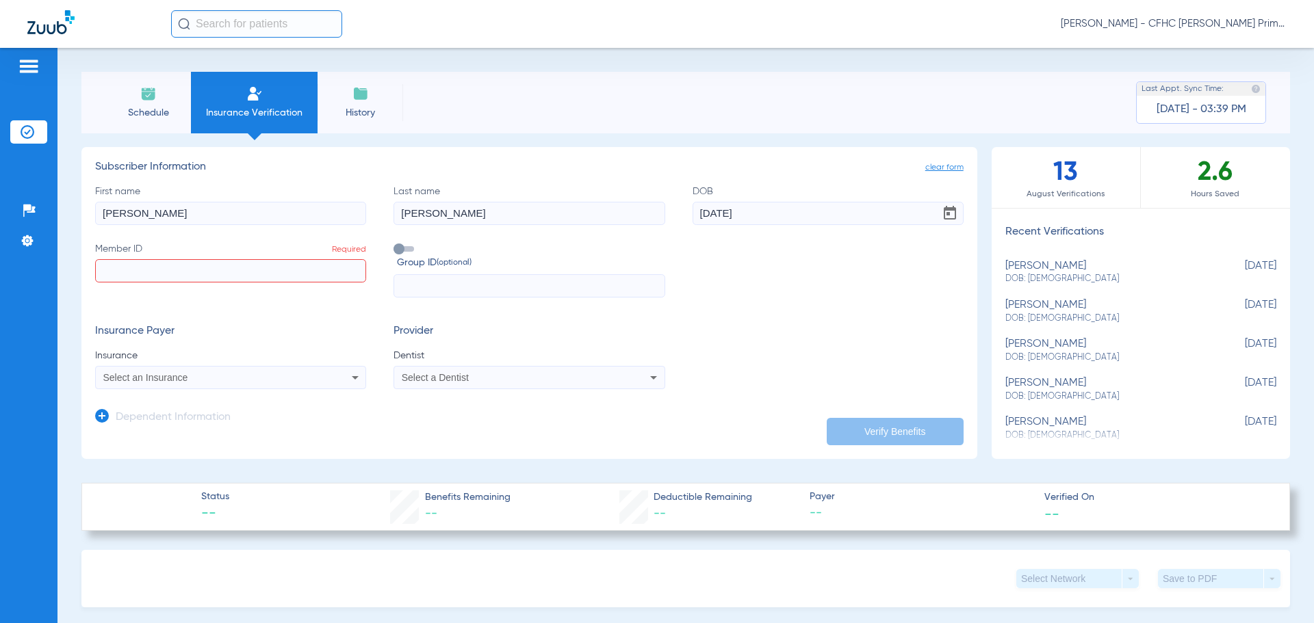
click at [101, 271] on input "Member ID Required" at bounding box center [230, 270] width 271 height 23
type input "132410794"
click at [306, 380] on div "Select an Insurance" at bounding box center [231, 378] width 270 height 16
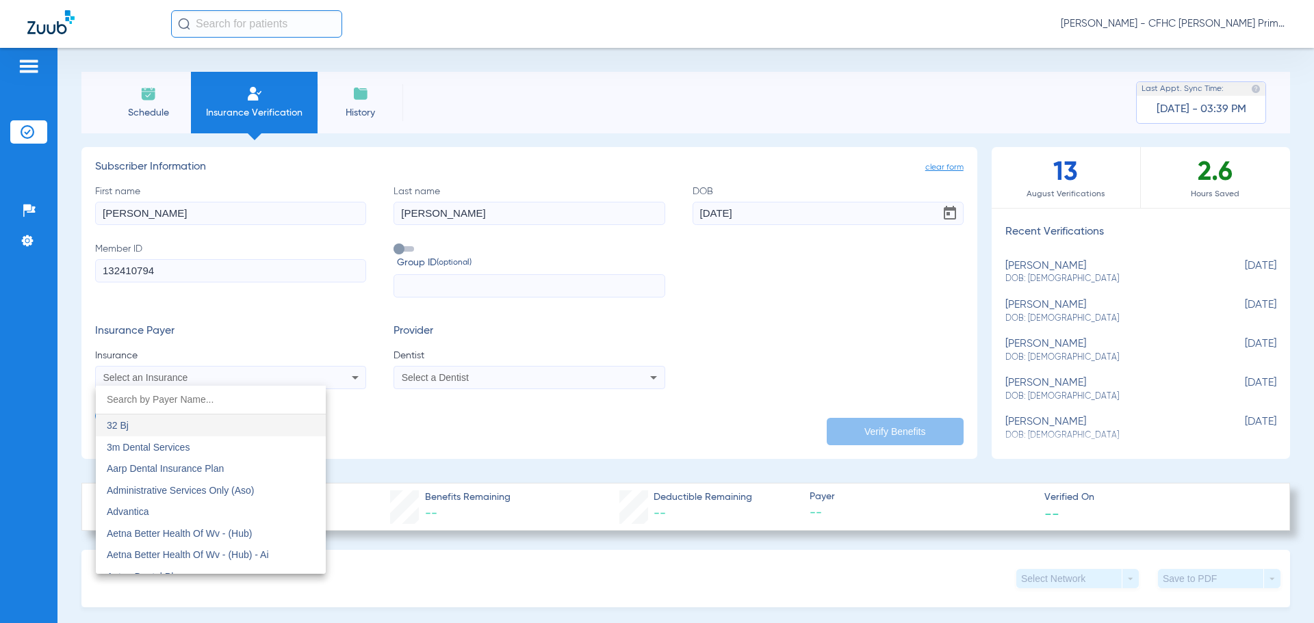
click at [105, 396] on input "dropdown search" at bounding box center [211, 400] width 230 height 28
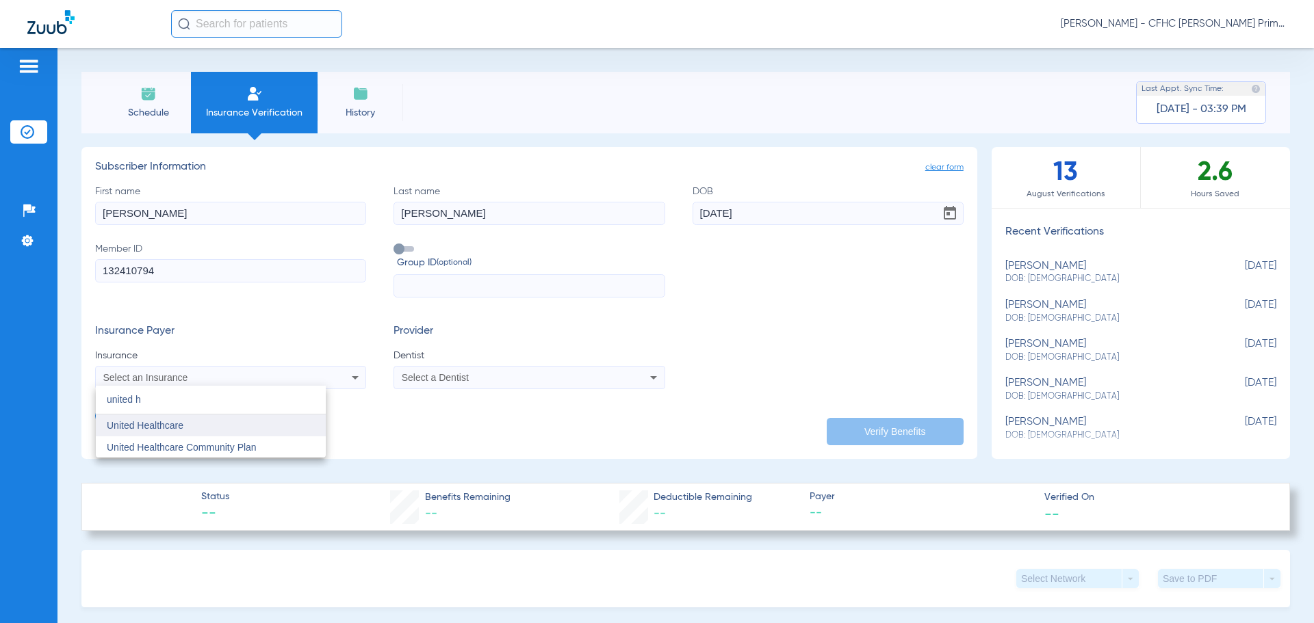
type input "united h"
click at [187, 433] on mat-option "United Healthcare" at bounding box center [211, 426] width 230 height 22
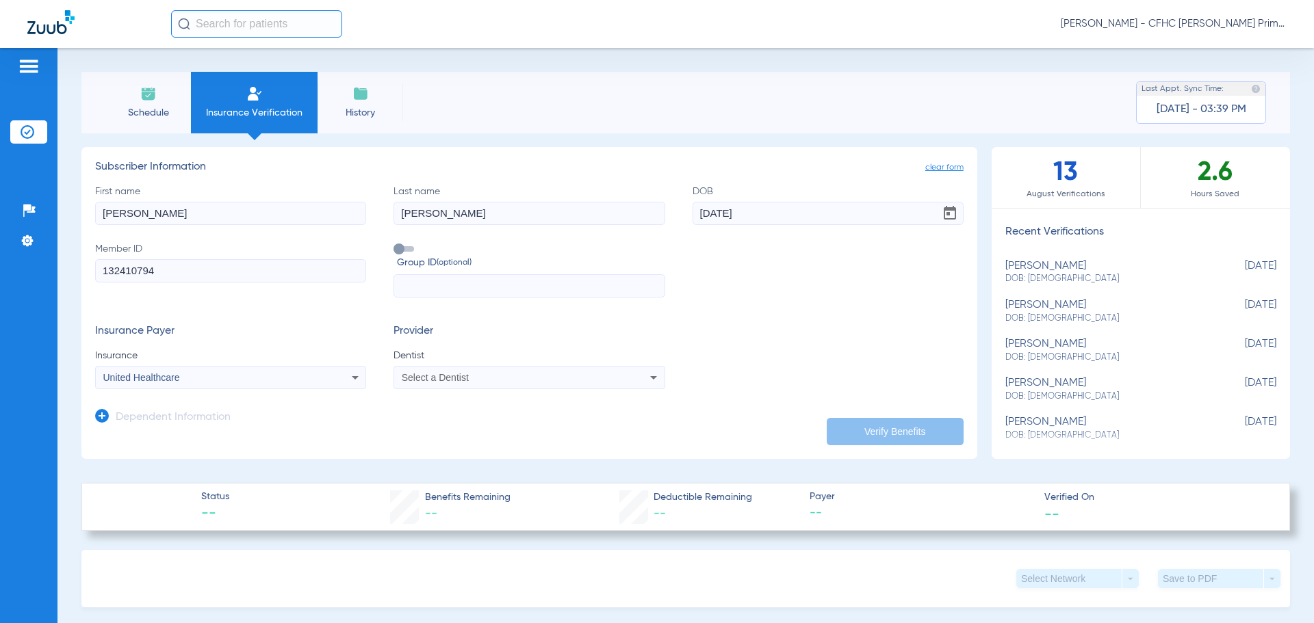
click at [443, 378] on span "Select a Dentist" at bounding box center [435, 377] width 67 height 11
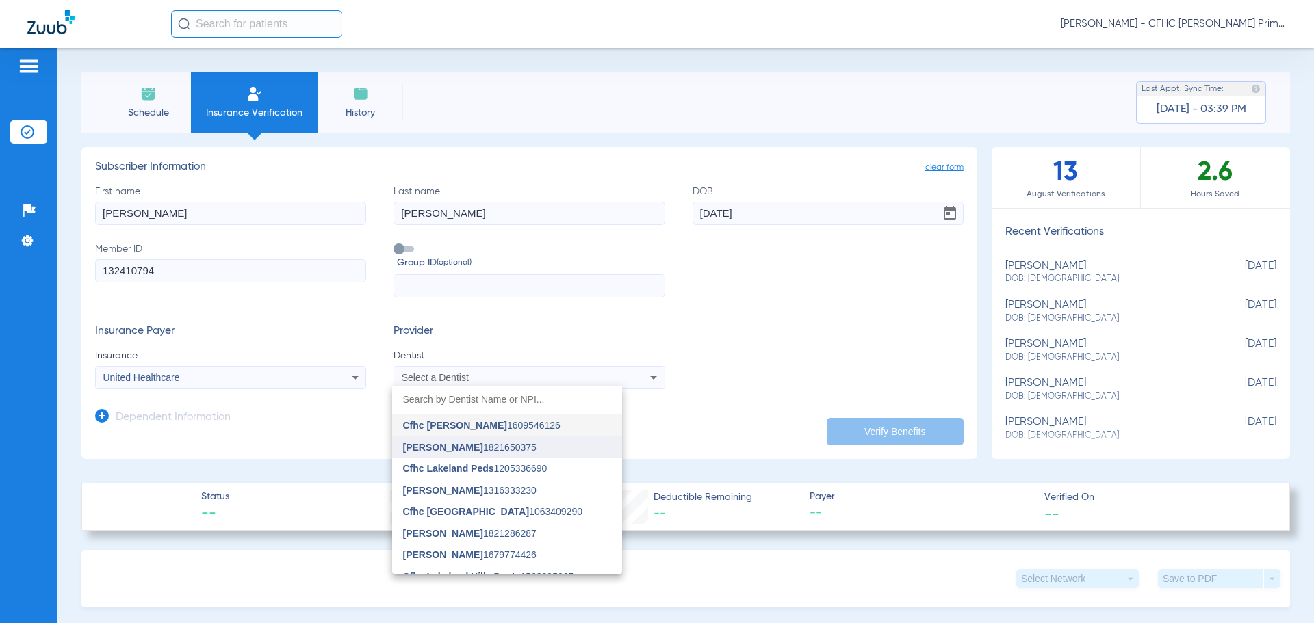
click at [462, 443] on span "Craig Foster 1821650375" at bounding box center [469, 448] width 133 height 10
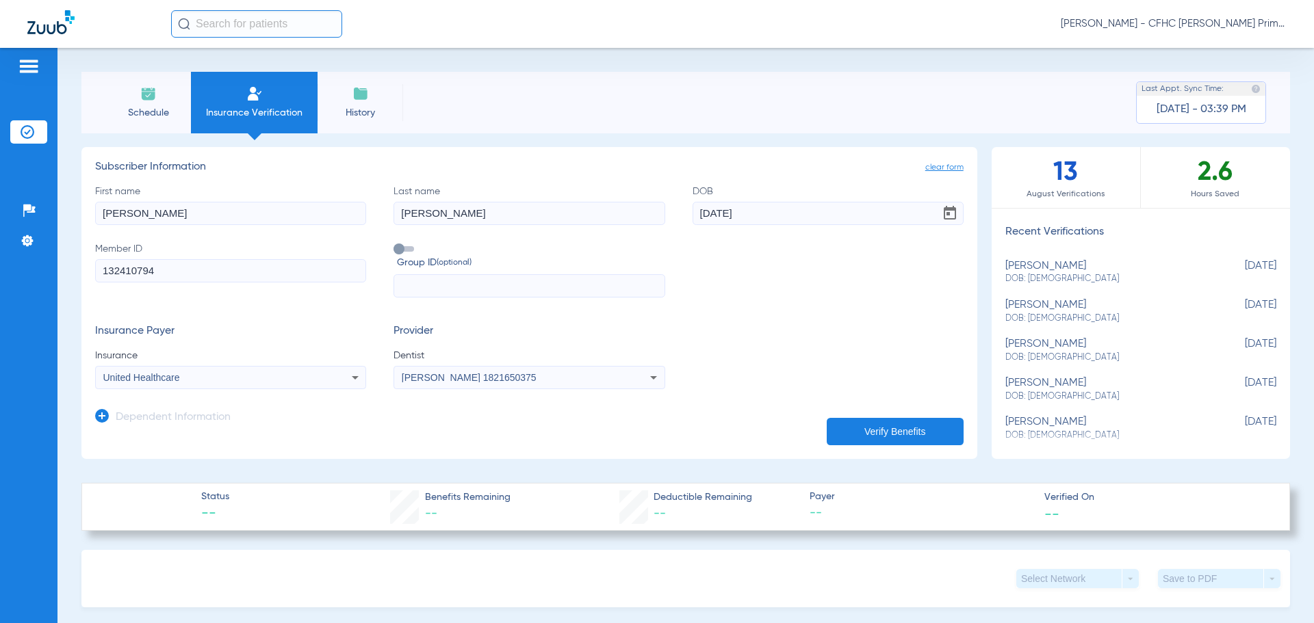
click at [881, 430] on button "Verify Benefits" at bounding box center [895, 431] width 137 height 27
type input "Angela"
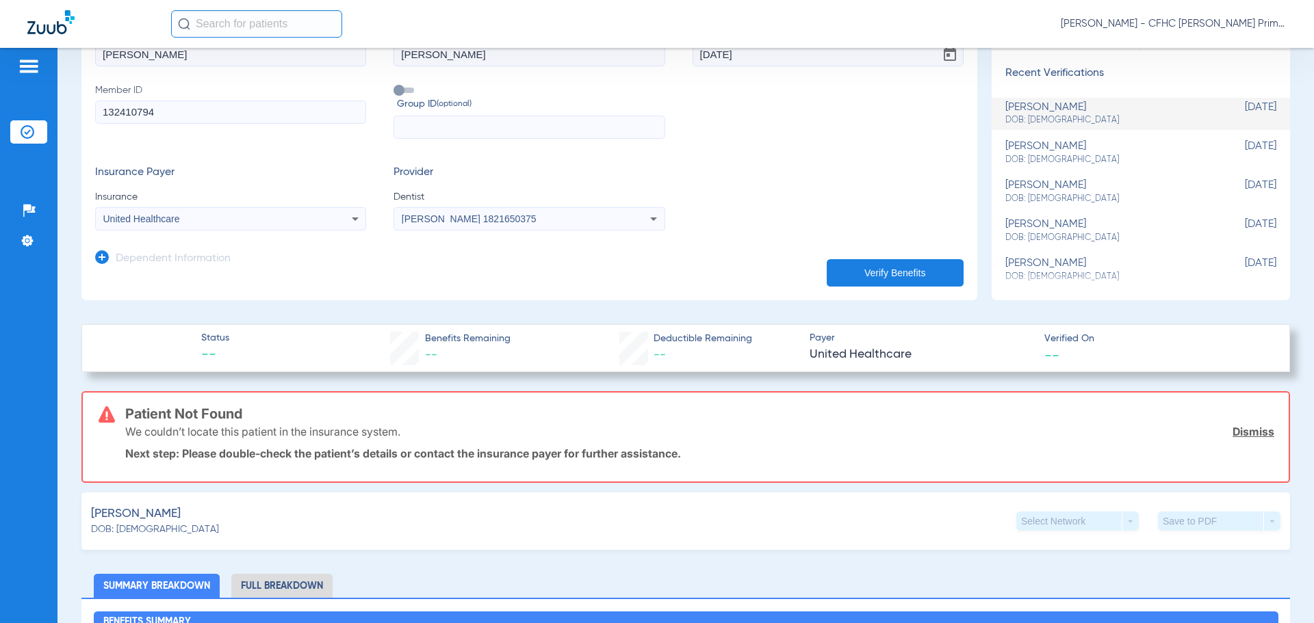
scroll to position [205, 0]
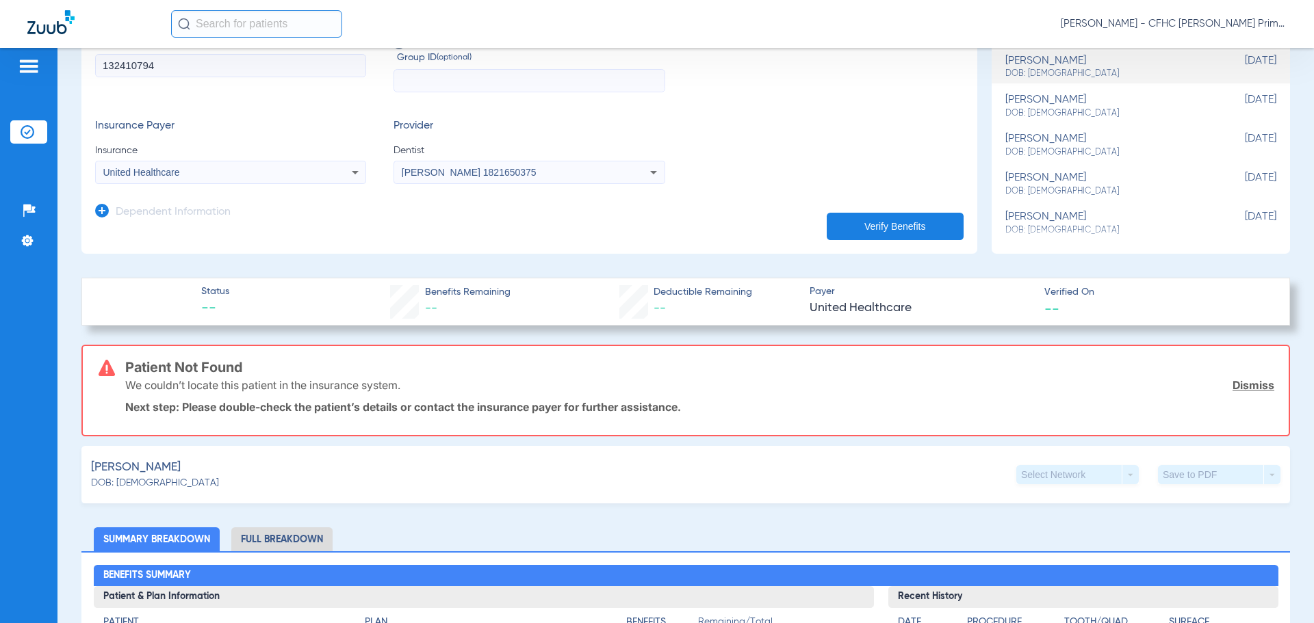
click at [1232, 383] on link "Dismiss" at bounding box center [1253, 385] width 42 height 14
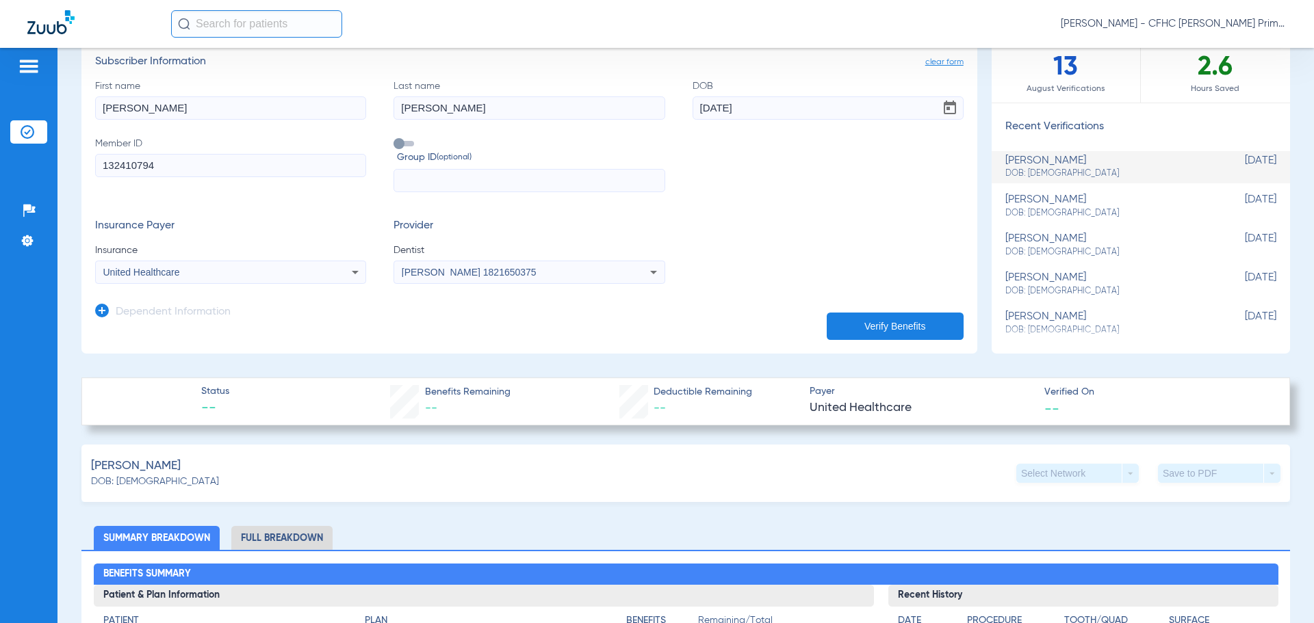
scroll to position [0, 0]
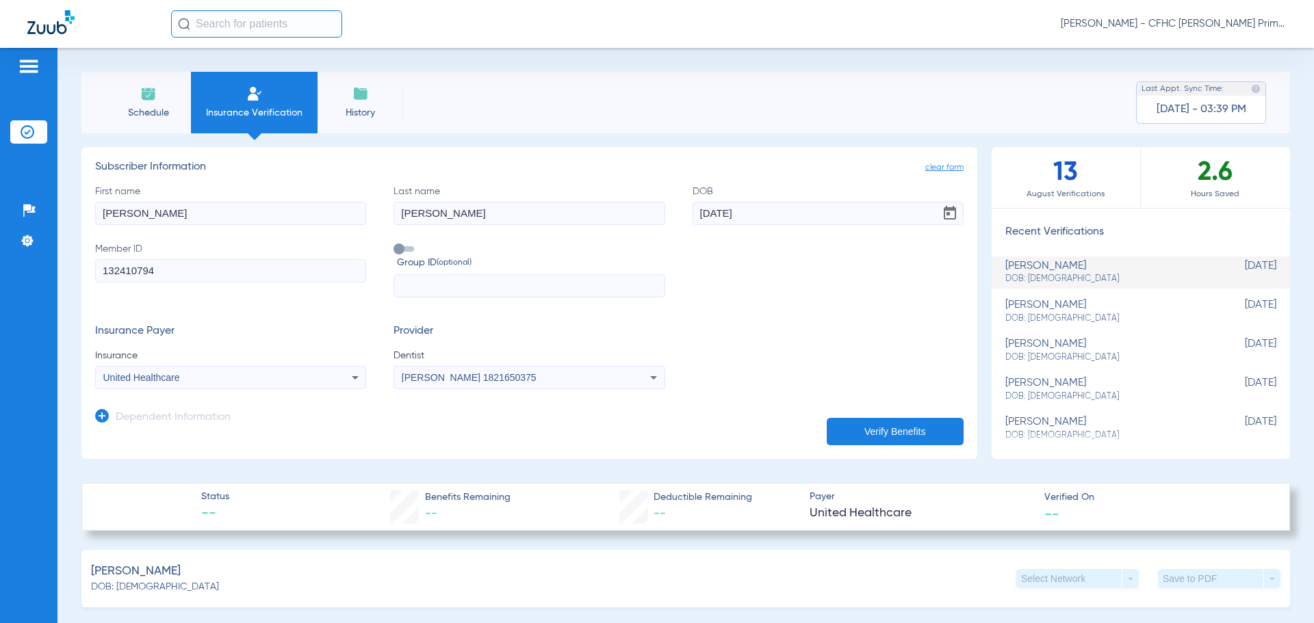
click at [270, 380] on div "United Healthcare" at bounding box center [205, 378] width 205 height 10
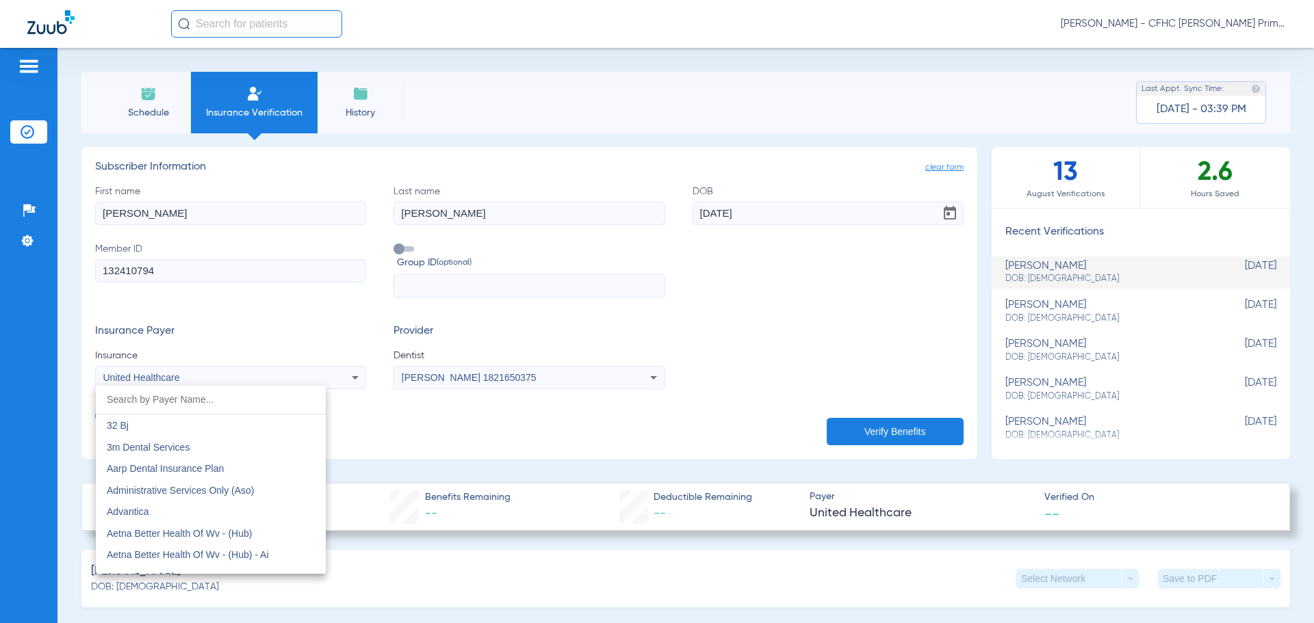
scroll to position [8076, 0]
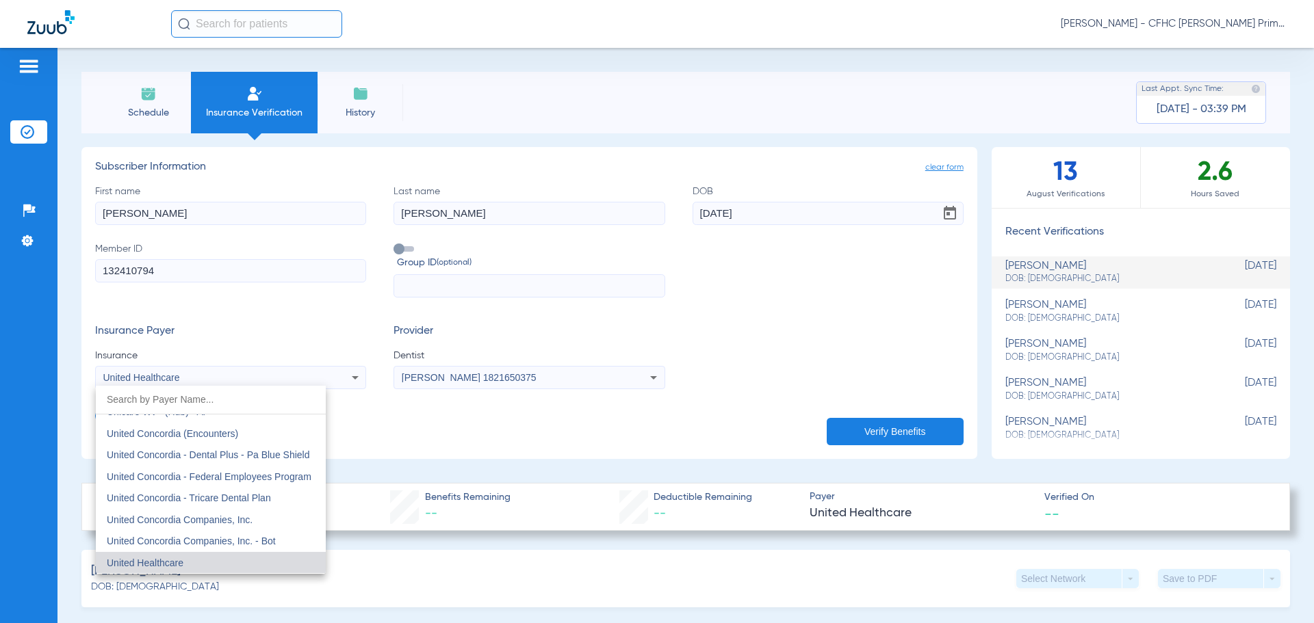
click at [163, 398] on input "dropdown search" at bounding box center [211, 400] width 230 height 28
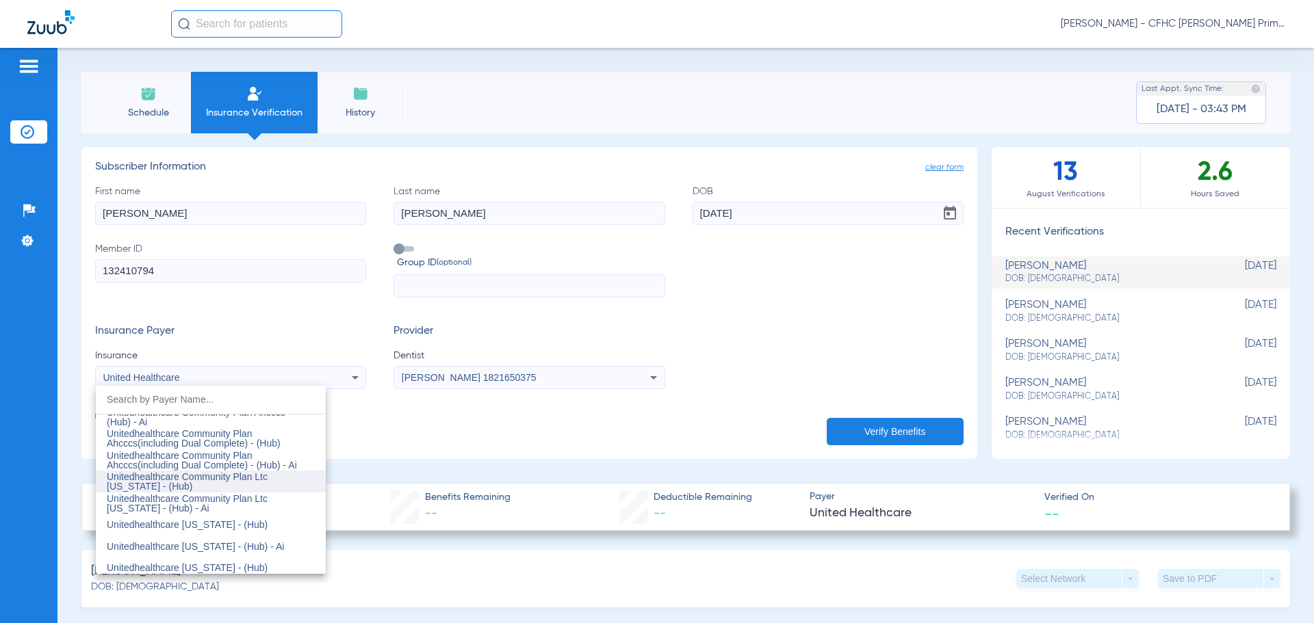
scroll to position [8760, 0]
click at [182, 489] on span "Unitedhealthcare Community Plan Ahcccs(including Dual Complete) - (Hub) - Ai" at bounding box center [202, 482] width 190 height 21
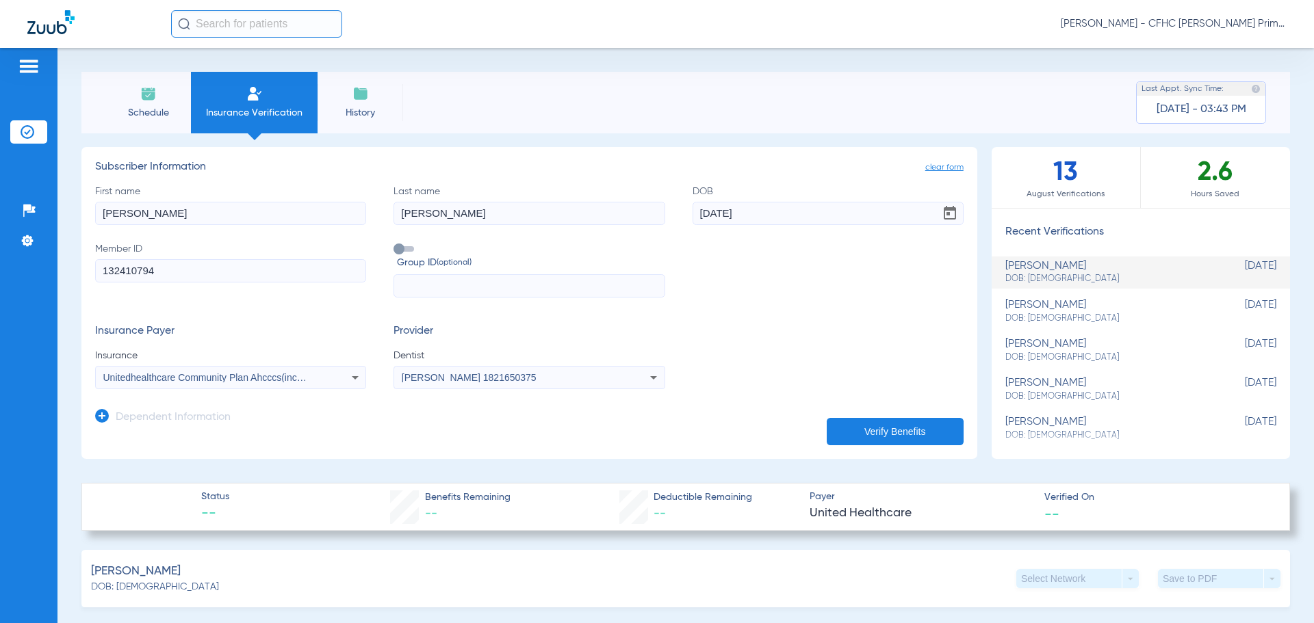
click at [855, 427] on button "Verify Benefits" at bounding box center [895, 431] width 137 height 27
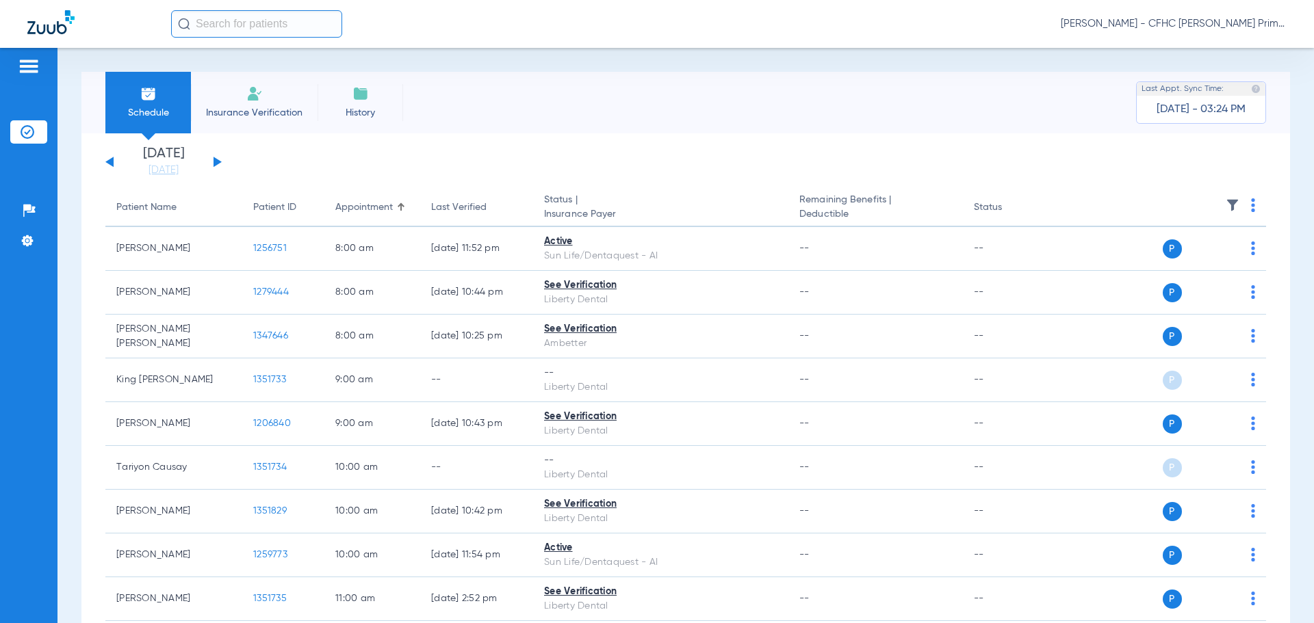
click at [216, 163] on button at bounding box center [218, 162] width 8 height 10
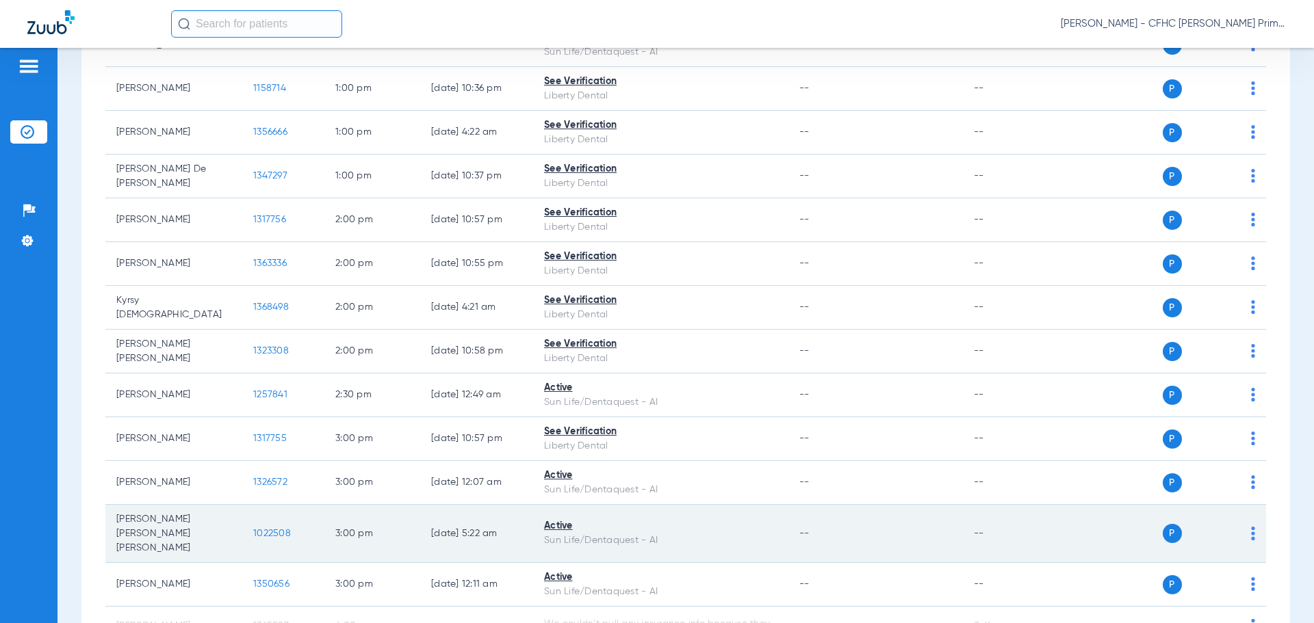
scroll to position [983, 0]
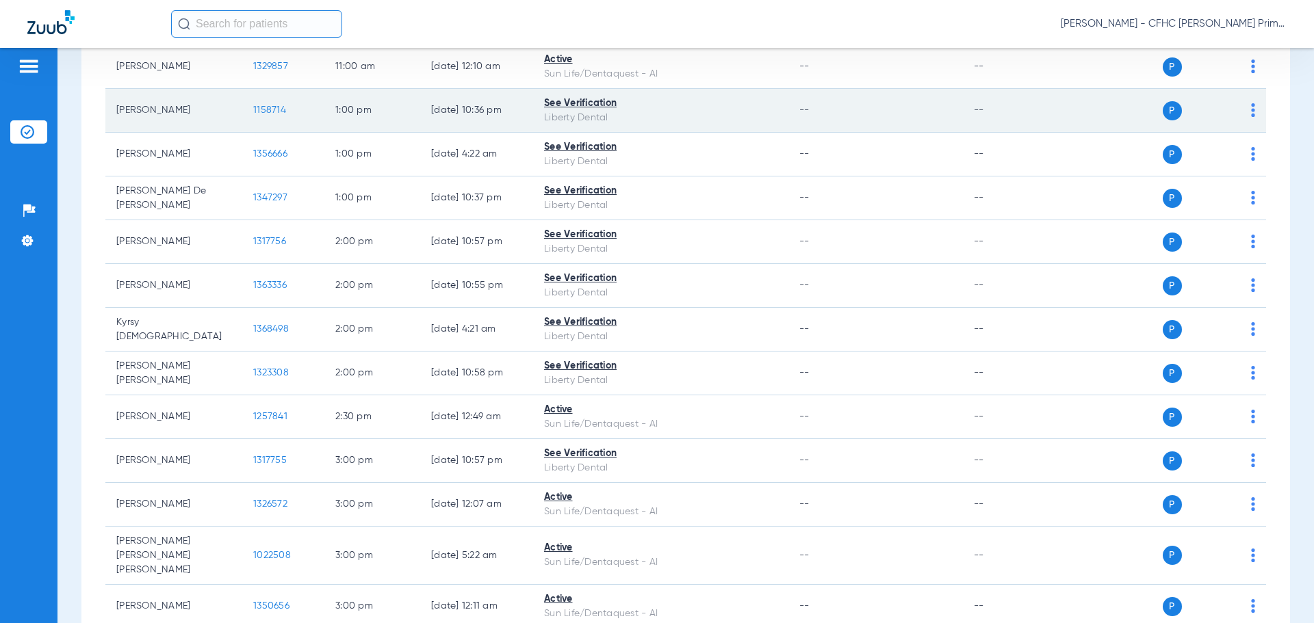
click at [279, 107] on span "1158714" at bounding box center [269, 110] width 33 height 10
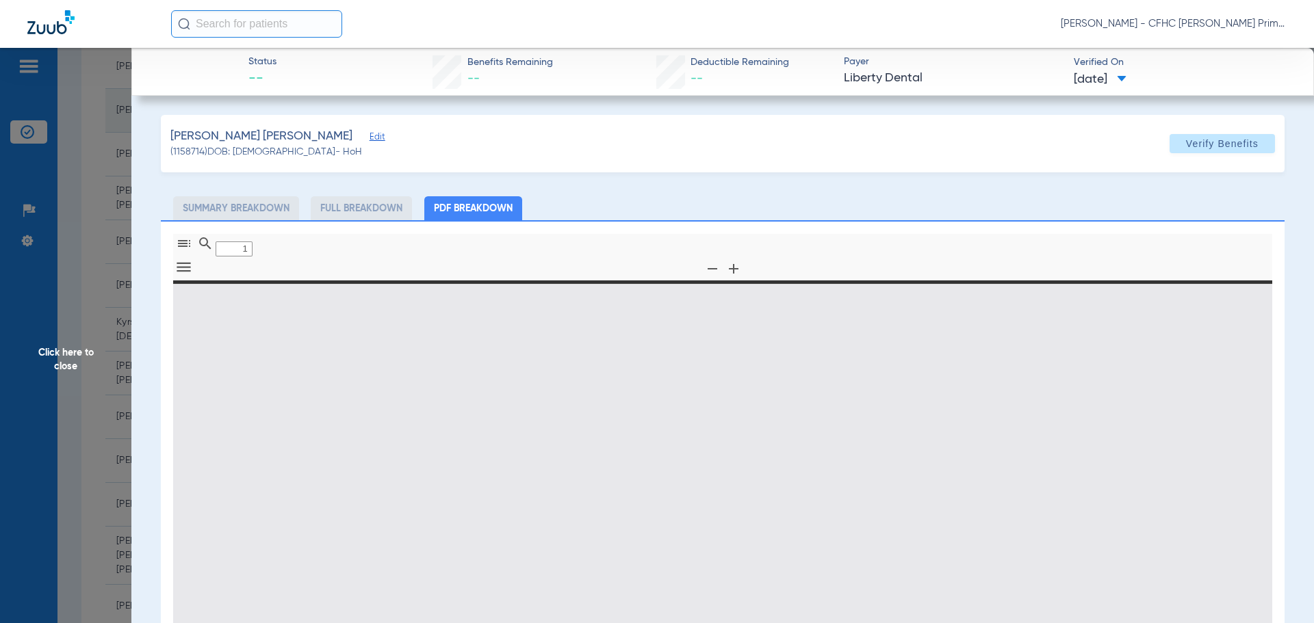
type input "0"
select select "page-width"
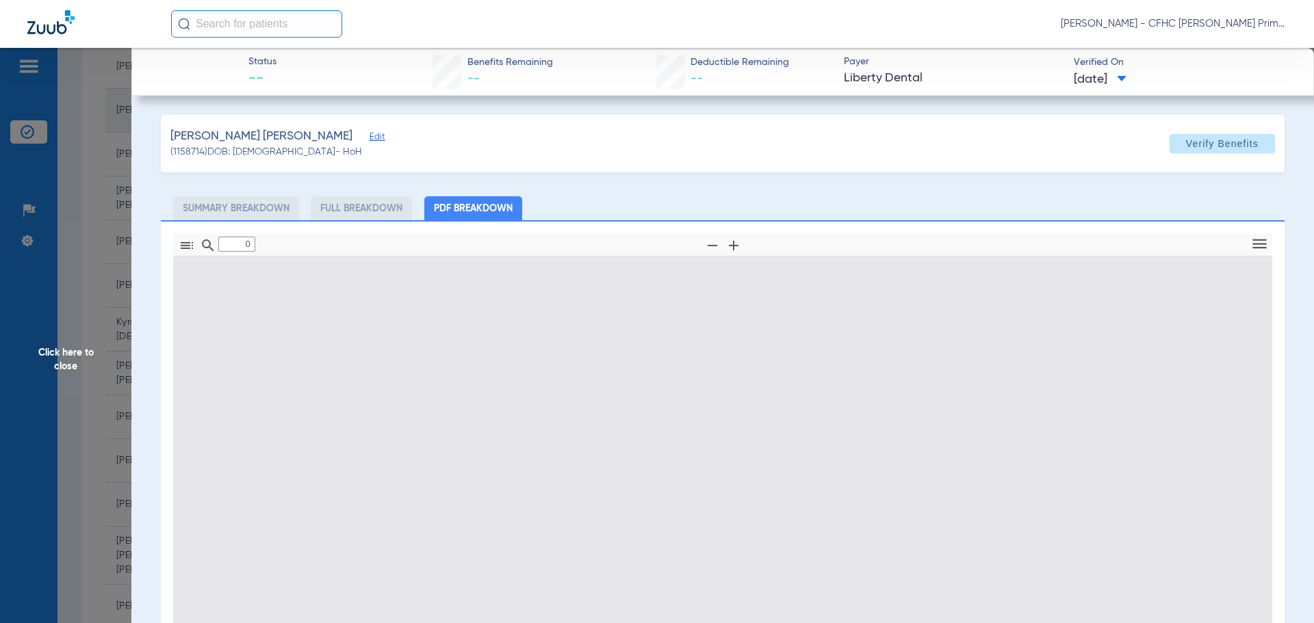
type input "1"
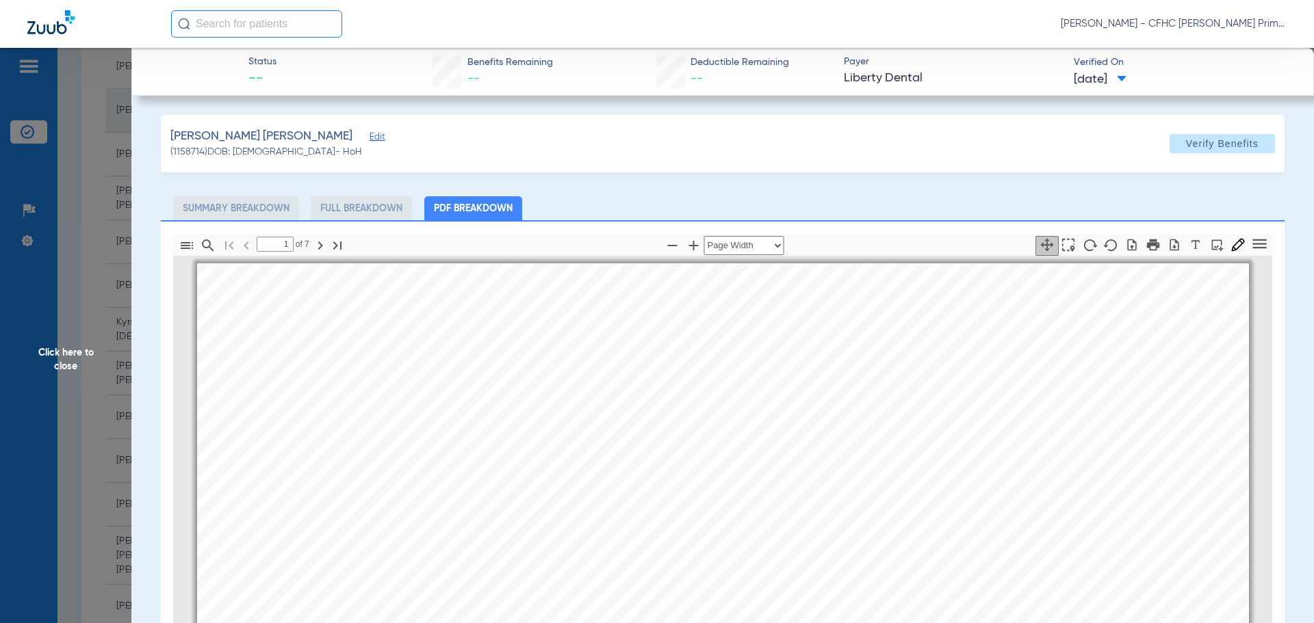
scroll to position [7, 0]
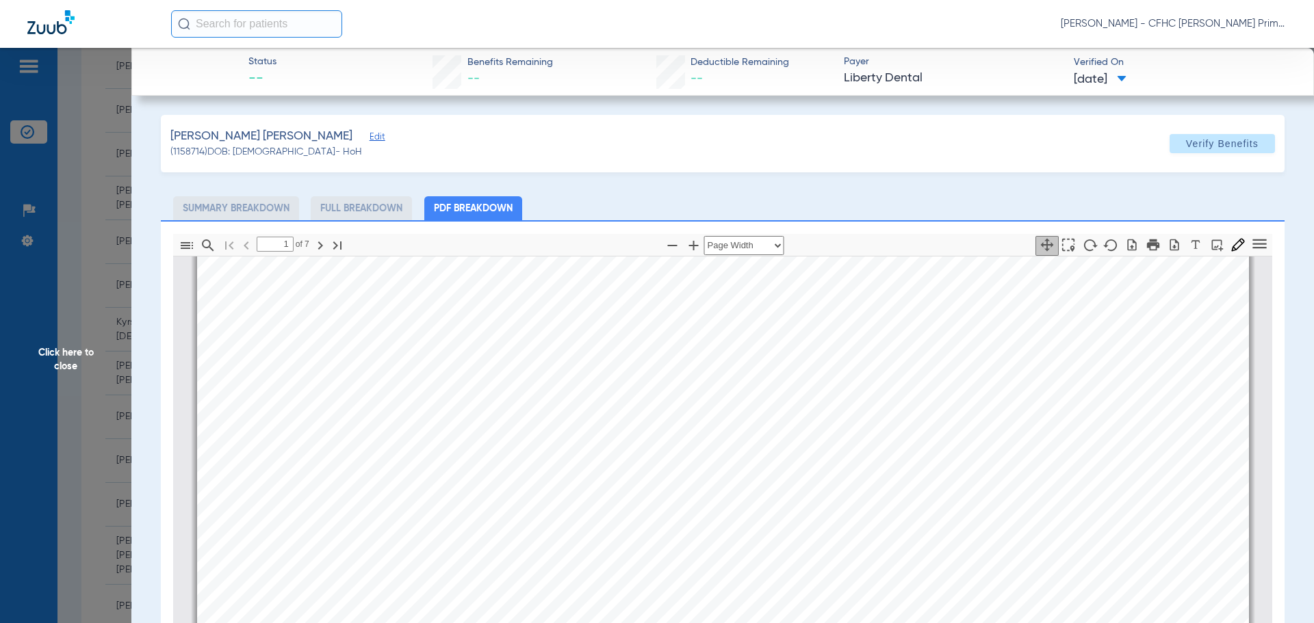
click at [370, 142] on span "Edit" at bounding box center [376, 138] width 12 height 13
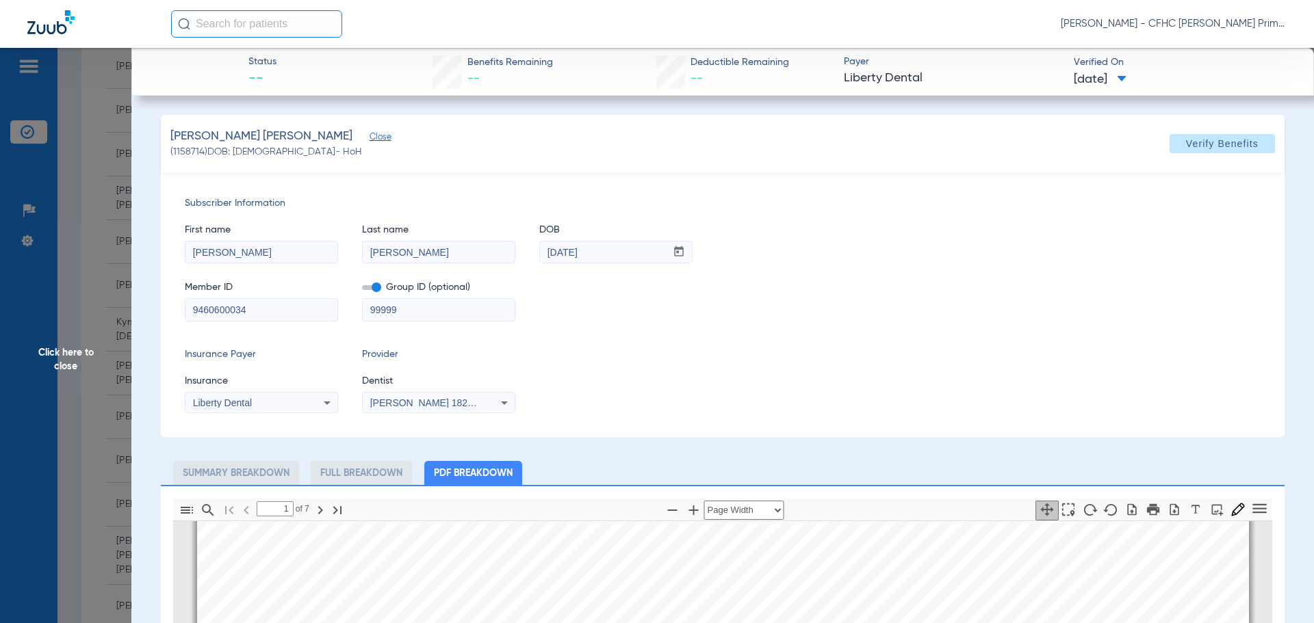
drag, startPoint x: 191, startPoint y: 314, endPoint x: 246, endPoint y: 309, distance: 55.0
click at [254, 309] on input "9460600034" at bounding box center [261, 310] width 152 height 22
click at [57, 350] on span "Click here to close" at bounding box center [65, 359] width 131 height 623
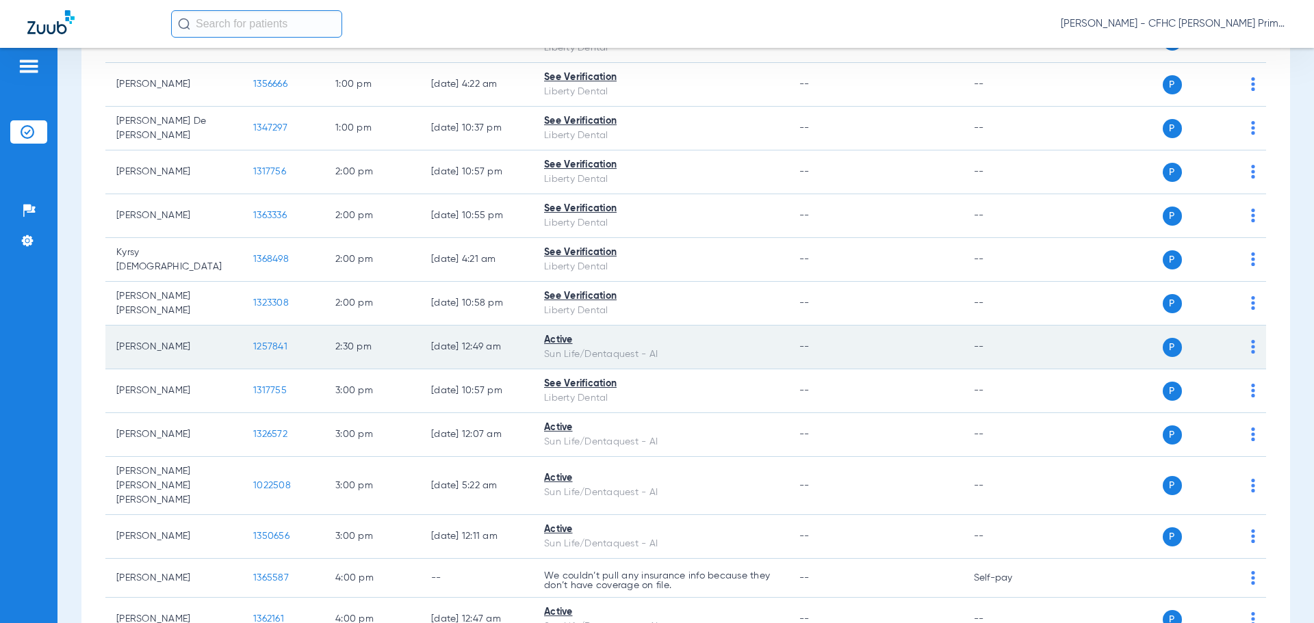
scroll to position [1052, 0]
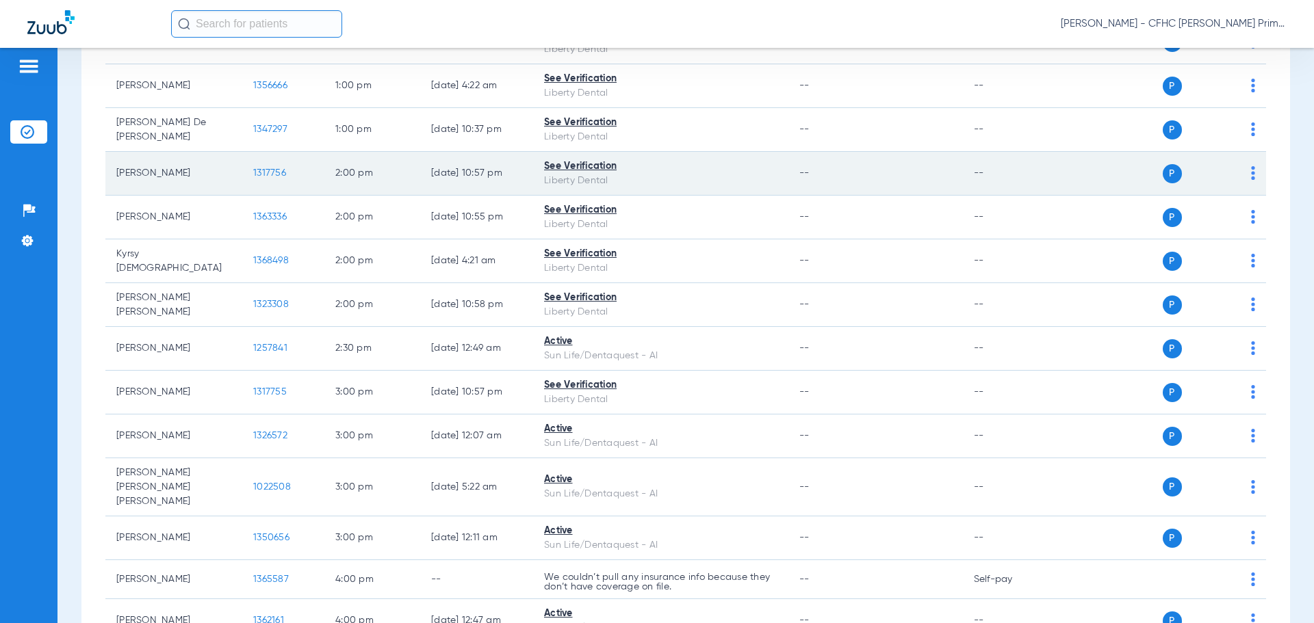
click at [274, 174] on span "1317756" at bounding box center [269, 173] width 33 height 10
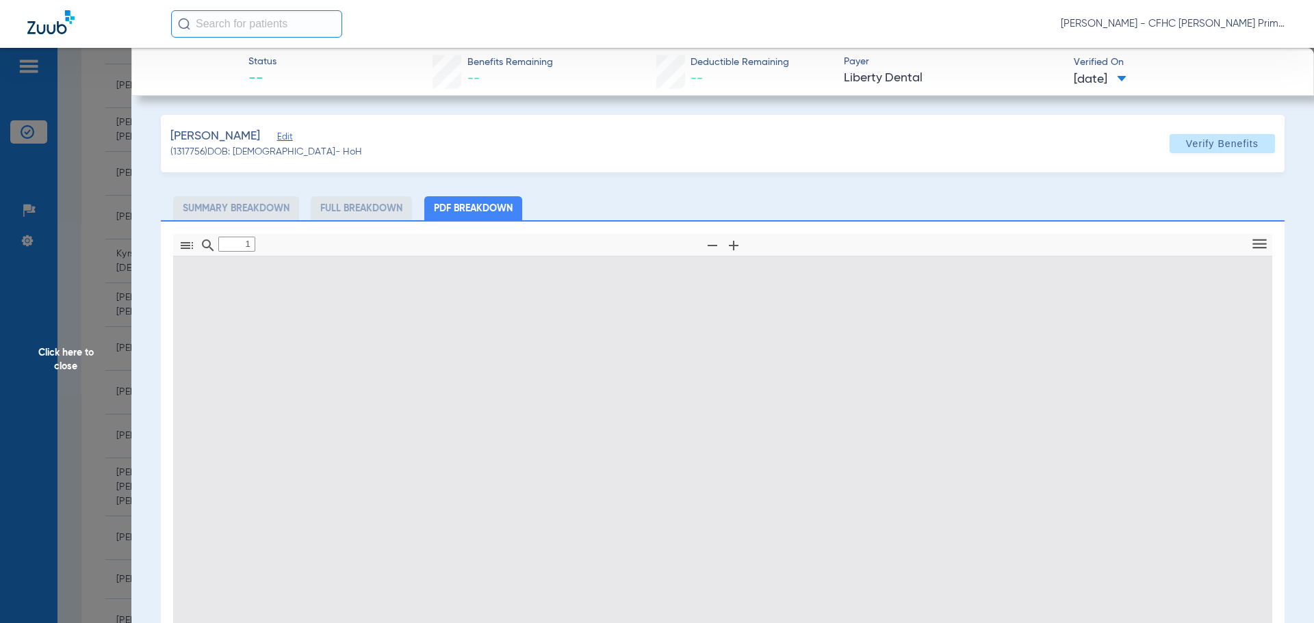
type input "0"
select select "page-width"
type input "1"
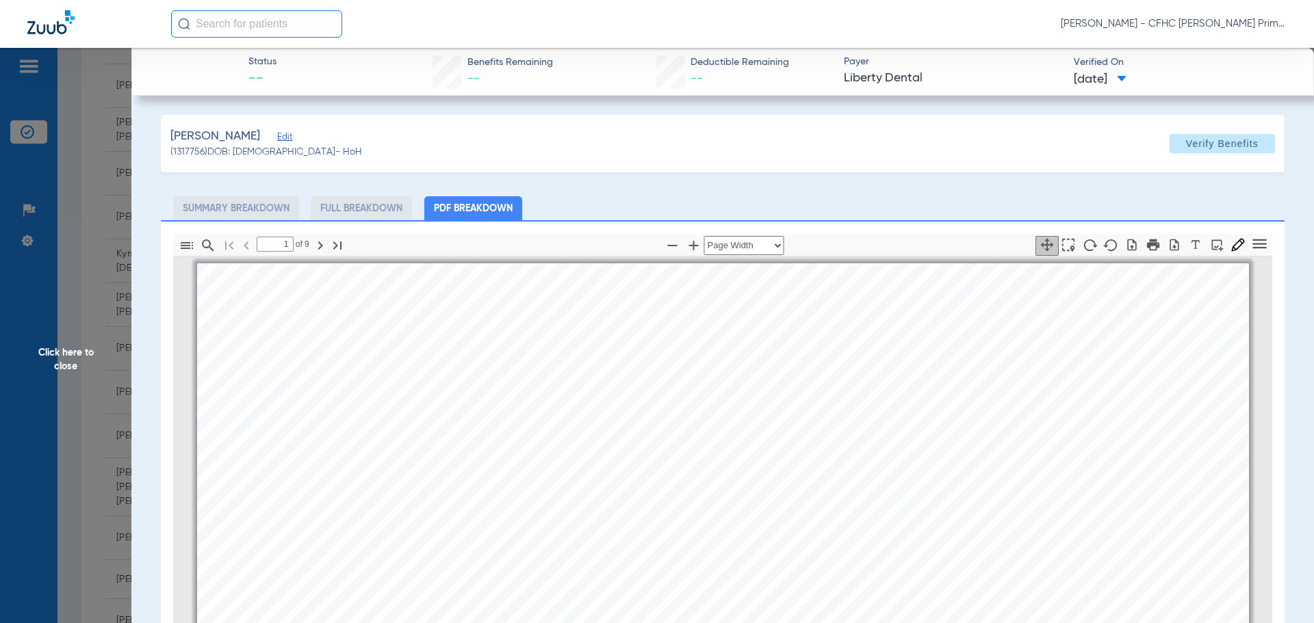
scroll to position [7, 0]
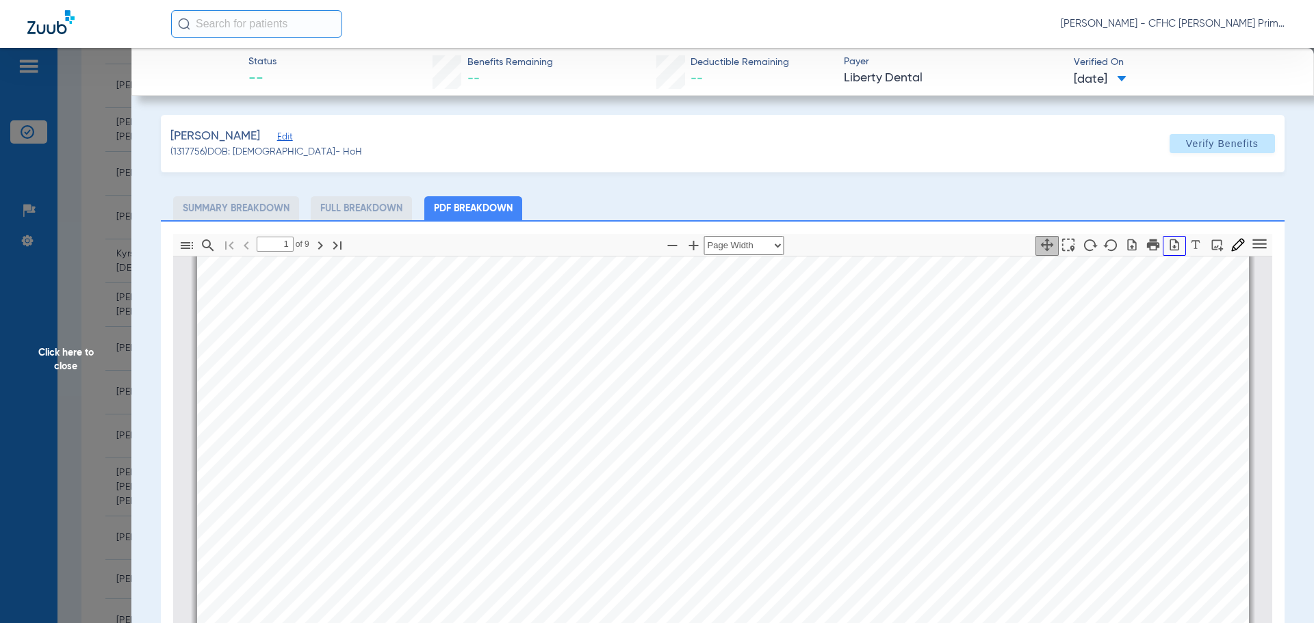
click at [1170, 246] on icon "button" at bounding box center [1174, 245] width 9 height 12
click at [64, 358] on span "Click here to close" at bounding box center [65, 359] width 131 height 623
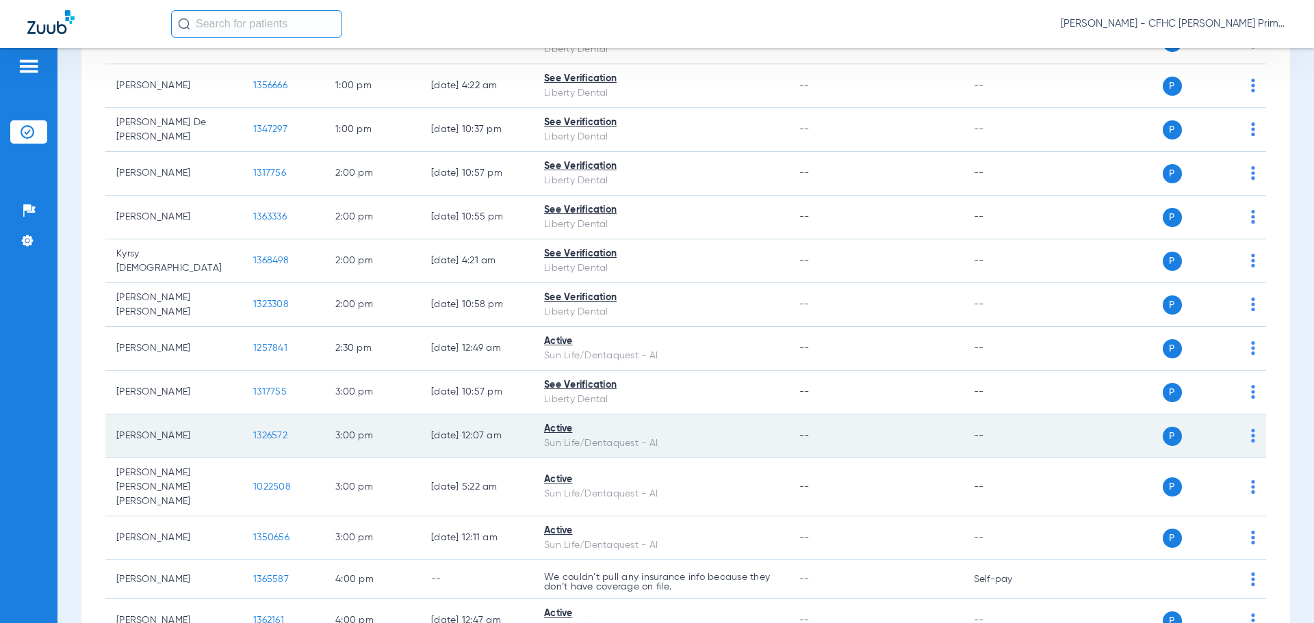
click at [275, 435] on span "1326572" at bounding box center [270, 436] width 34 height 10
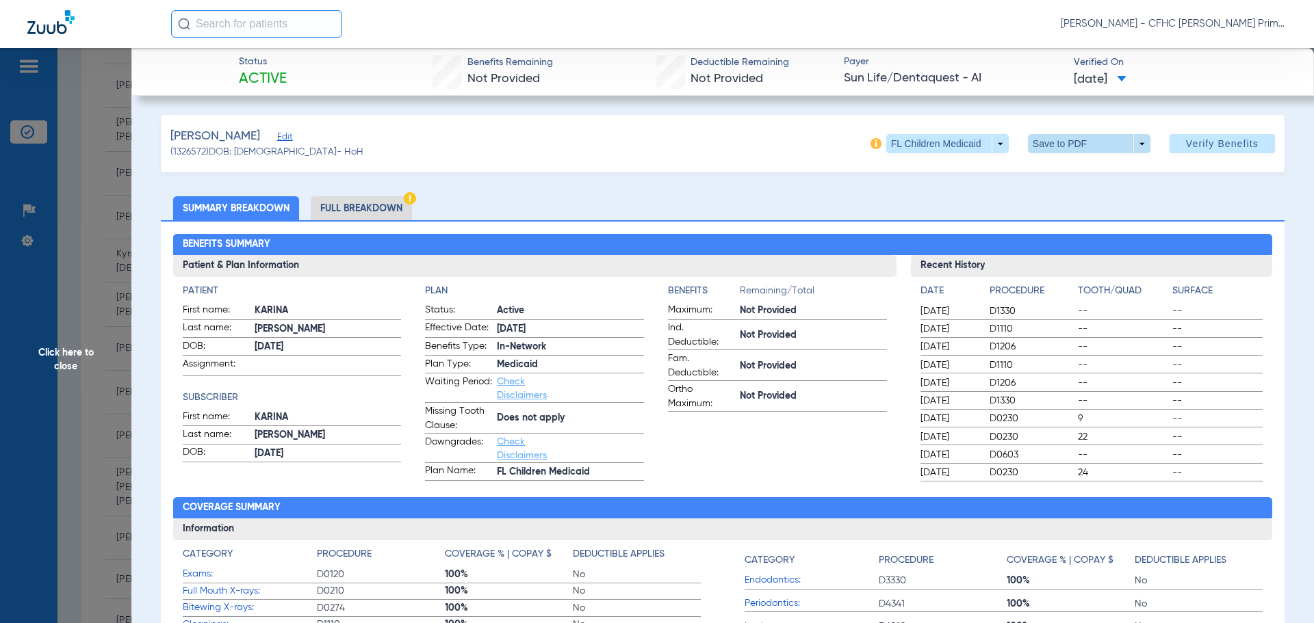
click at [1082, 143] on span at bounding box center [1088, 143] width 33 height 33
click at [1073, 170] on span "Save to PDF" at bounding box center [1084, 171] width 54 height 10
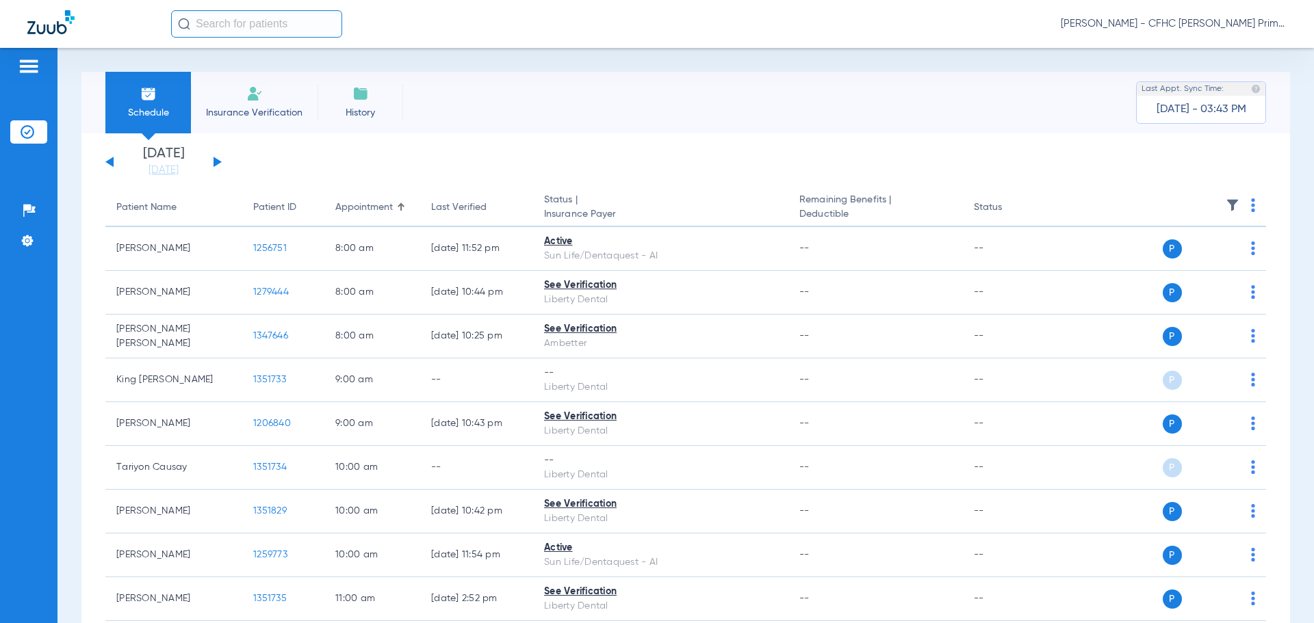
click at [217, 160] on button at bounding box center [218, 162] width 8 height 10
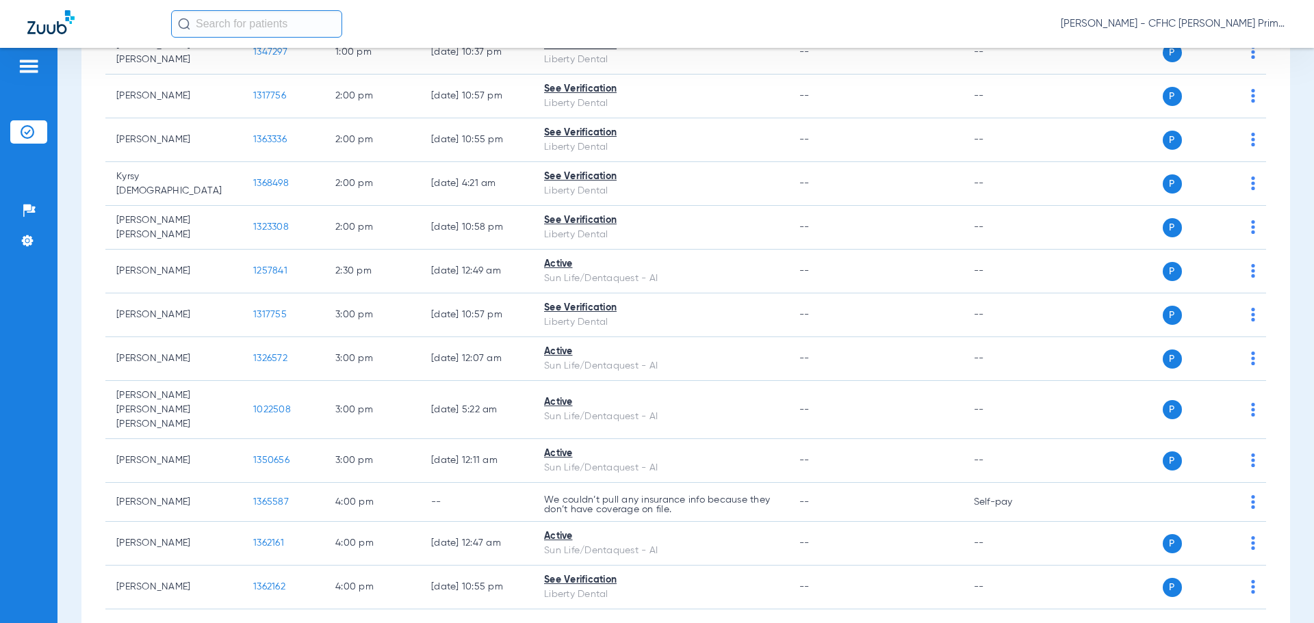
scroll to position [1163, 0]
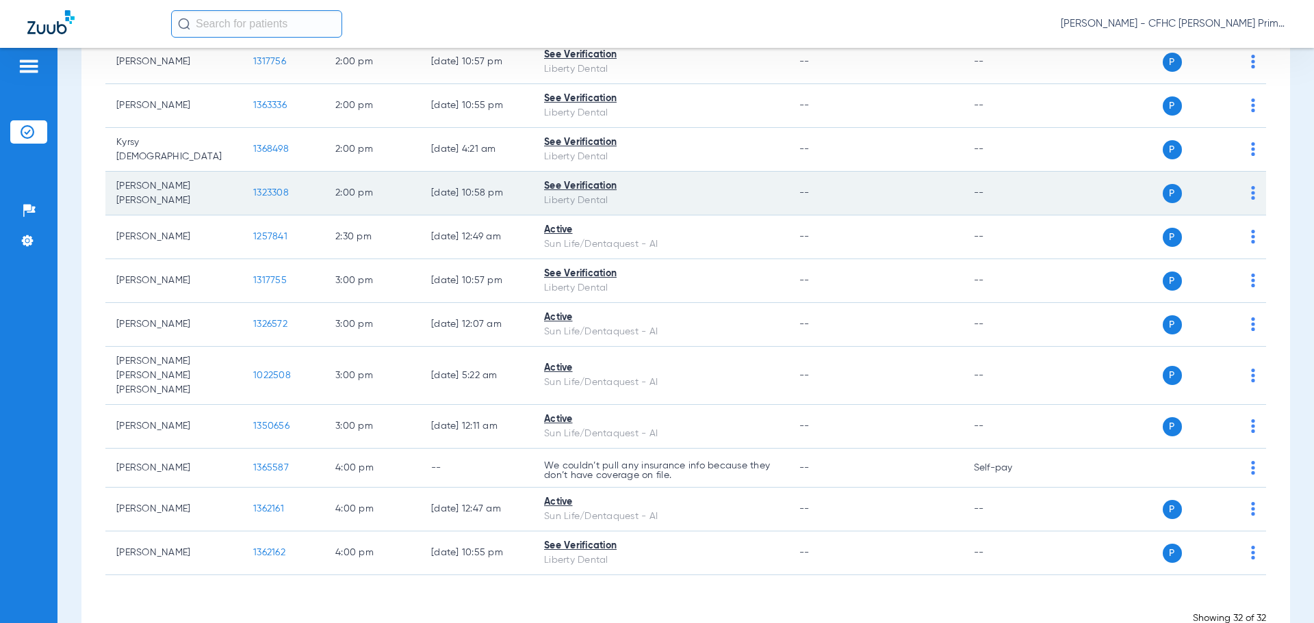
click at [279, 190] on span "1323308" at bounding box center [271, 193] width 36 height 10
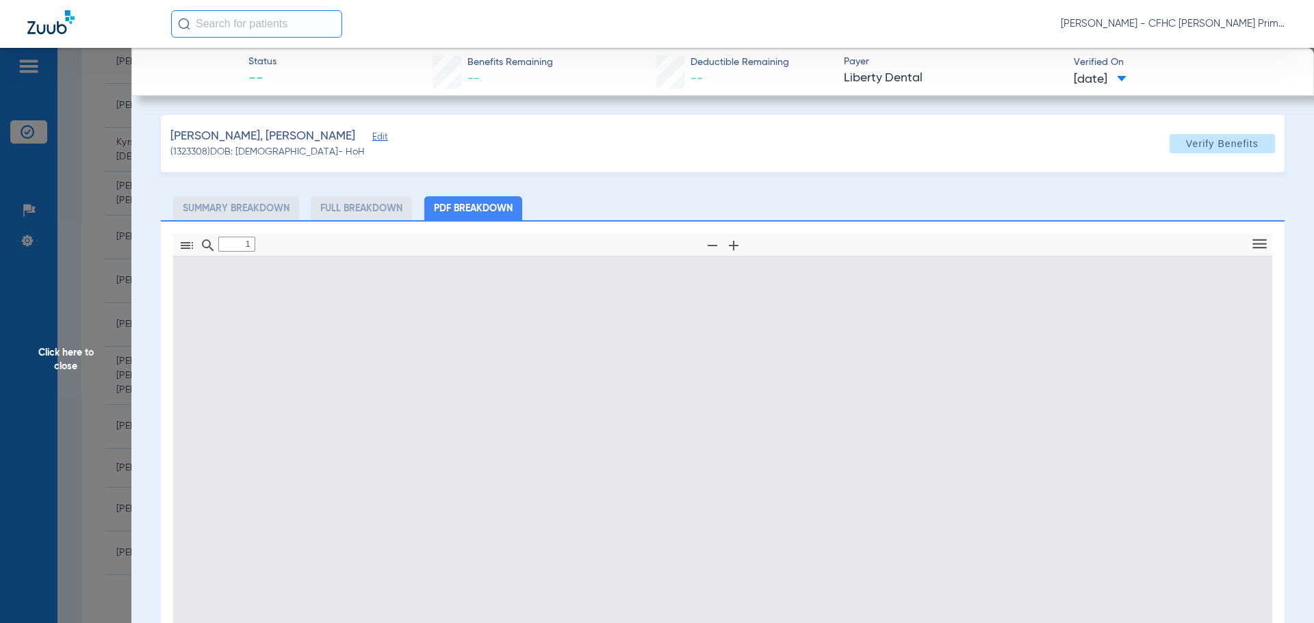
type input "0"
select select "page-width"
type input "1"
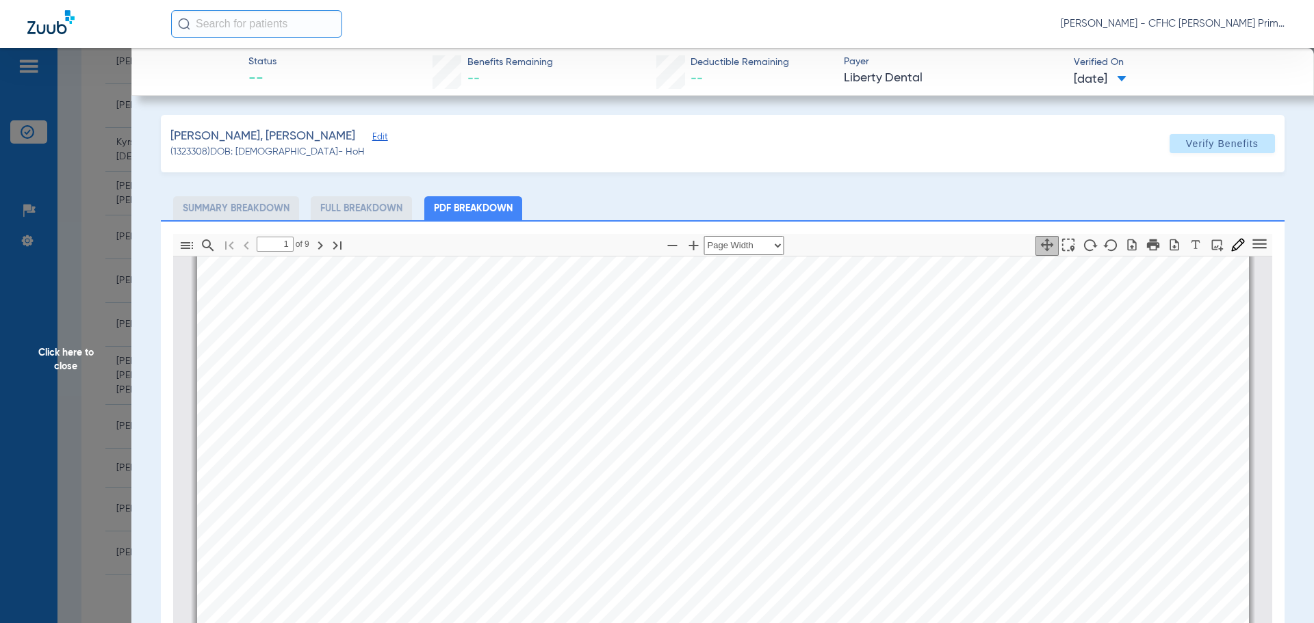
scroll to position [75, 0]
click at [1167, 249] on icon "button" at bounding box center [1174, 245] width 14 height 14
click at [69, 357] on span "Click here to close" at bounding box center [65, 359] width 131 height 623
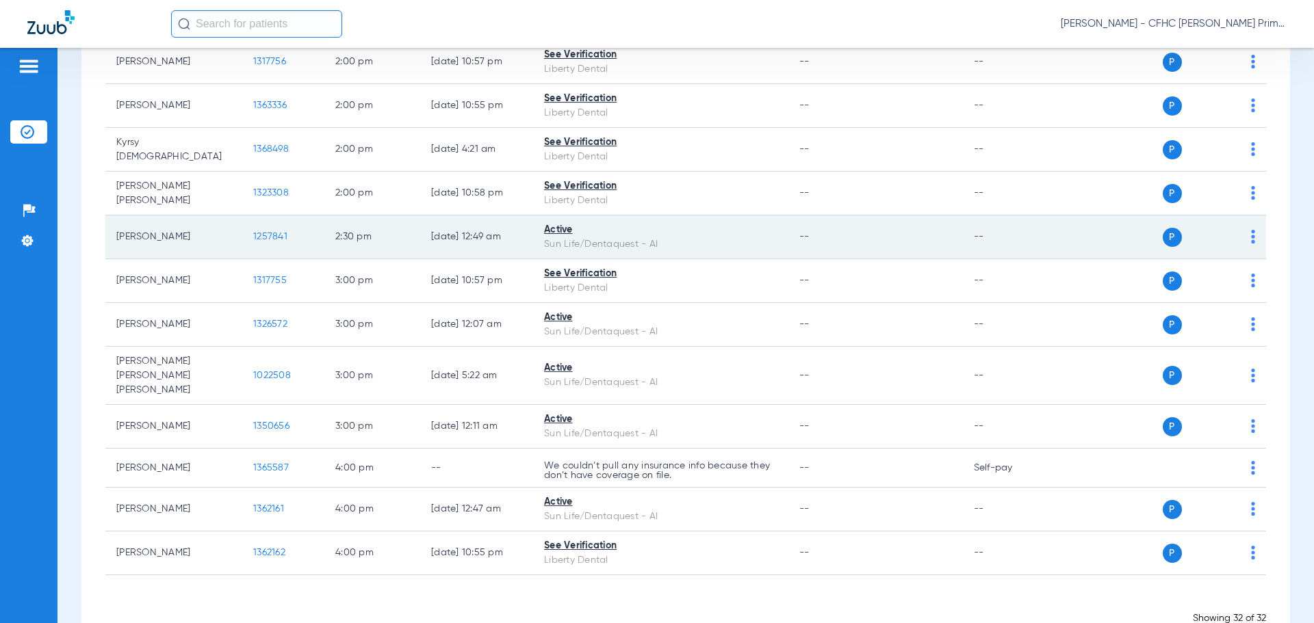
click at [276, 237] on span "1257841" at bounding box center [270, 237] width 34 height 10
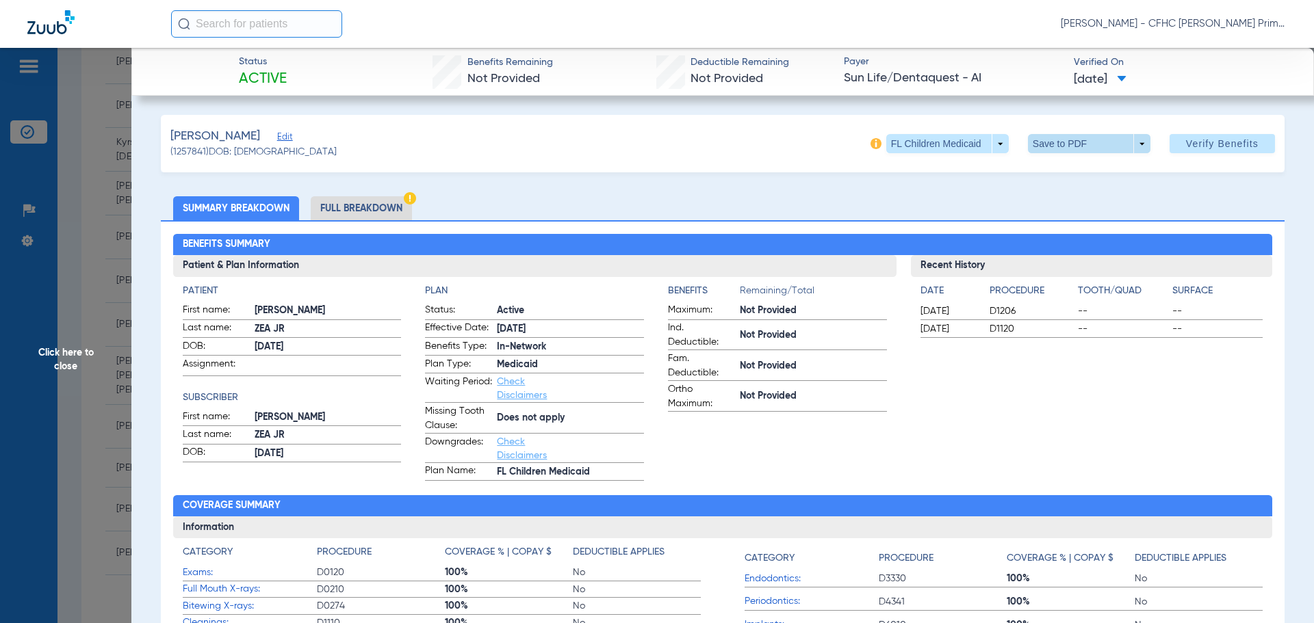
click at [1074, 146] on span at bounding box center [1088, 143] width 33 height 33
click at [1067, 170] on span "Save to PDF" at bounding box center [1084, 171] width 54 height 10
click at [73, 359] on span "Click here to close" at bounding box center [65, 359] width 131 height 623
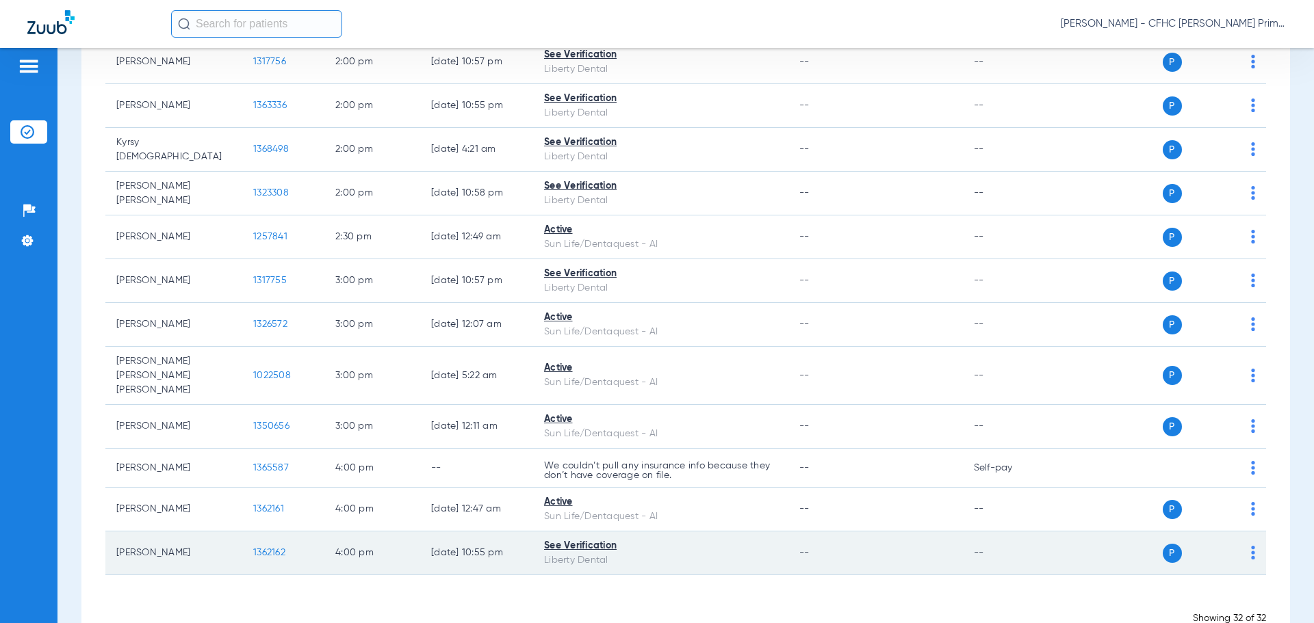
click at [262, 548] on span "1362162" at bounding box center [269, 553] width 32 height 10
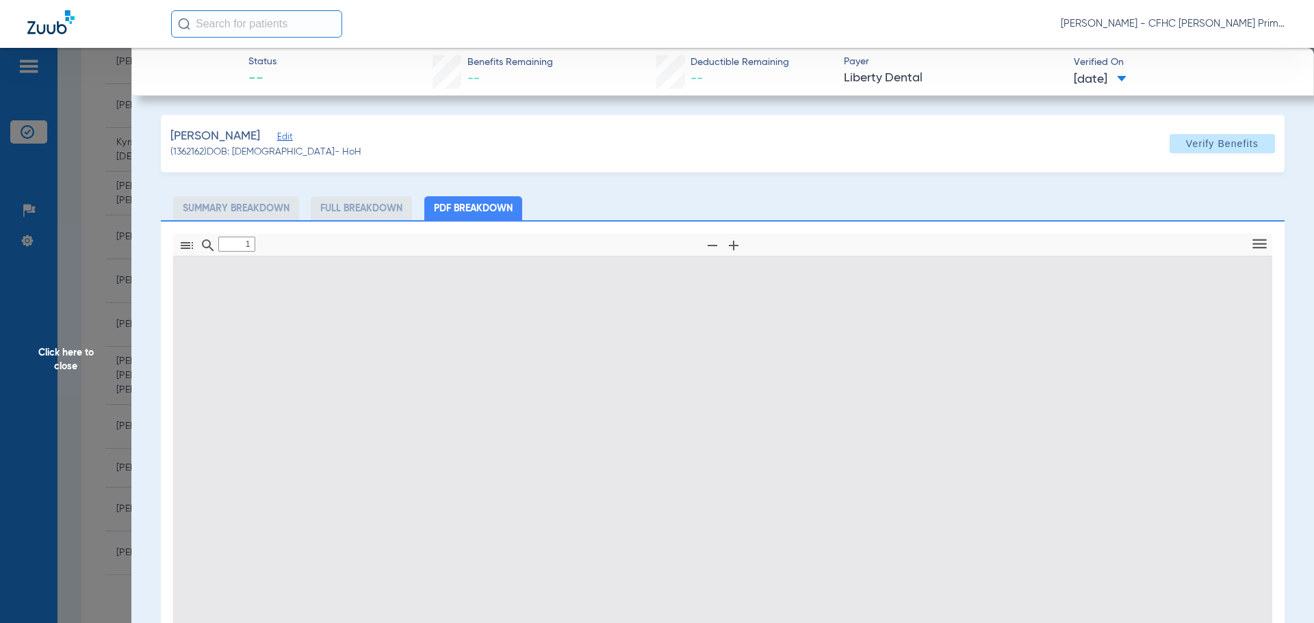
type input "0"
select select "page-width"
type input "1"
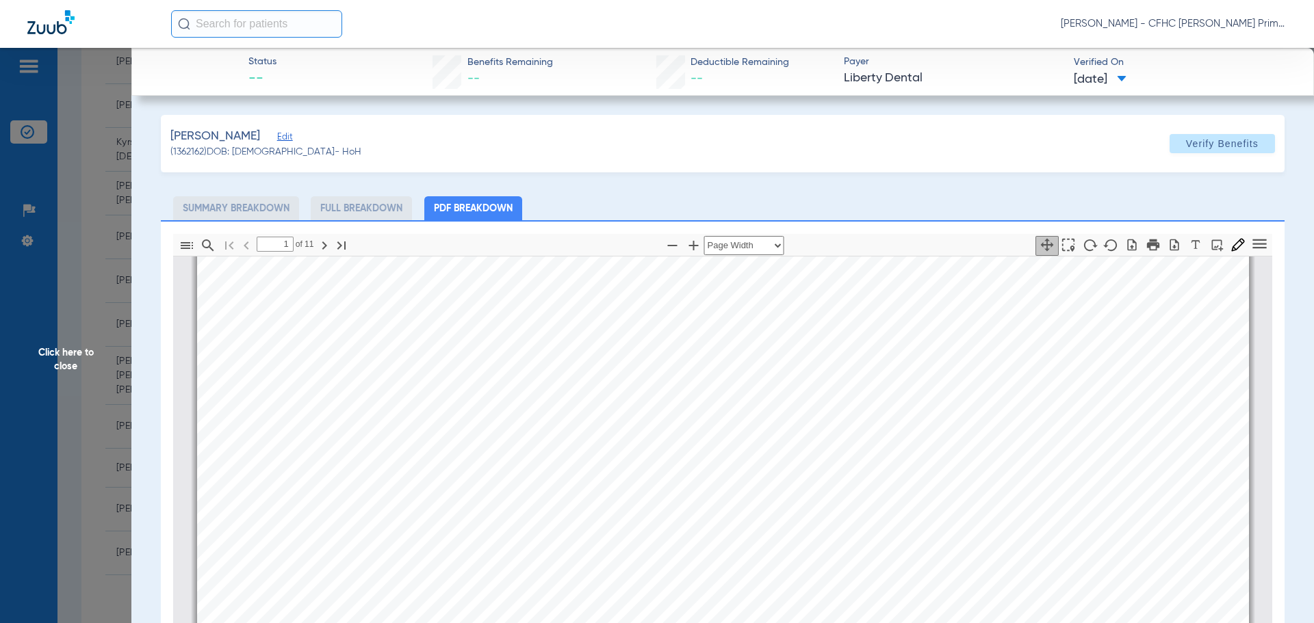
scroll to position [205, 0]
click at [1167, 246] on icon "button" at bounding box center [1174, 245] width 14 height 14
click at [77, 364] on span "Click here to close" at bounding box center [65, 359] width 131 height 623
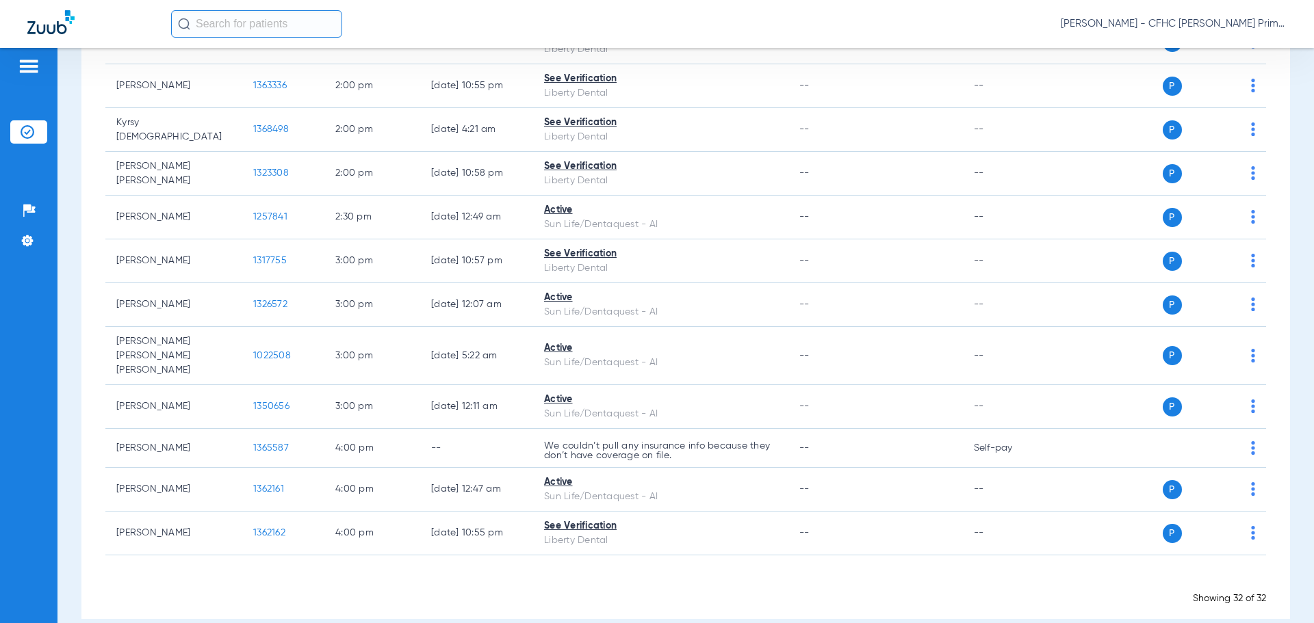
scroll to position [1189, 0]
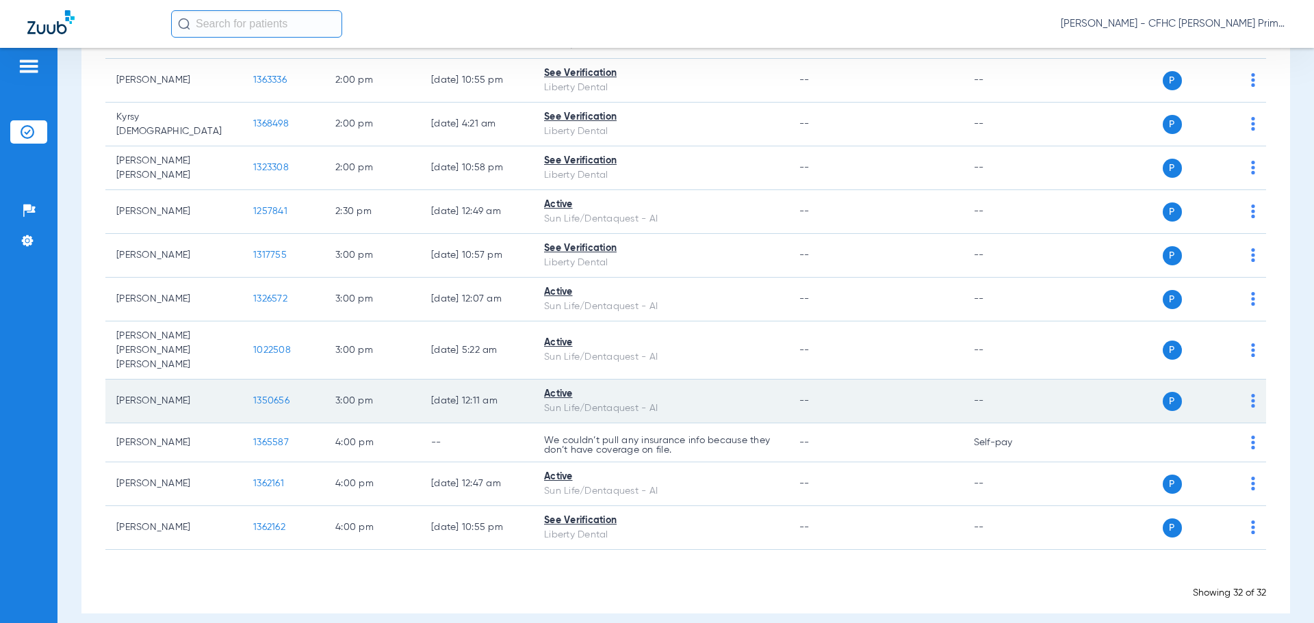
click at [266, 396] on span "1350656" at bounding box center [271, 401] width 36 height 10
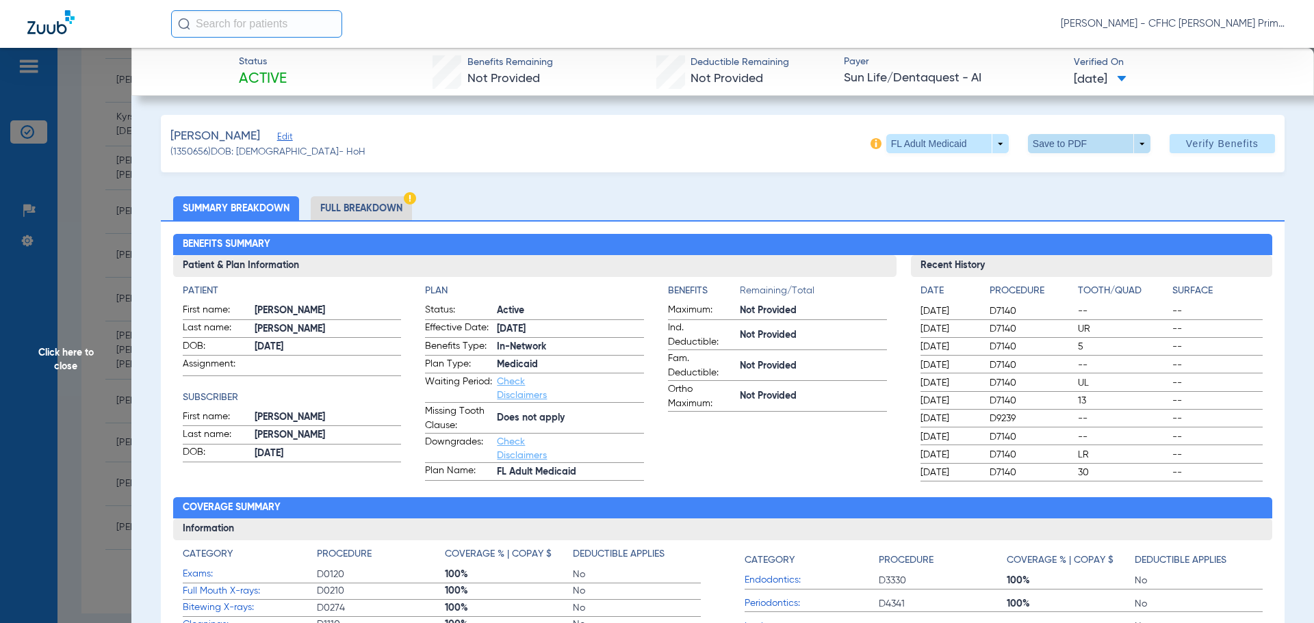
click at [1056, 142] on span at bounding box center [1089, 143] width 122 height 19
click at [1058, 172] on span "Save to PDF" at bounding box center [1084, 171] width 54 height 10
click at [88, 354] on span "Click here to close" at bounding box center [65, 359] width 131 height 623
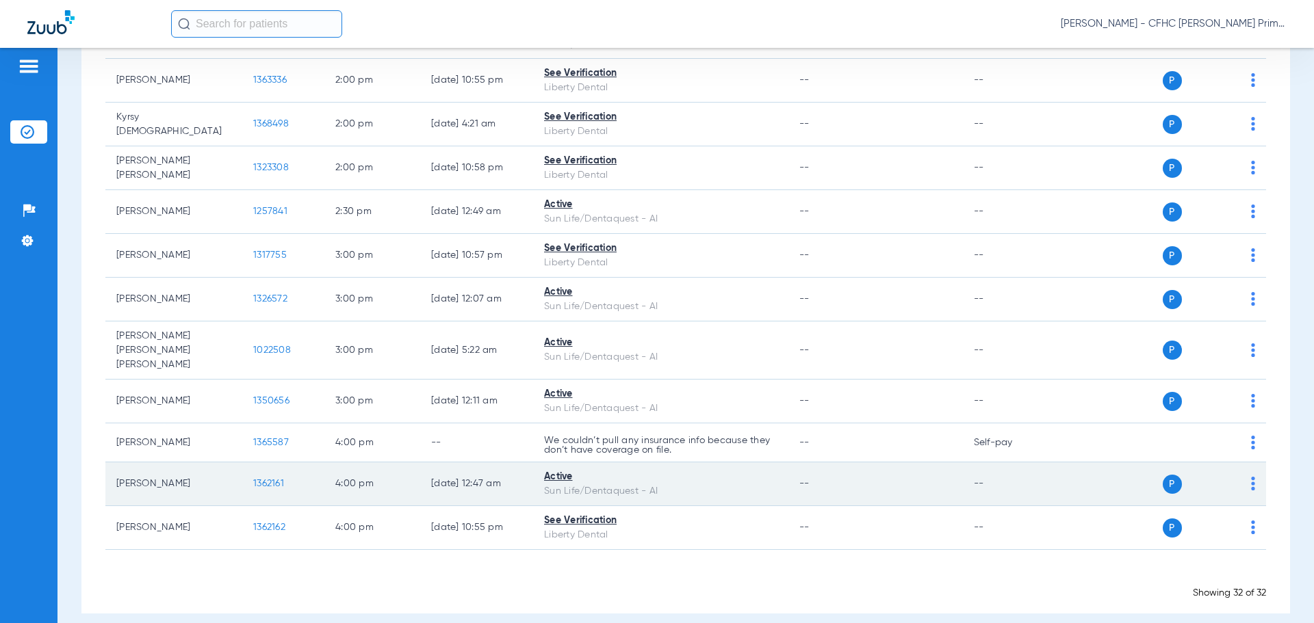
click at [258, 479] on span "1362161" at bounding box center [268, 484] width 31 height 10
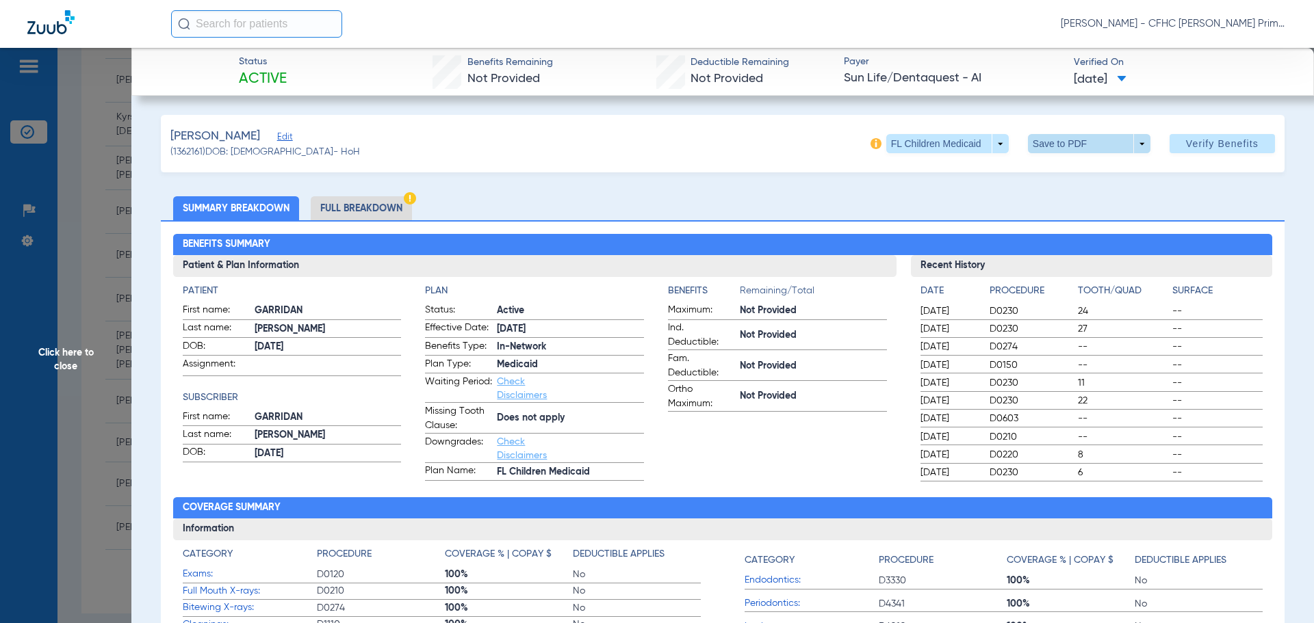
click at [1121, 148] on span at bounding box center [1089, 143] width 122 height 19
click at [1076, 175] on span "Save to PDF" at bounding box center [1084, 171] width 54 height 10
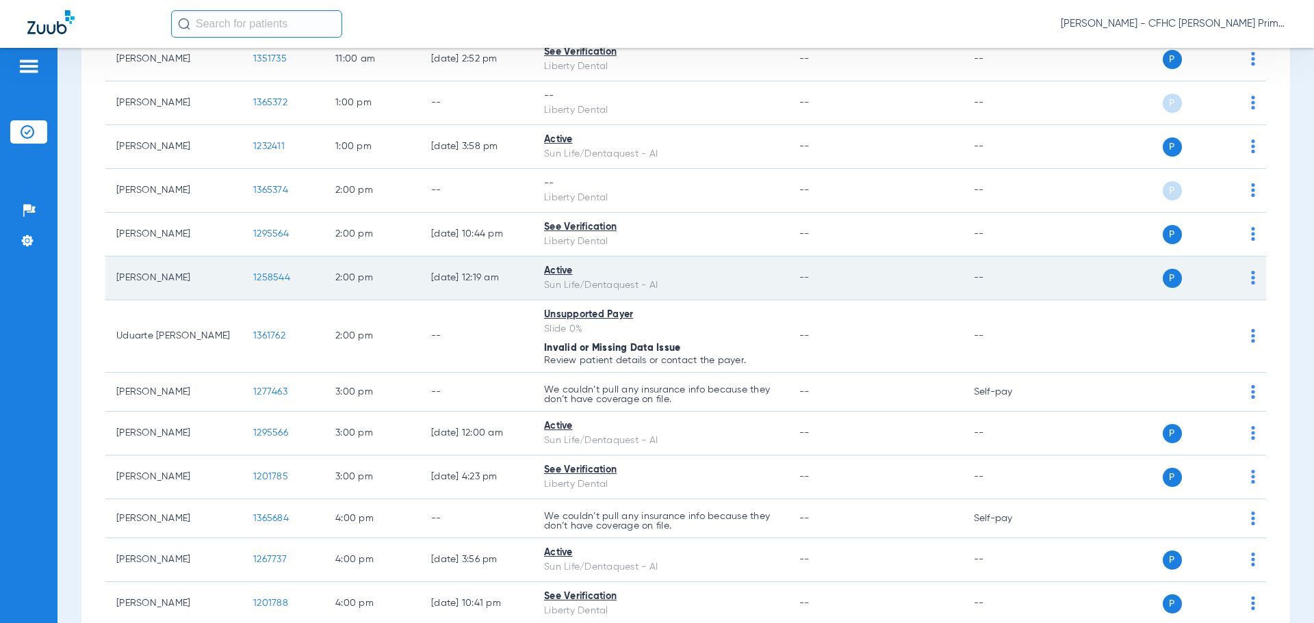
scroll to position [630, 0]
